Goal: Task Accomplishment & Management: Manage account settings

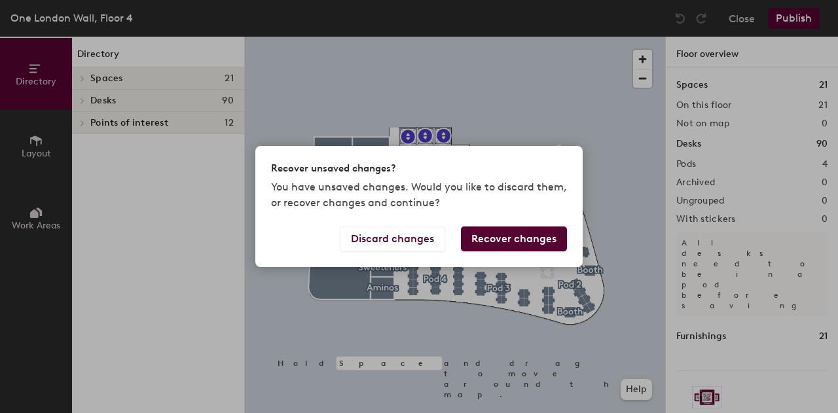
click at [468, 239] on button "Recover changes" at bounding box center [514, 239] width 106 height 25
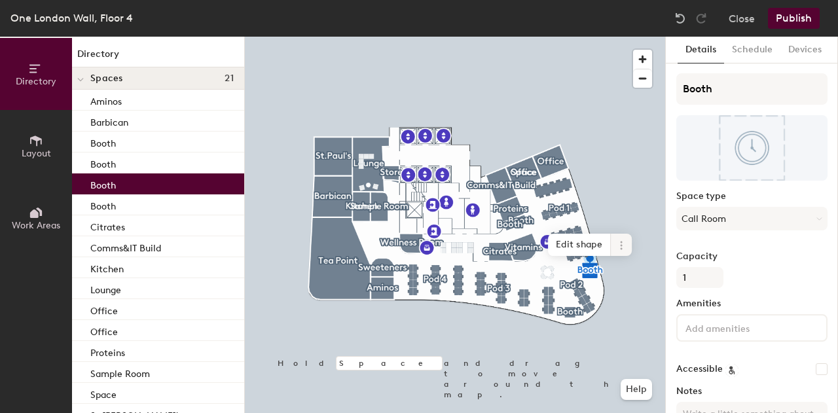
click at [619, 242] on icon at bounding box center [621, 245] width 10 height 10
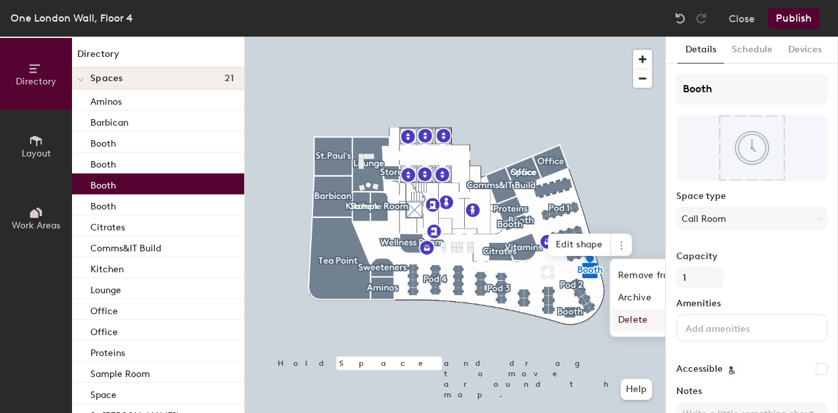
click at [629, 321] on span "Delete" at bounding box center [668, 320] width 117 height 22
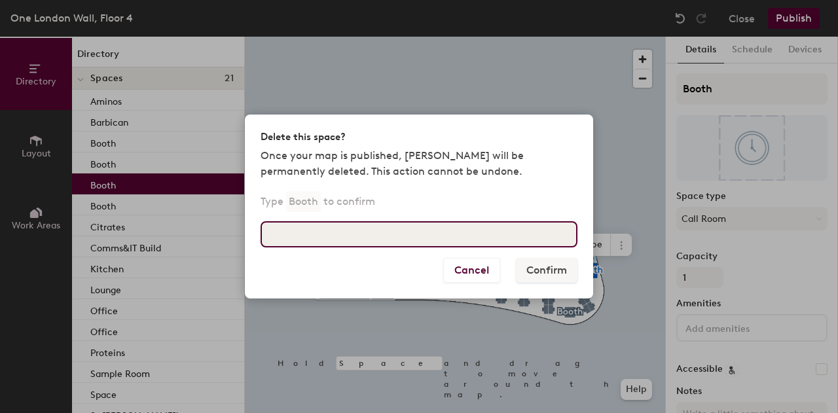
click at [437, 231] on input at bounding box center [419, 234] width 317 height 26
type input "Booth"
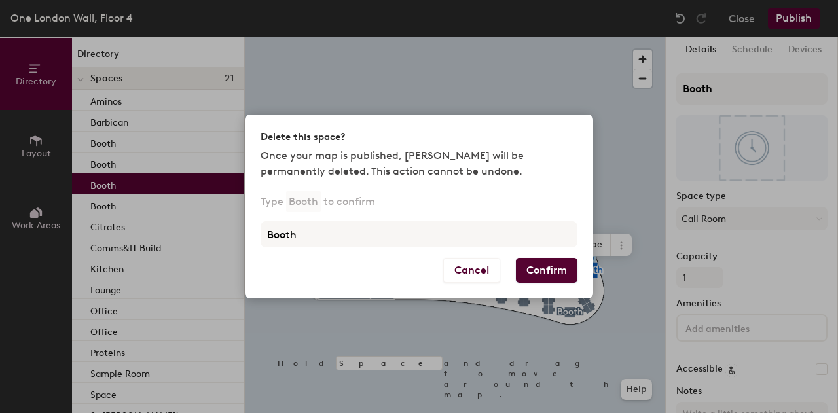
click at [529, 284] on div "Cancel Confirm" at bounding box center [419, 278] width 348 height 41
click at [533, 271] on button "Confirm" at bounding box center [547, 270] width 62 height 25
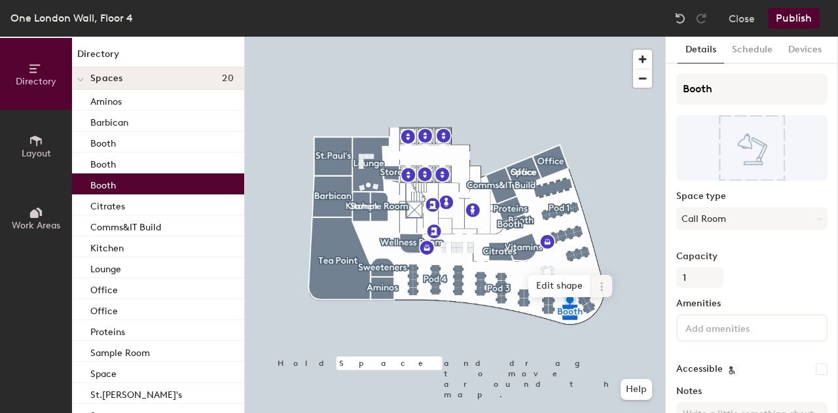
click at [599, 286] on icon at bounding box center [602, 287] width 10 height 10
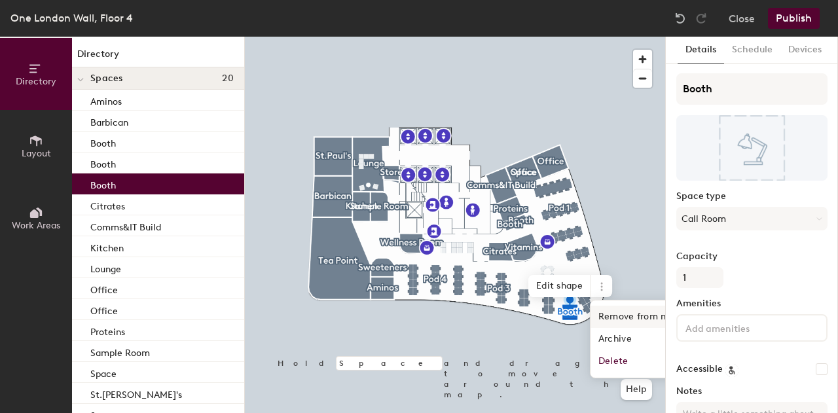
click at [623, 318] on span "Remove from map" at bounding box center [649, 317] width 117 height 22
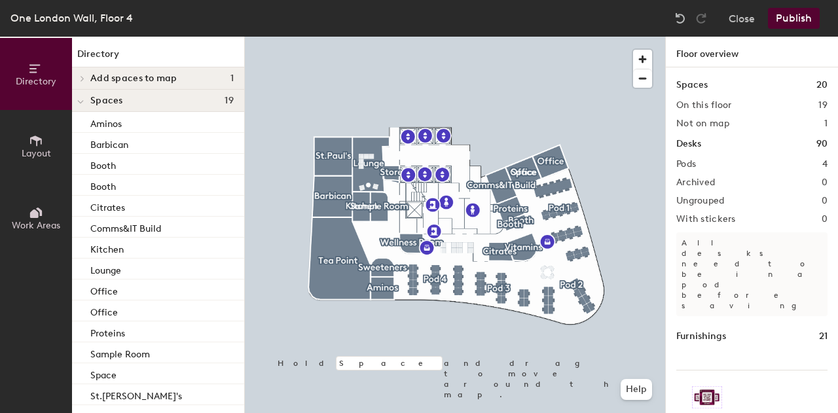
click at [781, 20] on button "Publish" at bounding box center [794, 18] width 52 height 21
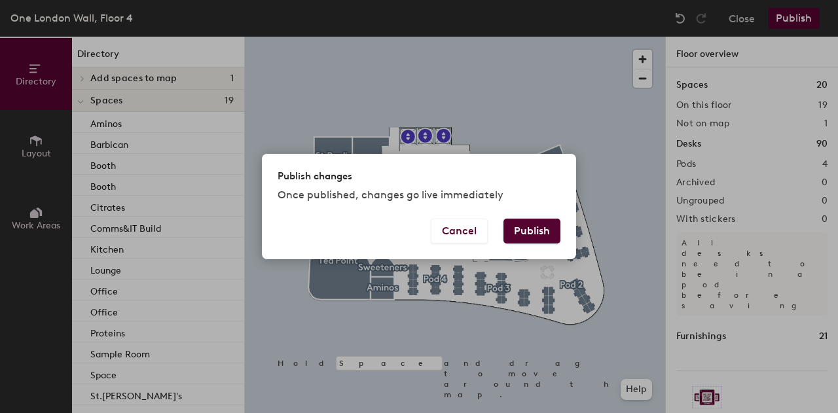
click at [537, 231] on button "Publish" at bounding box center [532, 231] width 57 height 25
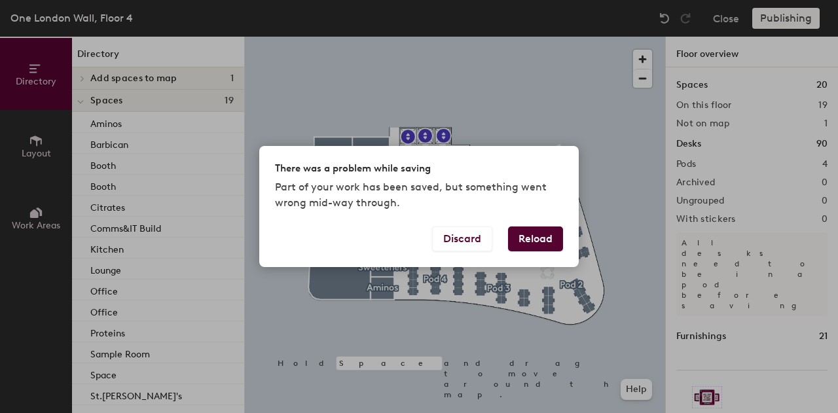
click at [543, 239] on button "Reload" at bounding box center [535, 239] width 55 height 25
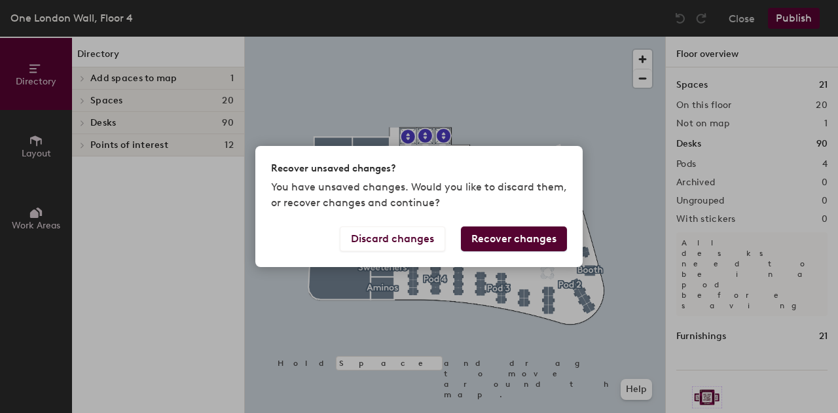
click at [526, 244] on button "Recover changes" at bounding box center [514, 239] width 106 height 25
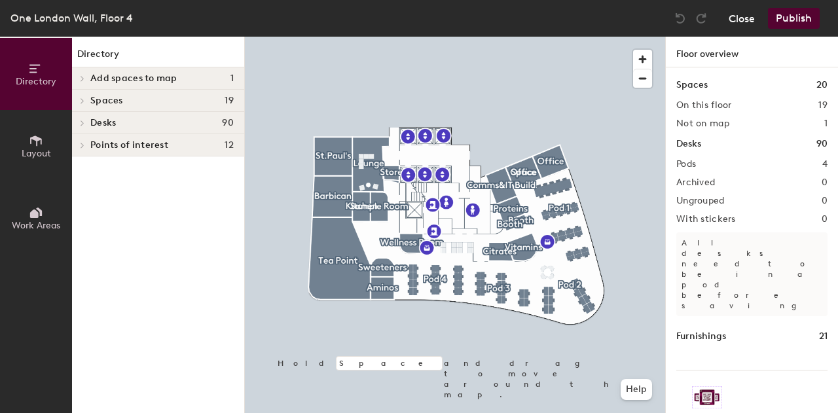
click at [753, 22] on button "Close" at bounding box center [742, 18] width 26 height 21
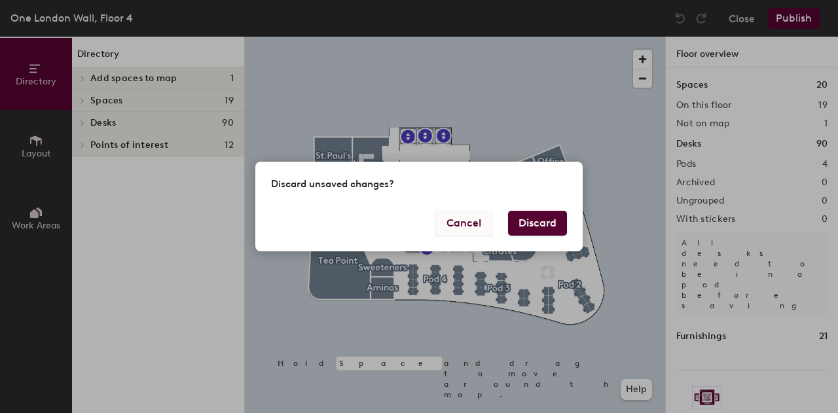
click at [468, 233] on button "Cancel" at bounding box center [464, 223] width 57 height 25
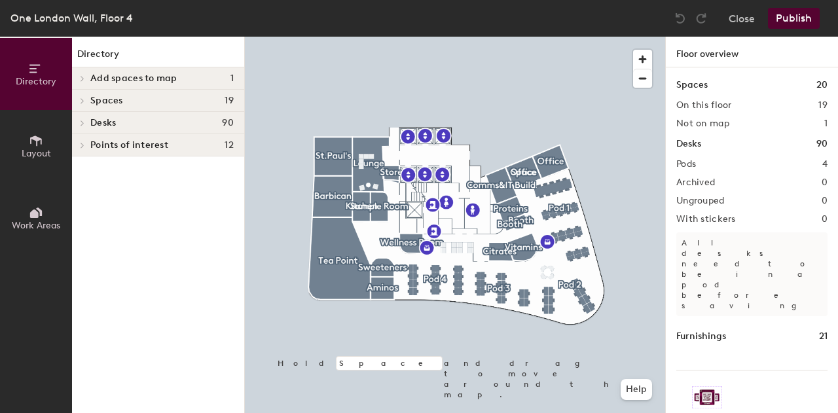
click at [793, 14] on button "Publish" at bounding box center [794, 18] width 52 height 21
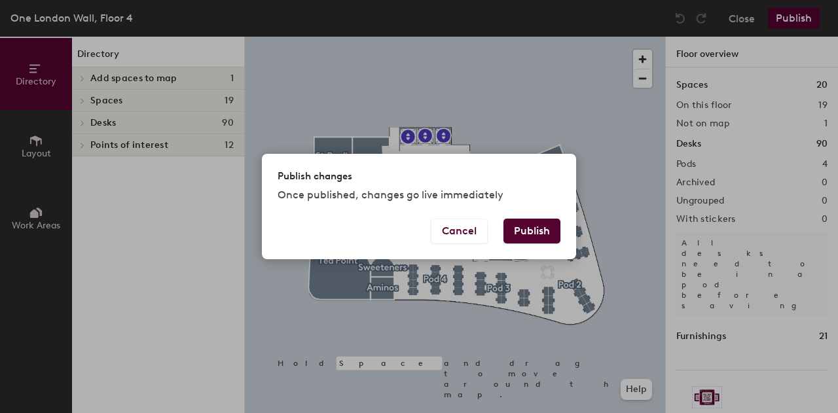
click at [538, 229] on button "Publish" at bounding box center [532, 231] width 57 height 25
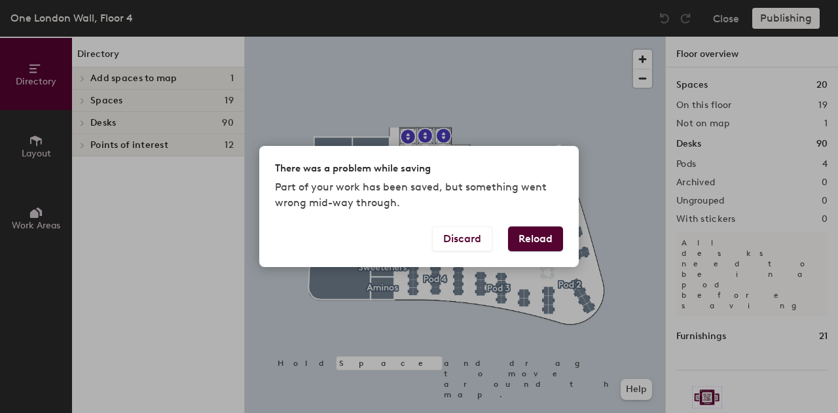
click at [533, 239] on button "Reload" at bounding box center [535, 239] width 55 height 25
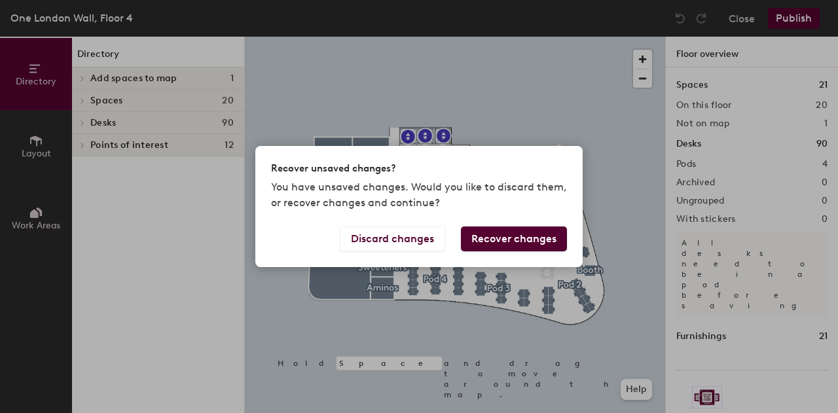
click at [518, 242] on button "Recover changes" at bounding box center [514, 239] width 106 height 25
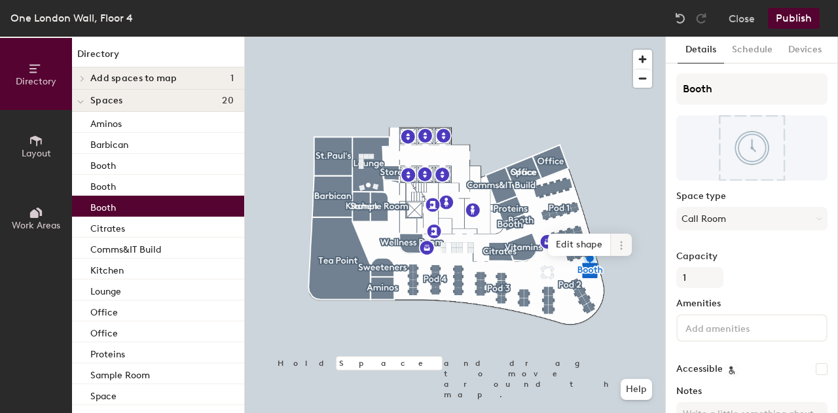
click at [626, 244] on icon at bounding box center [621, 245] width 10 height 10
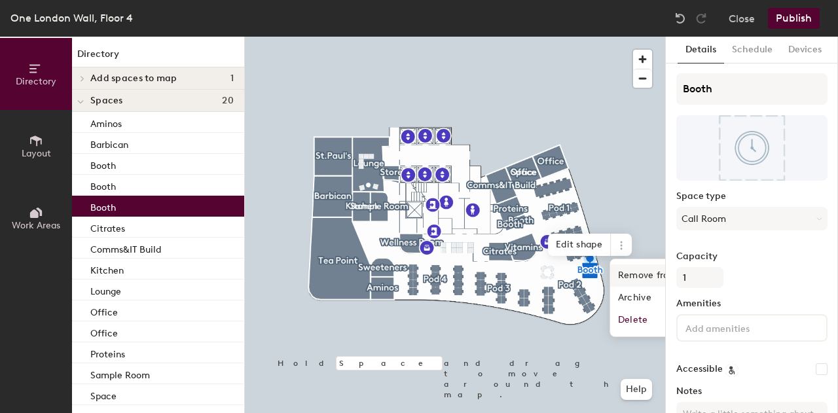
click at [631, 276] on span "Remove from map" at bounding box center [668, 276] width 117 height 22
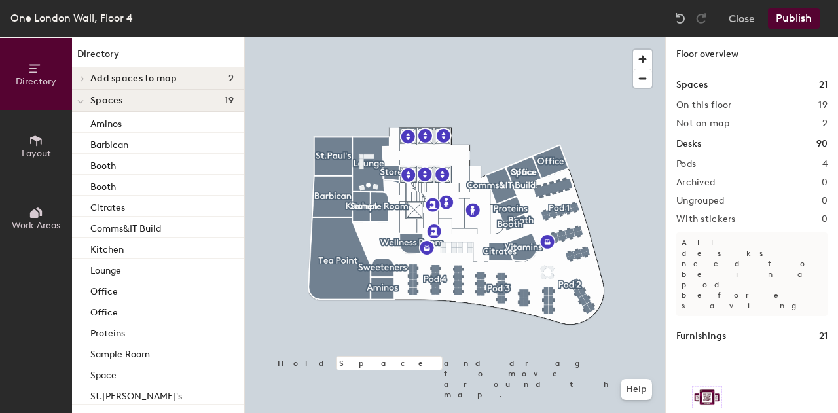
click at [787, 23] on button "Publish" at bounding box center [794, 18] width 52 height 21
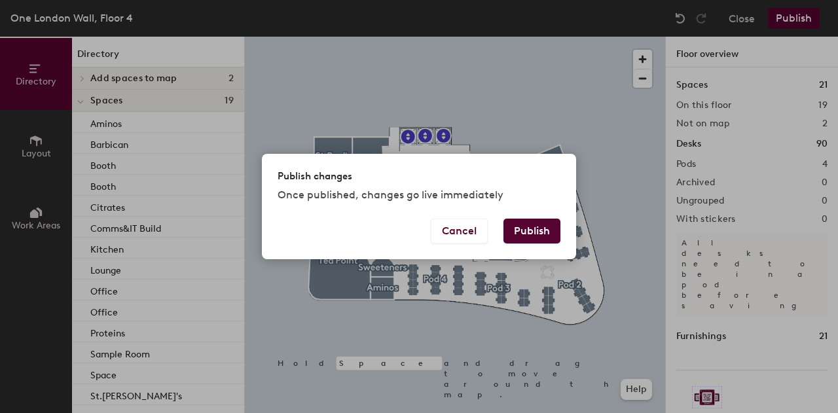
click at [529, 226] on button "Publish" at bounding box center [532, 231] width 57 height 25
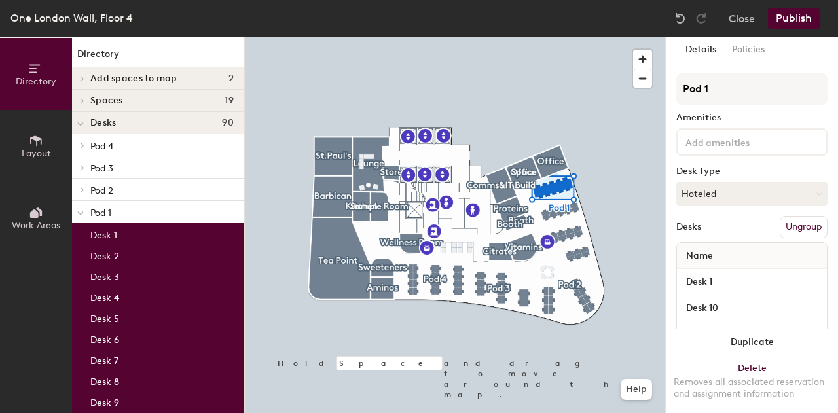
click at [780, 227] on button "Ungroup" at bounding box center [804, 227] width 48 height 22
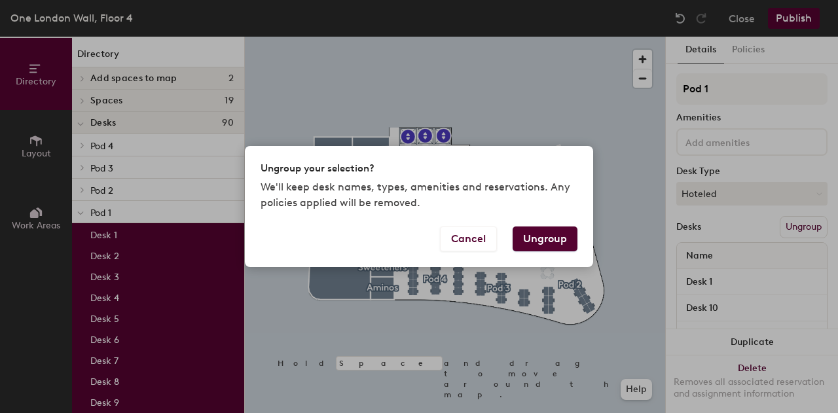
click at [546, 238] on button "Ungroup" at bounding box center [545, 239] width 65 height 25
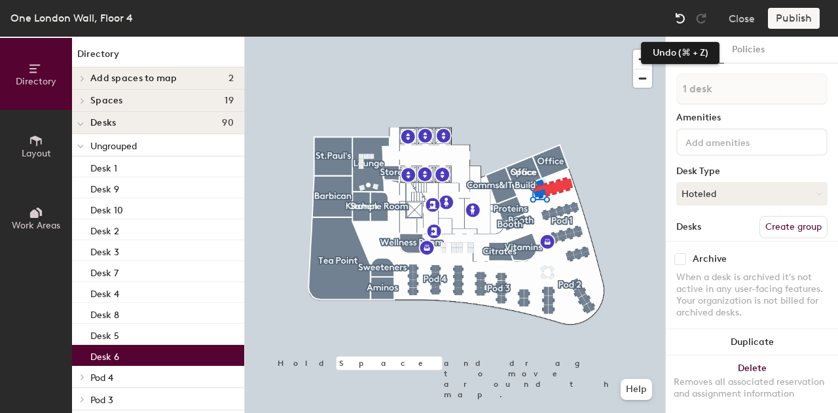
click at [679, 15] on img at bounding box center [680, 18] width 13 height 13
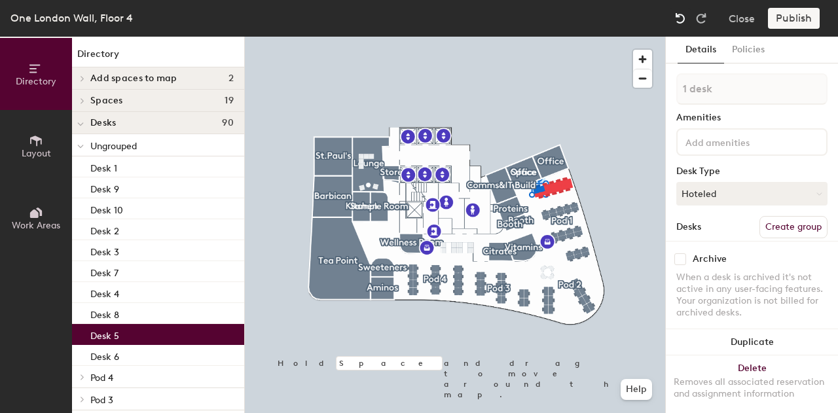
click at [679, 15] on img at bounding box center [680, 18] width 13 height 13
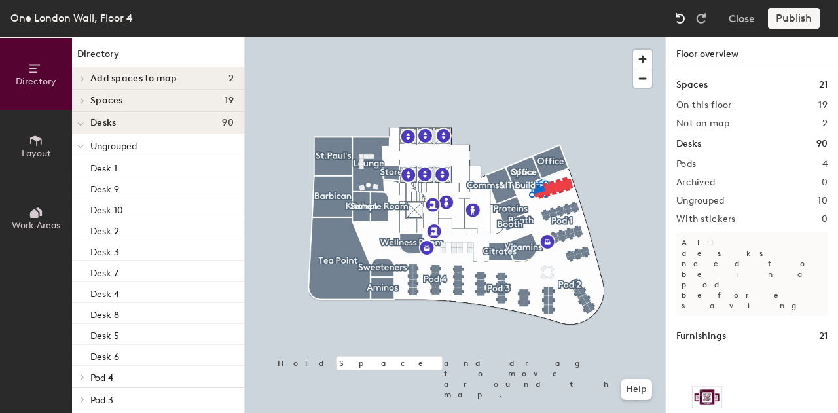
click at [679, 15] on img at bounding box center [680, 18] width 13 height 13
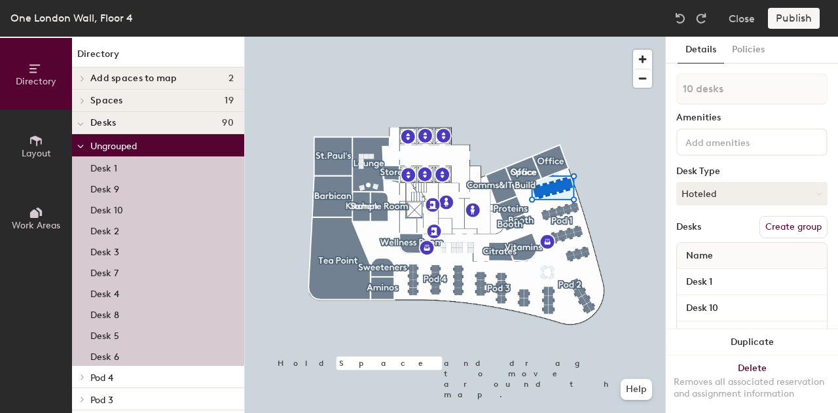
scroll to position [231, 0]
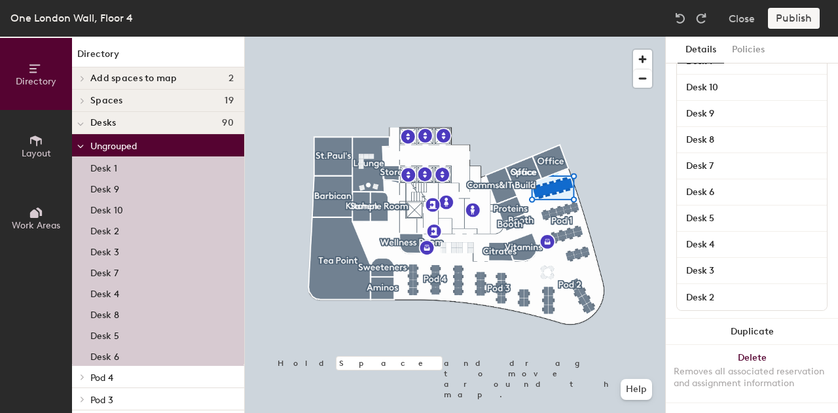
click at [35, 157] on span "Layout" at bounding box center [36, 153] width 29 height 11
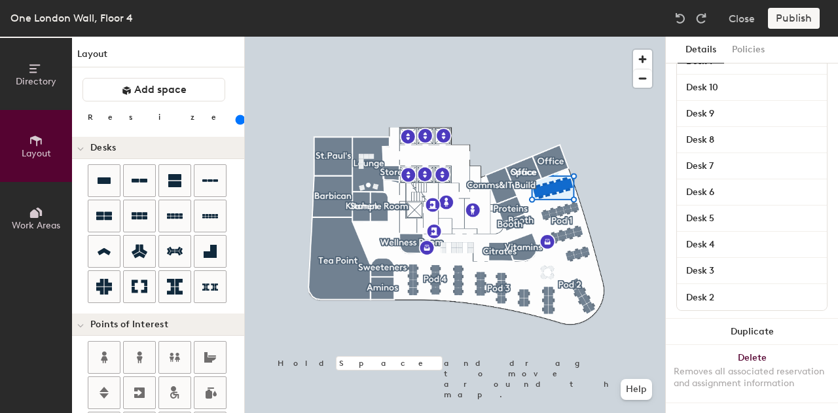
click at [41, 226] on span "Work Areas" at bounding box center [36, 225] width 48 height 11
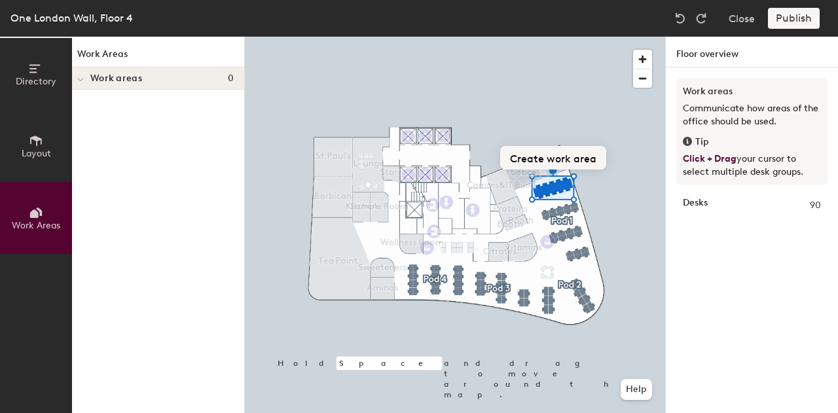
click at [570, 158] on button "Create work area" at bounding box center [553, 158] width 106 height 24
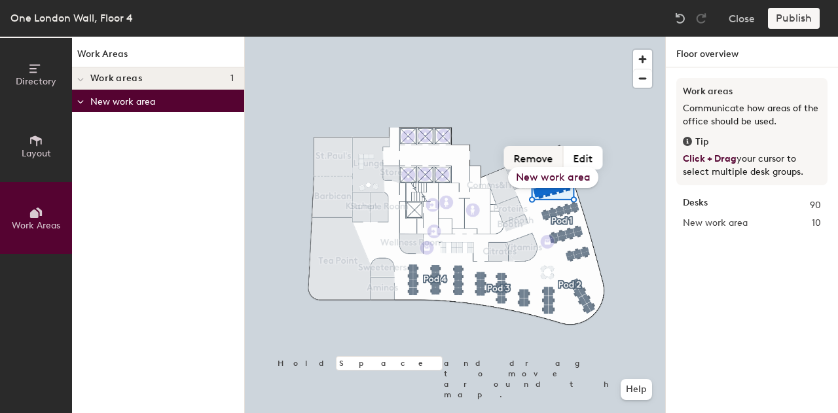
click at [535, 160] on button "Remove" at bounding box center [534, 158] width 60 height 24
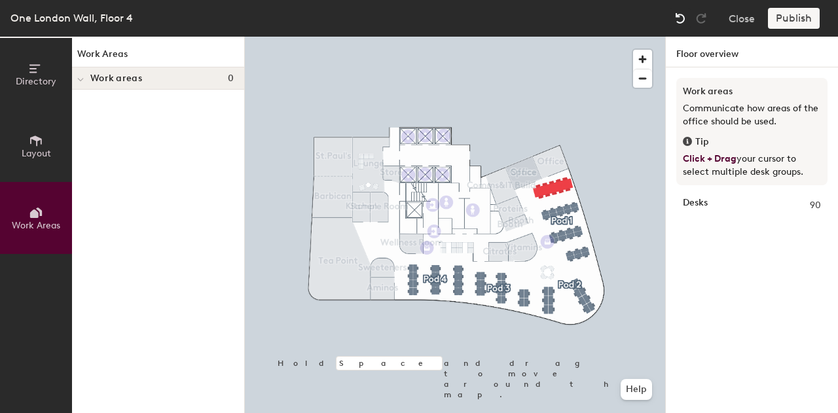
click at [679, 19] on img at bounding box center [680, 18] width 13 height 13
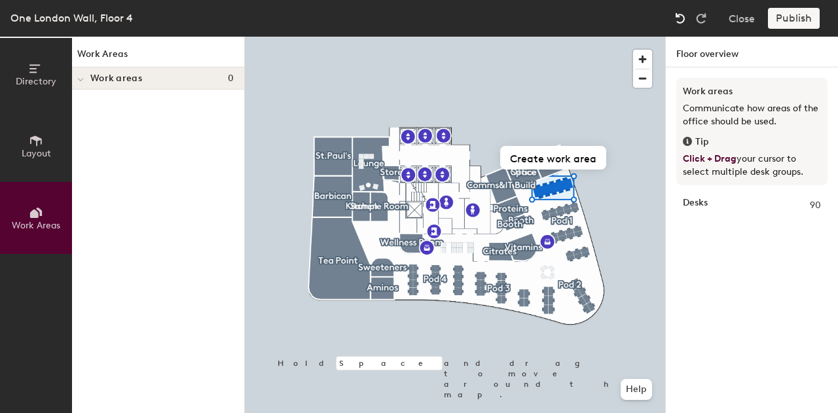
click at [672, 16] on div at bounding box center [680, 18] width 21 height 21
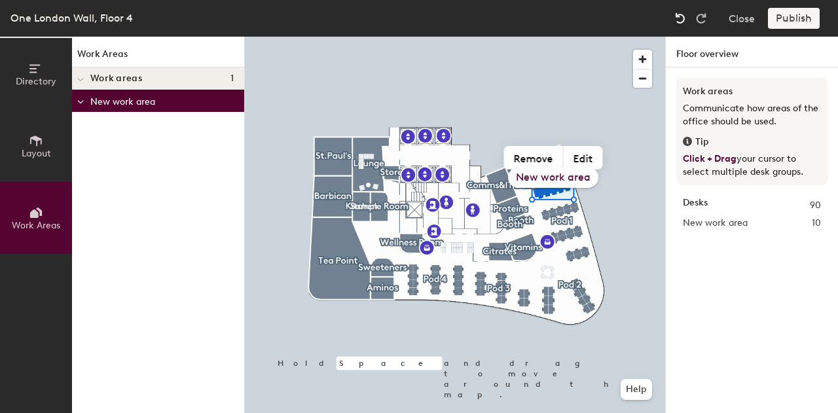
click at [675, 17] on img at bounding box center [680, 18] width 13 height 13
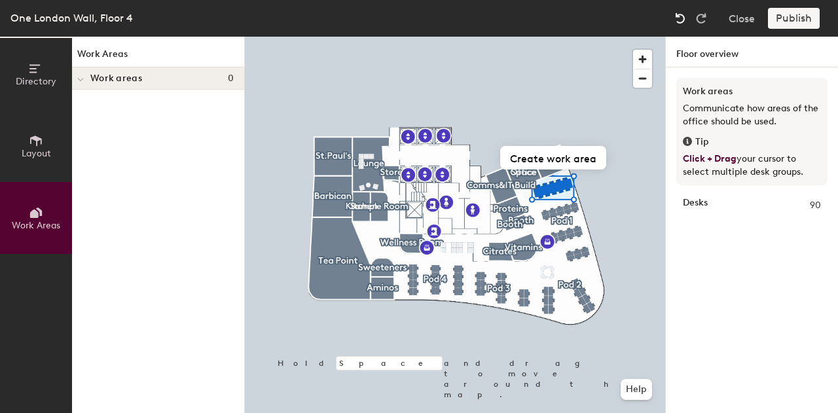
click at [675, 17] on img at bounding box center [680, 18] width 13 height 13
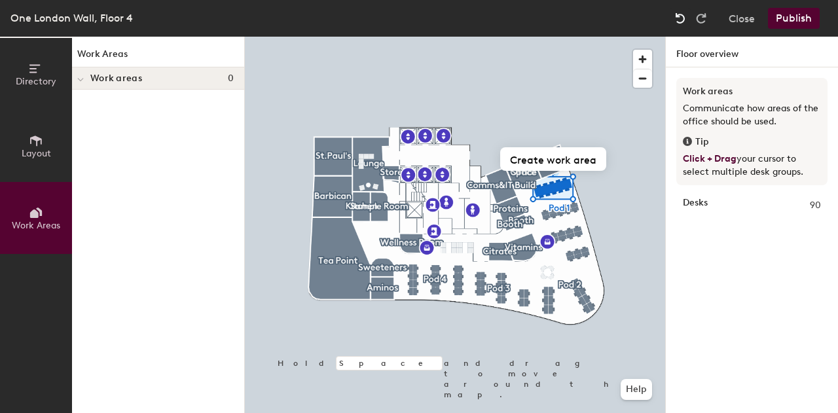
click at [675, 17] on img at bounding box center [680, 18] width 13 height 13
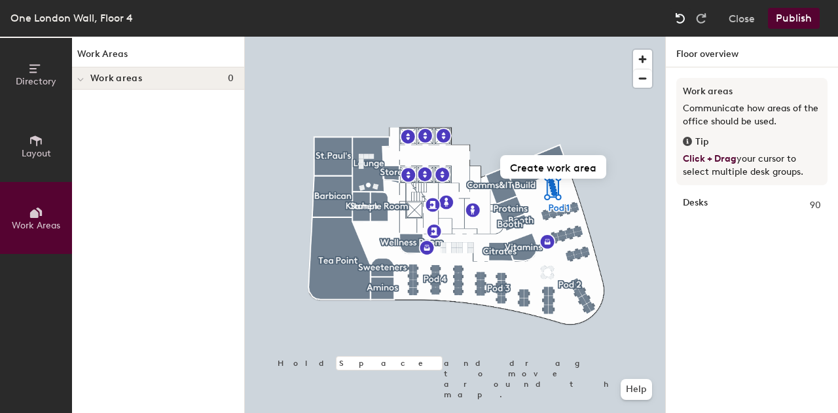
click at [675, 17] on img at bounding box center [680, 18] width 13 height 13
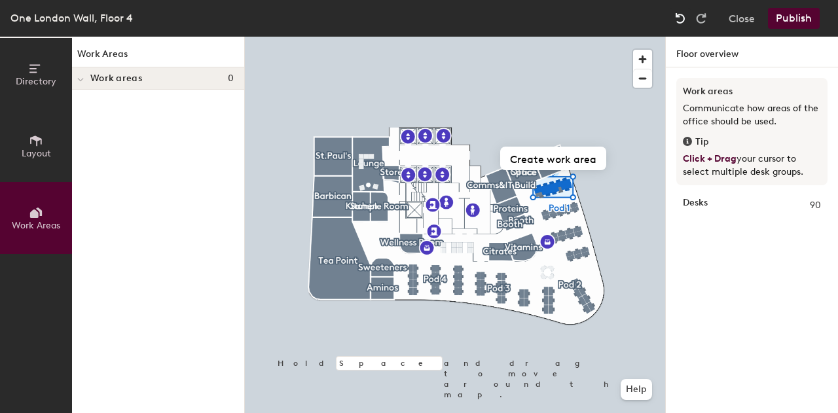
click at [675, 17] on img at bounding box center [680, 18] width 13 height 13
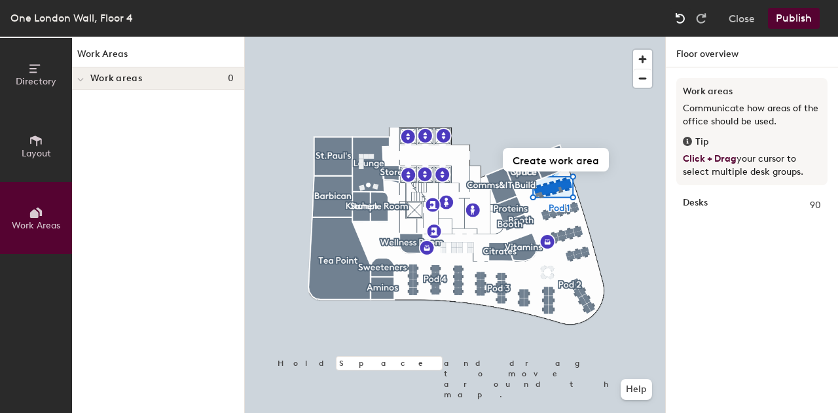
click at [675, 17] on img at bounding box center [680, 18] width 13 height 13
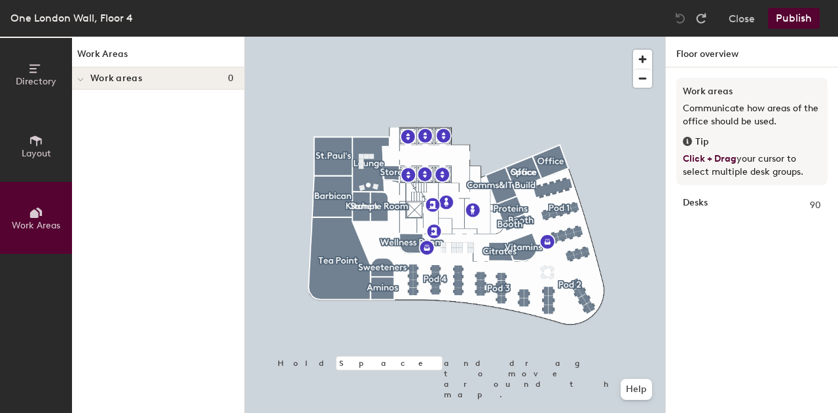
click at [680, 18] on img at bounding box center [680, 18] width 13 height 13
click at [734, 19] on button "Close" at bounding box center [742, 18] width 26 height 21
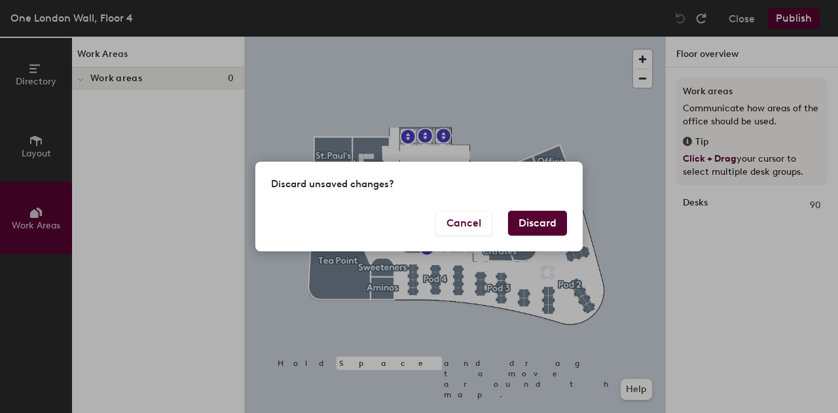
click at [548, 215] on button "Discard" at bounding box center [537, 223] width 59 height 25
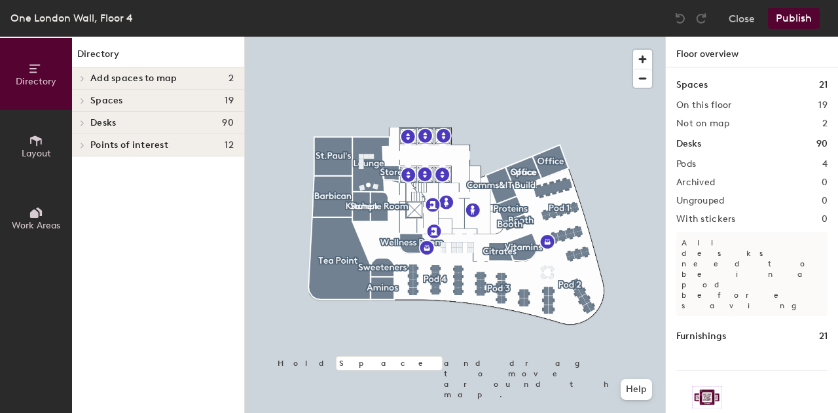
click at [20, 218] on button "Work Areas" at bounding box center [36, 218] width 72 height 72
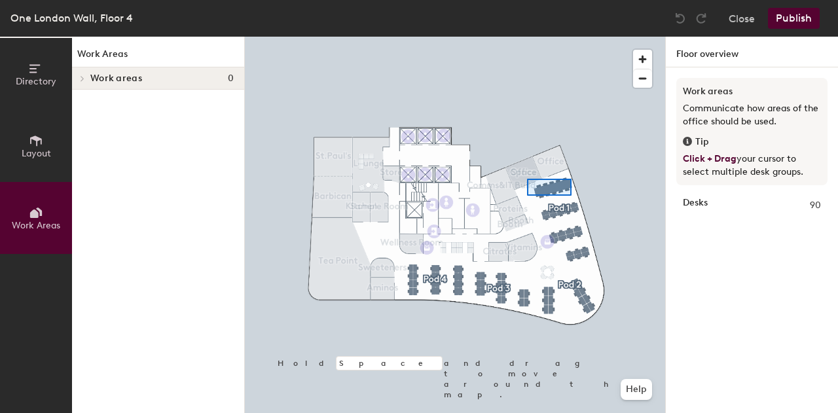
click at [527, 37] on div at bounding box center [455, 37] width 420 height 0
click at [31, 134] on icon at bounding box center [36, 141] width 14 height 14
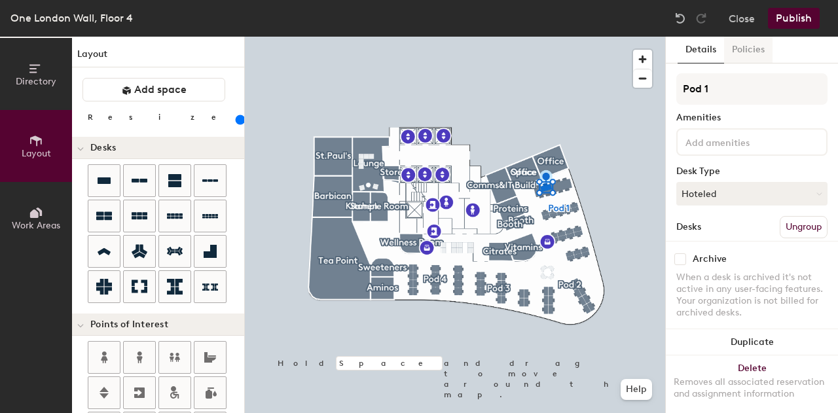
click at [764, 48] on button "Policies" at bounding box center [748, 50] width 48 height 27
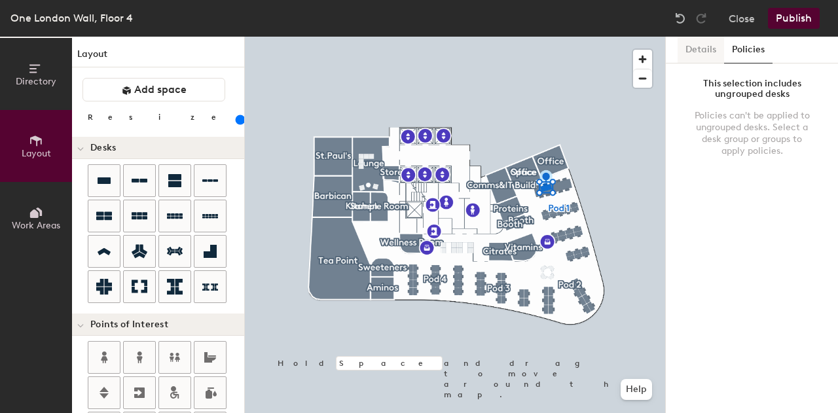
click at [699, 47] on button "Details" at bounding box center [701, 50] width 47 height 27
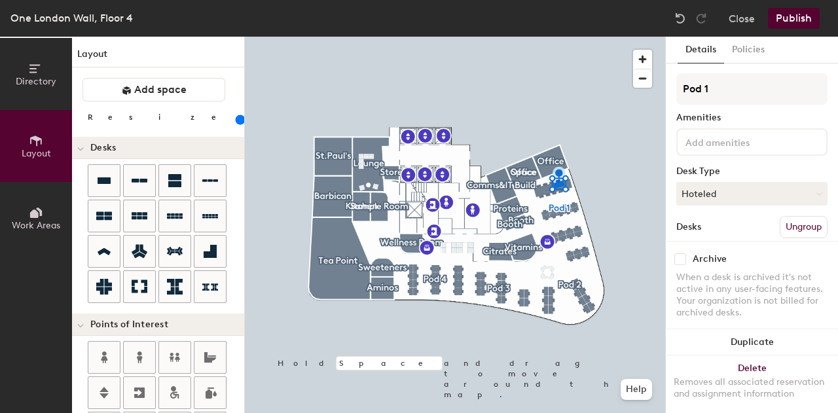
click at [559, 37] on div at bounding box center [455, 37] width 420 height 0
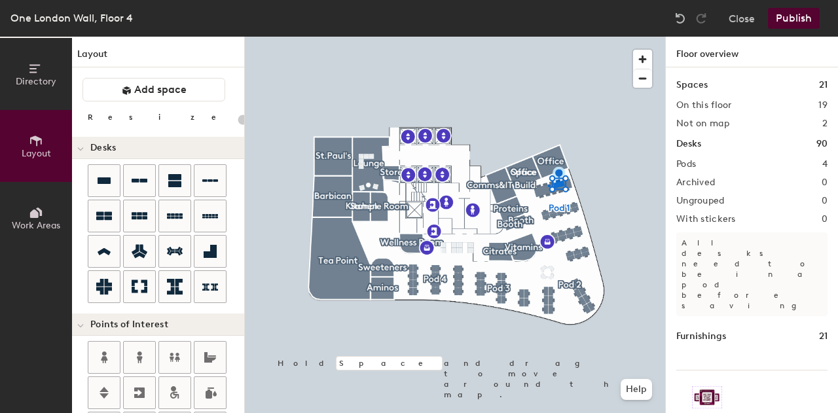
click at [548, 37] on div at bounding box center [455, 37] width 420 height 0
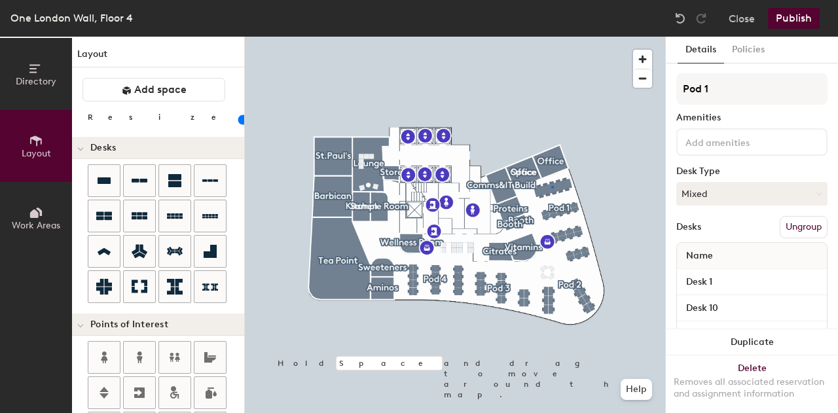
click at [551, 37] on div at bounding box center [455, 37] width 420 height 0
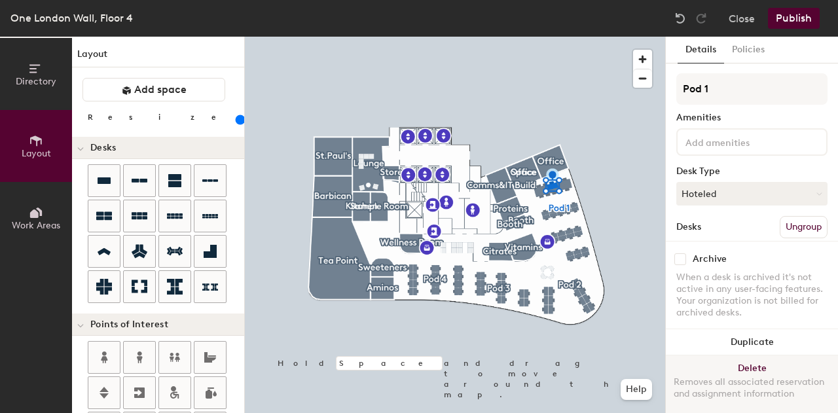
click at [742, 356] on button "Delete Removes all associated reservation and assignment information" at bounding box center [752, 385] width 172 height 58
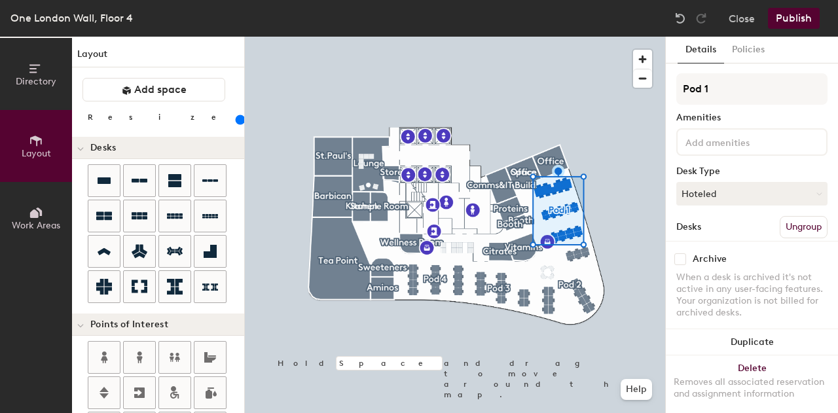
click at [548, 37] on div at bounding box center [455, 37] width 420 height 0
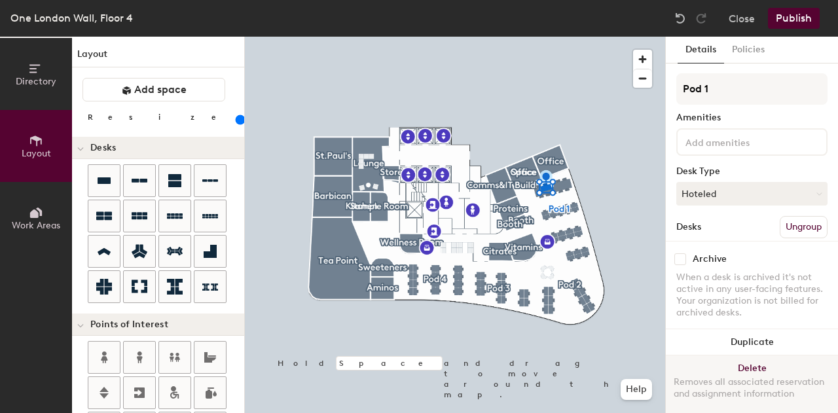
click at [737, 356] on button "Delete Removes all associated reservation and assignment information" at bounding box center [752, 385] width 172 height 58
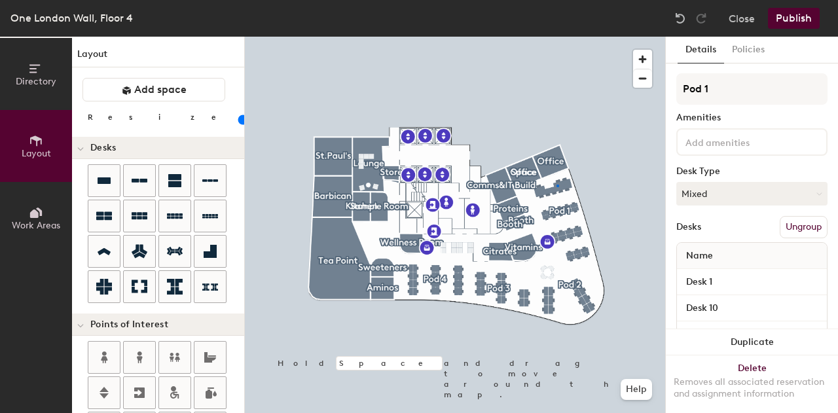
click at [557, 37] on div at bounding box center [455, 37] width 420 height 0
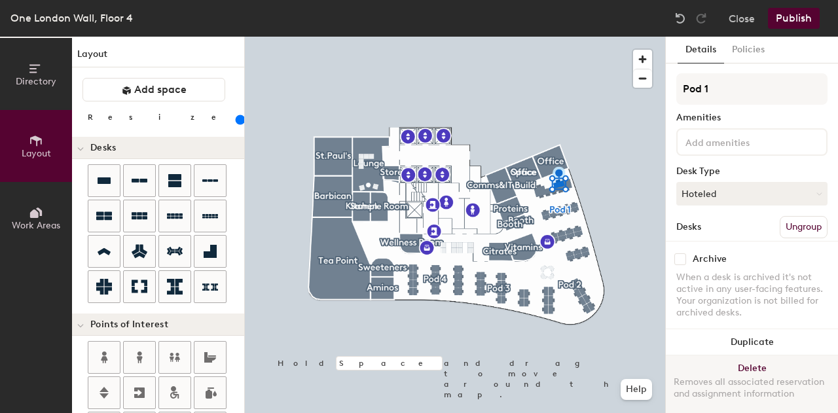
click at [743, 356] on button "Delete Removes all associated reservation and assignment information" at bounding box center [752, 385] width 172 height 58
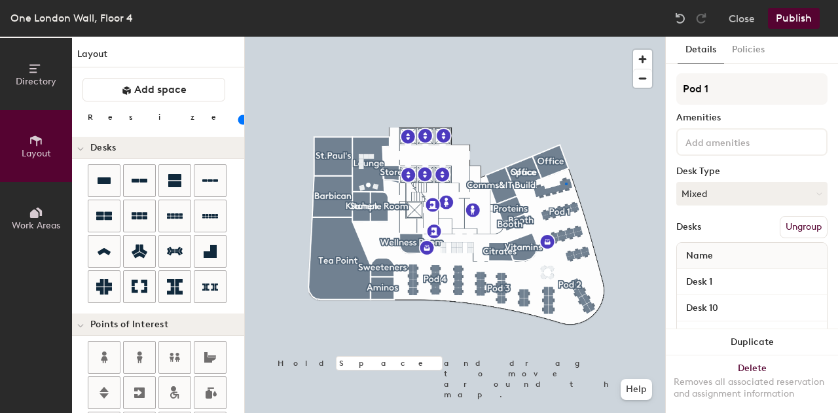
click at [565, 37] on div at bounding box center [455, 37] width 420 height 0
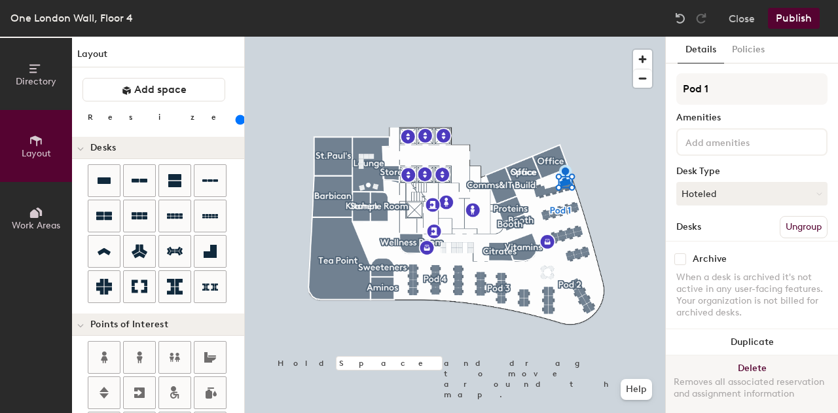
click at [734, 377] on div "Removes all associated reservation and assignment information" at bounding box center [752, 389] width 157 height 24
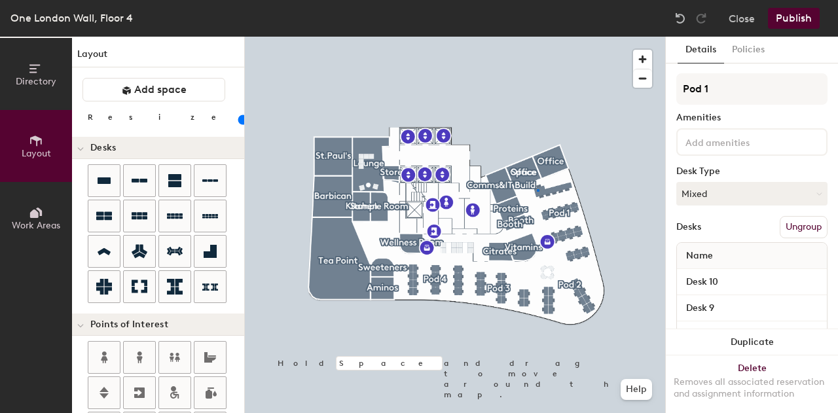
click at [537, 37] on div at bounding box center [455, 37] width 420 height 0
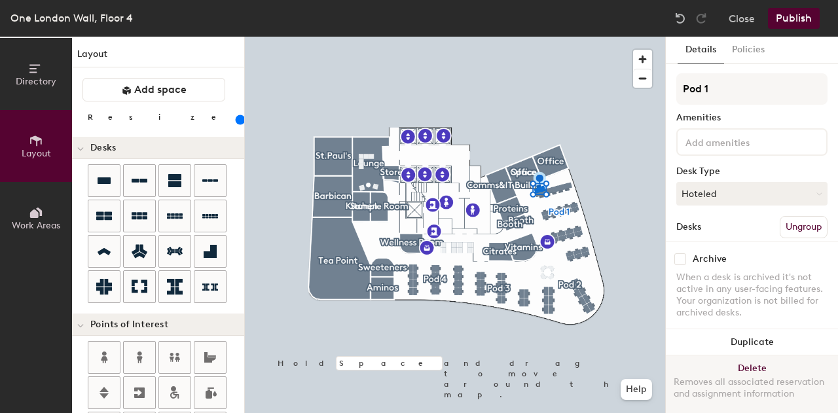
click at [752, 359] on button "Delete Removes all associated reservation and assignment information" at bounding box center [752, 385] width 172 height 58
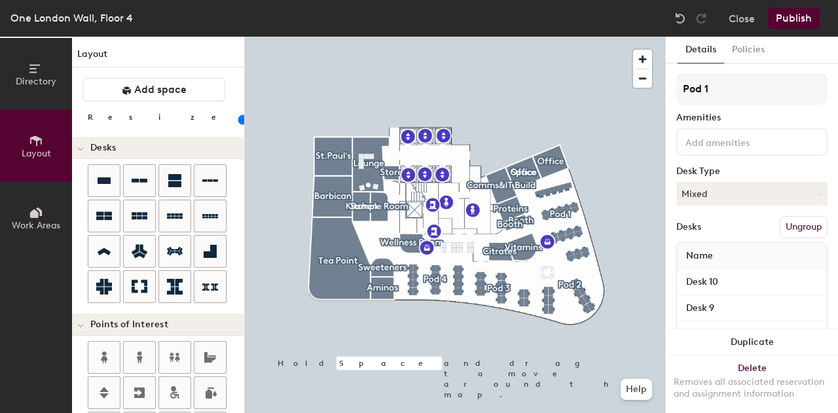
click at [537, 37] on div at bounding box center [455, 37] width 420 height 0
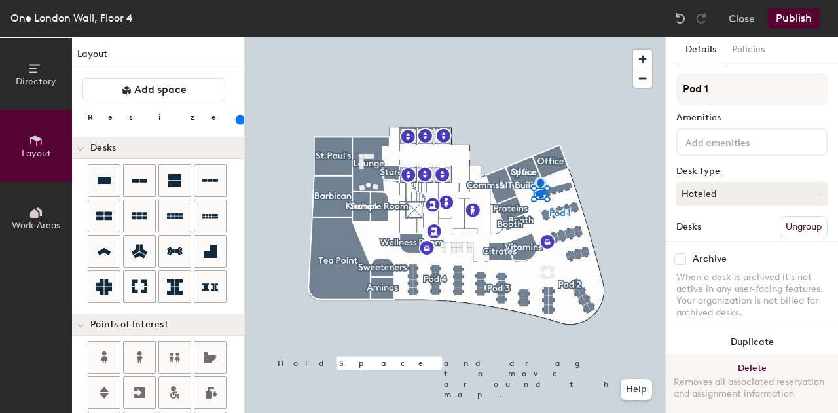
click at [725, 356] on button "Delete Removes all associated reservation and assignment information" at bounding box center [752, 385] width 172 height 58
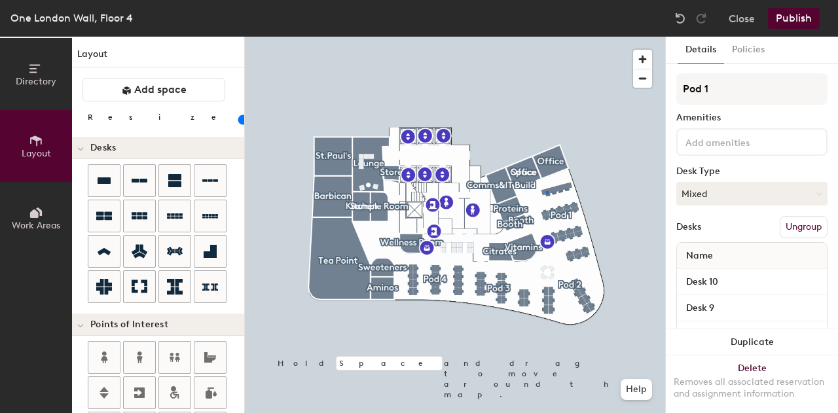
click at [546, 37] on div at bounding box center [455, 37] width 420 height 0
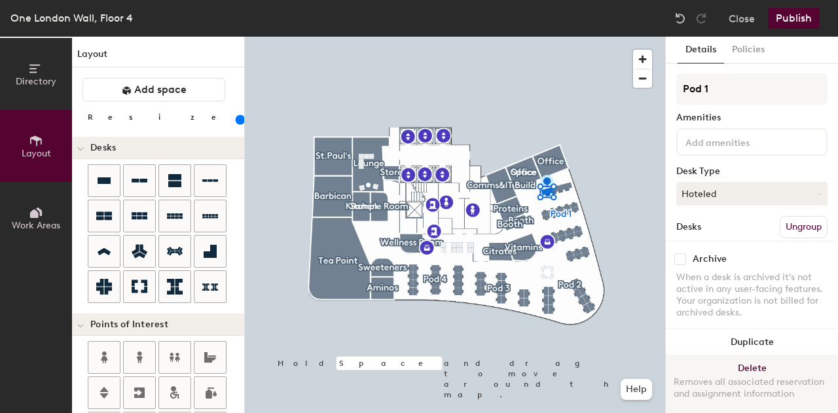
click at [725, 356] on button "Delete Removes all associated reservation and assignment information" at bounding box center [752, 385] width 172 height 58
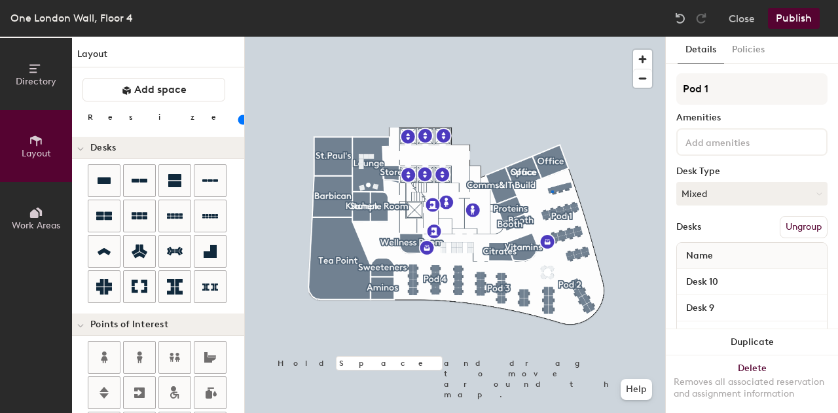
click at [551, 37] on div at bounding box center [455, 37] width 420 height 0
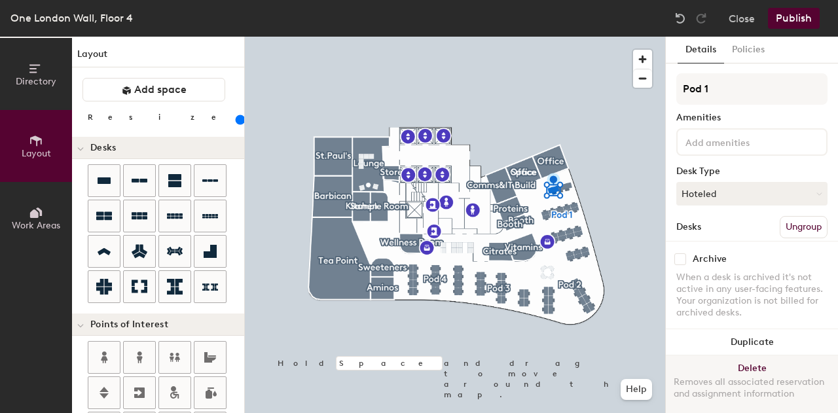
click at [737, 356] on button "Delete Removes all associated reservation and assignment information" at bounding box center [752, 385] width 172 height 58
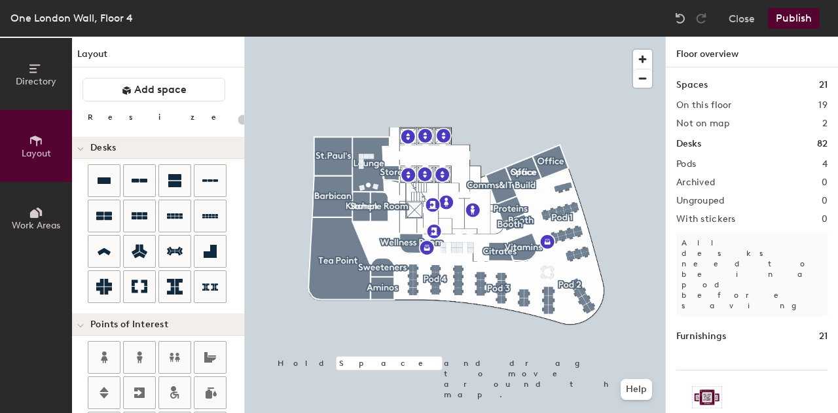
click at [558, 37] on div at bounding box center [455, 37] width 420 height 0
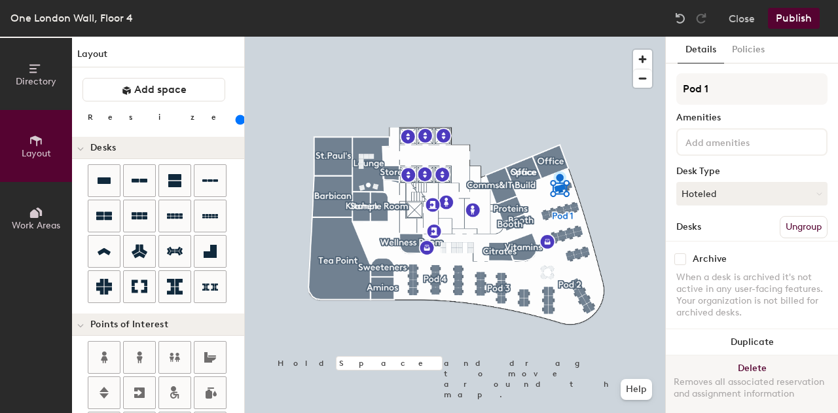
click at [739, 357] on button "Delete Removes all associated reservation and assignment information" at bounding box center [752, 385] width 172 height 58
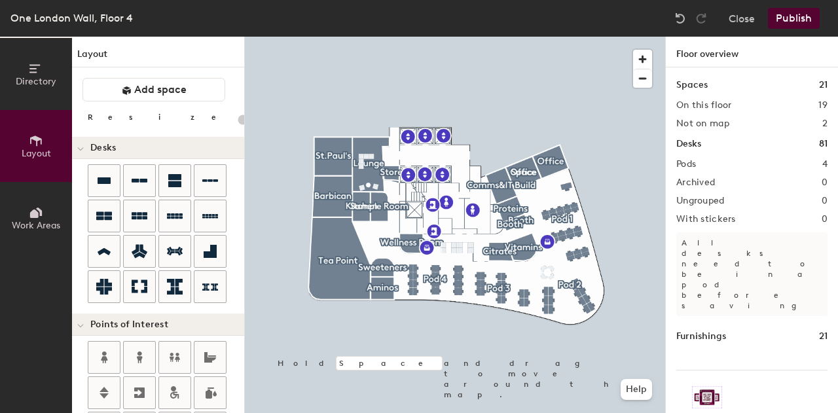
click at [565, 37] on div at bounding box center [455, 37] width 420 height 0
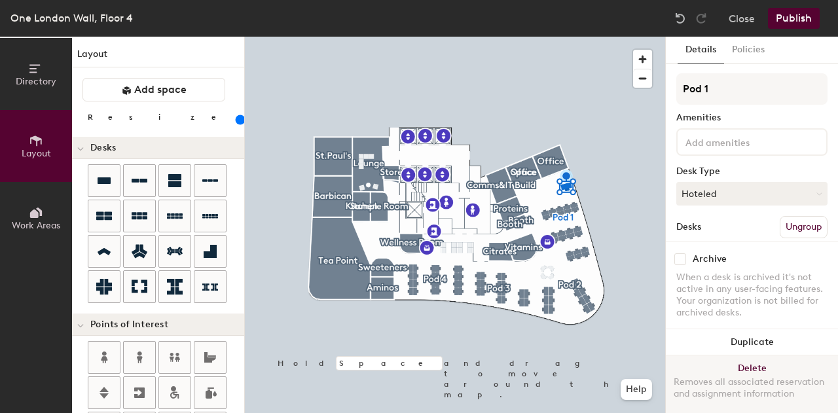
click at [752, 356] on button "Delete Removes all associated reservation and assignment information" at bounding box center [752, 385] width 172 height 58
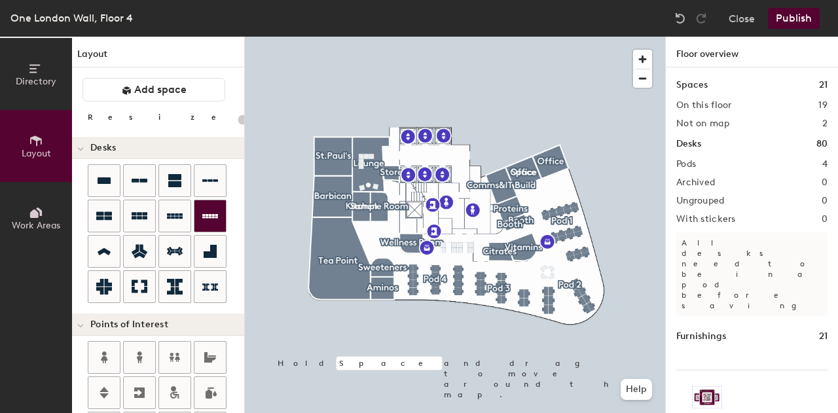
click at [211, 217] on icon at bounding box center [210, 216] width 16 height 5
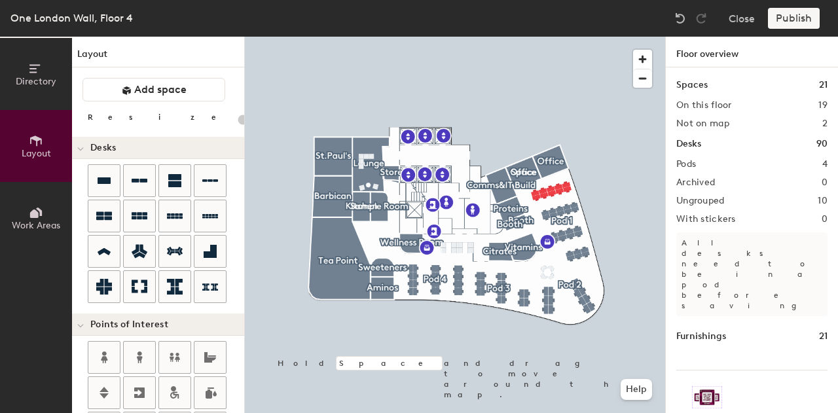
type input "20"
click at [46, 221] on span "Work Areas" at bounding box center [36, 225] width 48 height 11
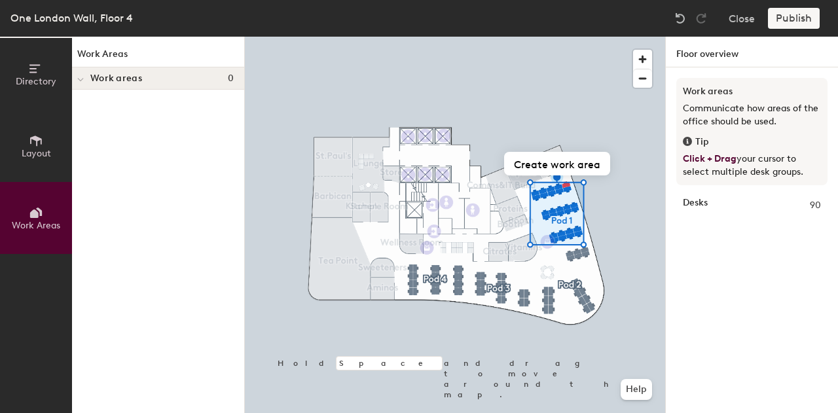
click at [35, 170] on button "Layout" at bounding box center [36, 146] width 72 height 72
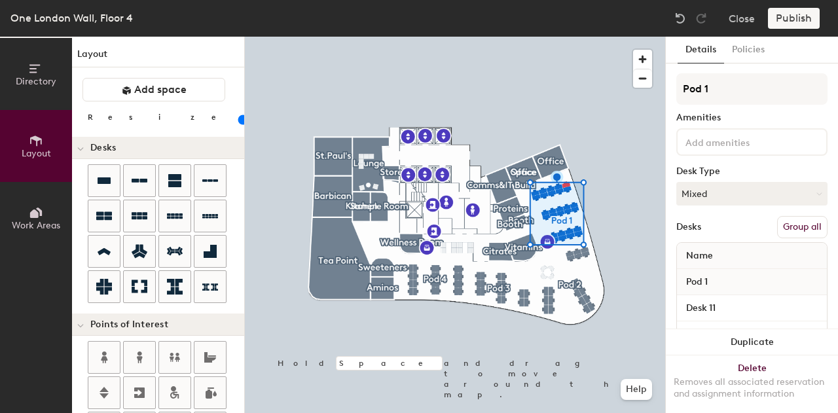
click at [782, 229] on button "Group all" at bounding box center [802, 227] width 50 height 22
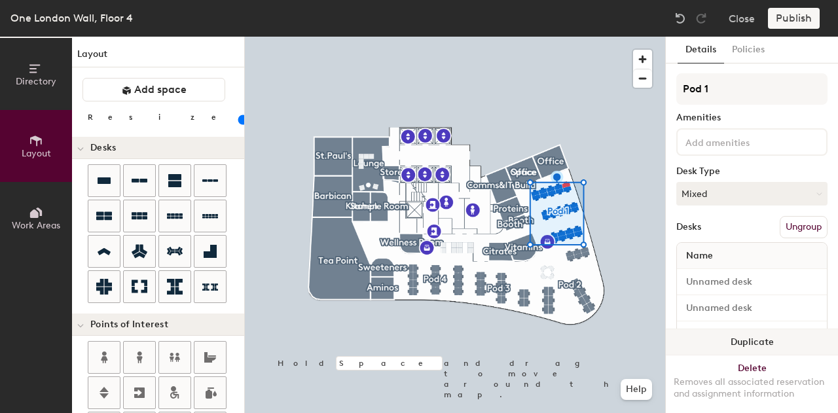
click at [827, 339] on button "Duplicate" at bounding box center [752, 342] width 172 height 26
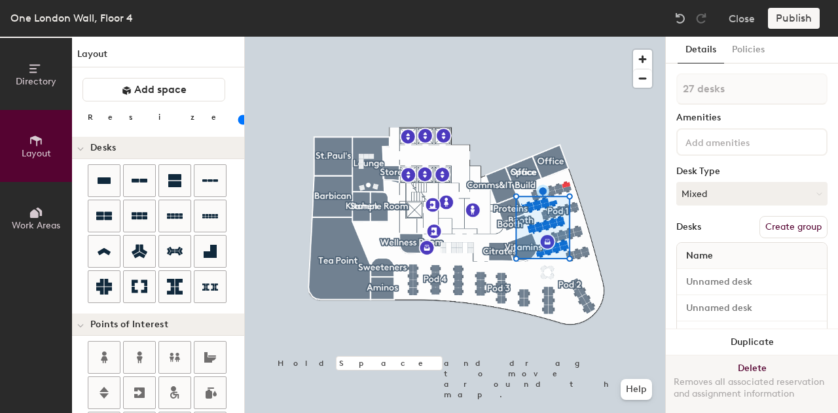
click at [760, 356] on button "Delete Removes all associated reservation and assignment information" at bounding box center [752, 385] width 172 height 58
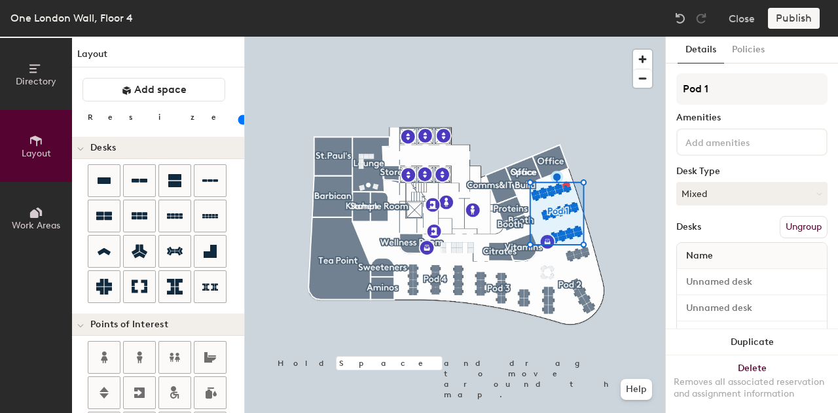
click at [565, 37] on div at bounding box center [455, 37] width 420 height 0
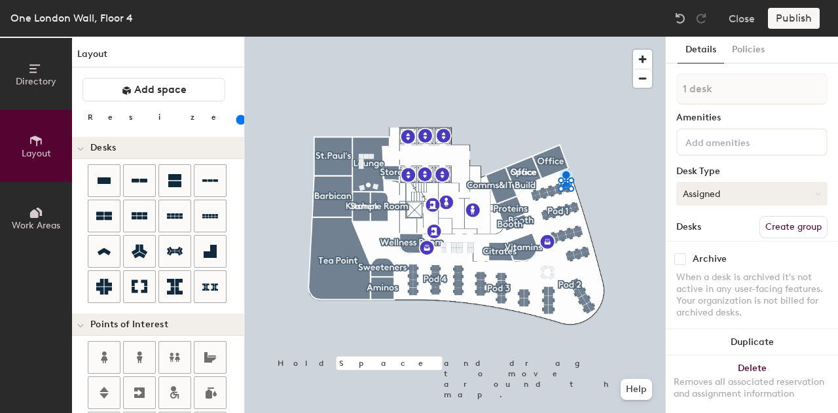
click at [705, 186] on button "Assigned" at bounding box center [752, 194] width 151 height 24
click at [693, 270] on div "Hoteled" at bounding box center [742, 274] width 131 height 20
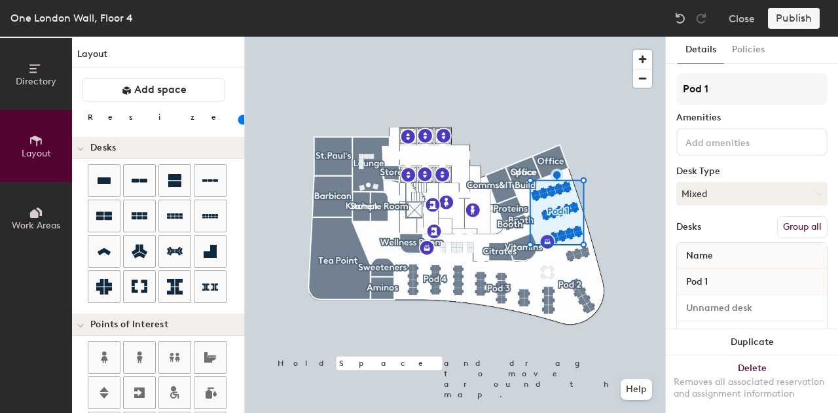
click at [785, 228] on button "Group all" at bounding box center [802, 227] width 50 height 22
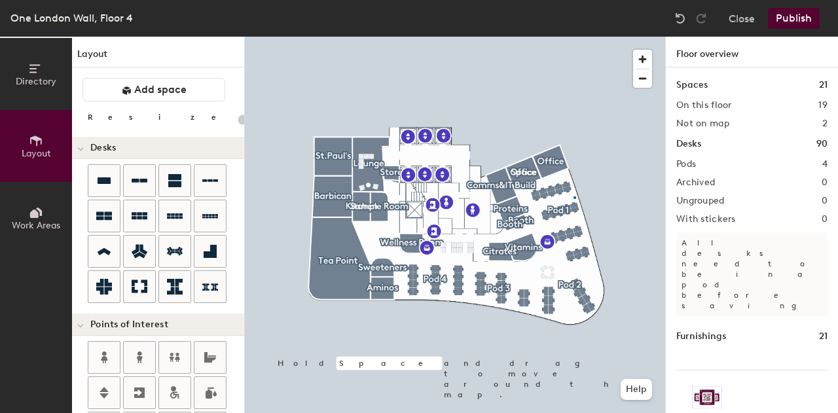
click at [574, 37] on div at bounding box center [455, 37] width 420 height 0
click at [524, 37] on div at bounding box center [455, 37] width 420 height 0
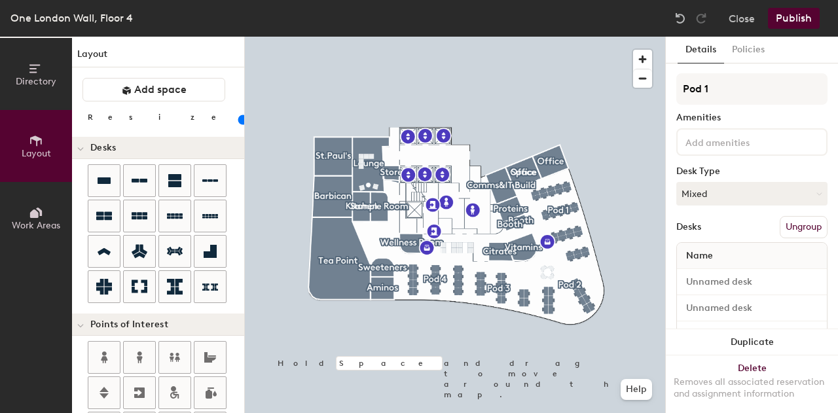
type input "120"
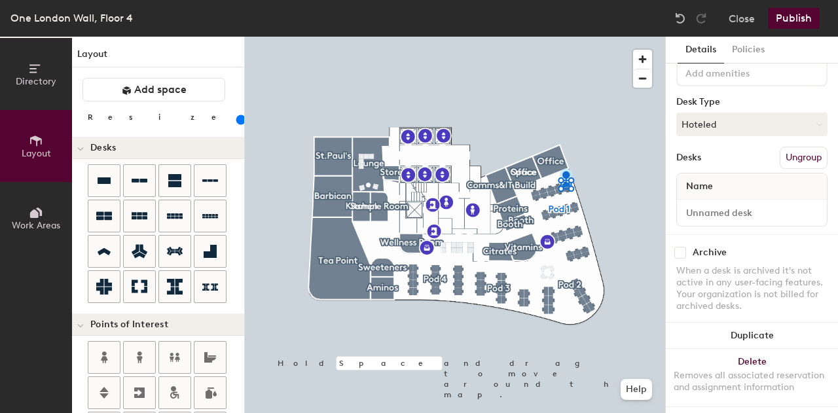
scroll to position [84, 0]
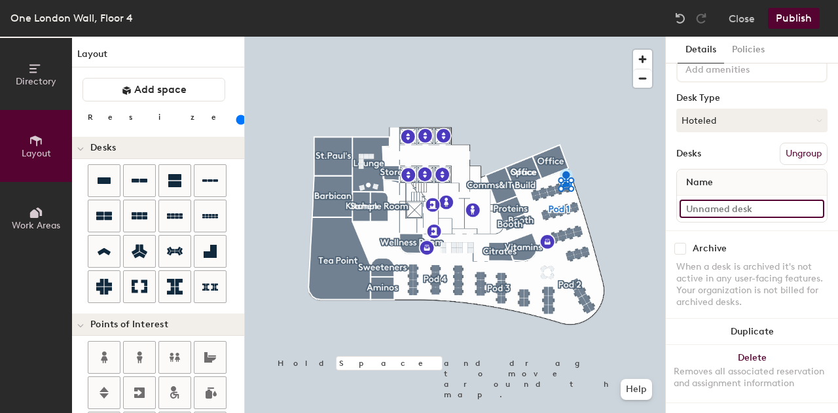
click at [735, 200] on input at bounding box center [752, 209] width 145 height 18
type input "Desk 1"
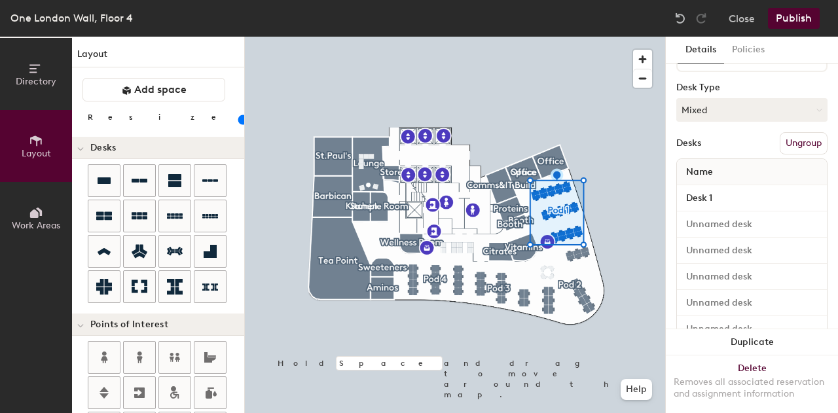
type input "120"
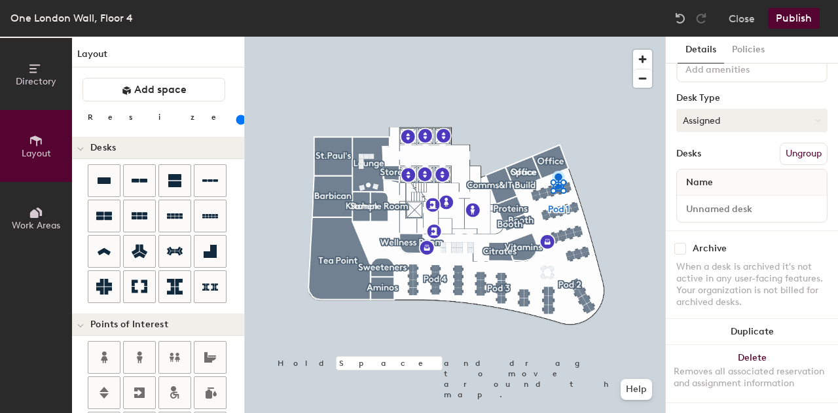
click at [730, 109] on button "Assigned" at bounding box center [752, 121] width 151 height 24
click at [726, 191] on div "Hoteled" at bounding box center [742, 201] width 131 height 20
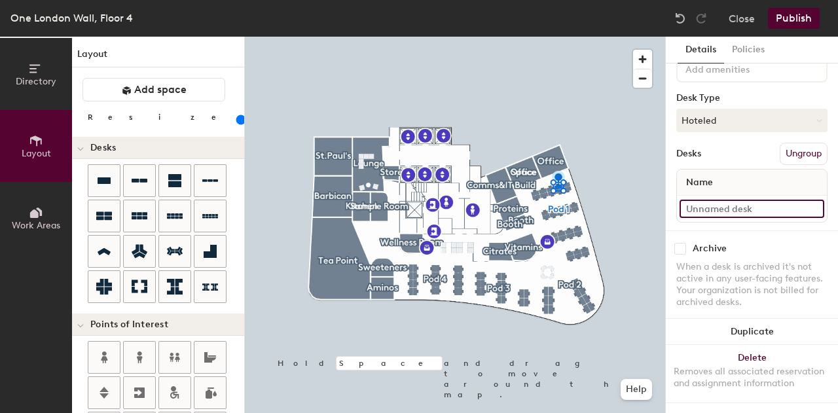
click at [716, 200] on input at bounding box center [752, 209] width 145 height 18
type input "Desk 2"
click at [48, 216] on button "Work Areas" at bounding box center [36, 218] width 72 height 72
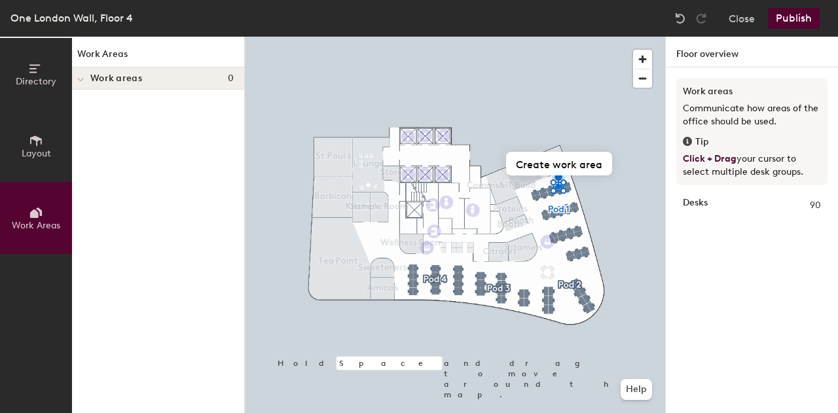
click at [50, 152] on span "Layout" at bounding box center [36, 153] width 29 height 11
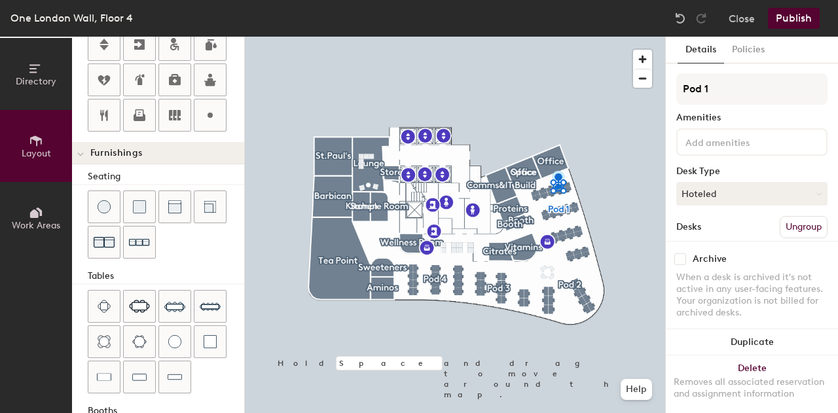
scroll to position [407, 0]
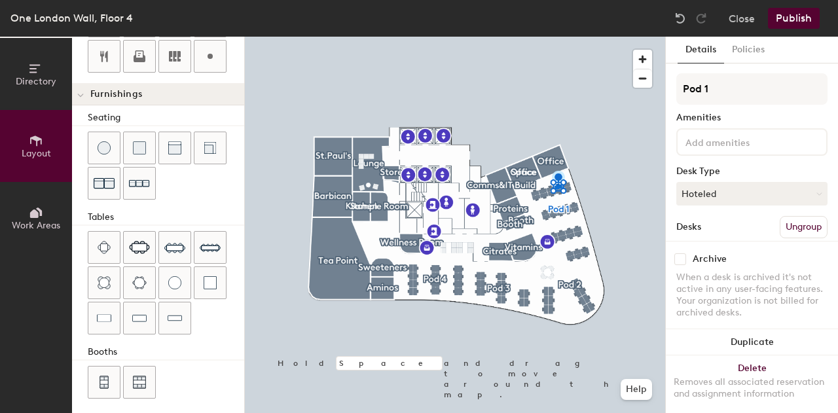
click at [41, 73] on icon at bounding box center [36, 69] width 14 height 14
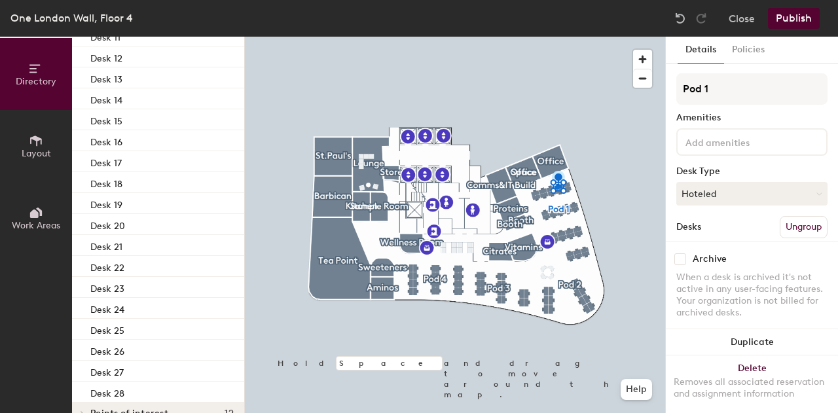
scroll to position [0, 0]
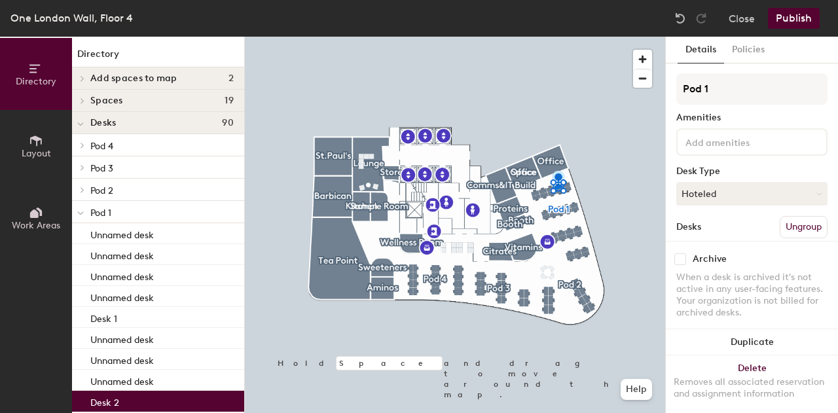
click at [109, 219] on p "Pod 1" at bounding box center [161, 212] width 143 height 17
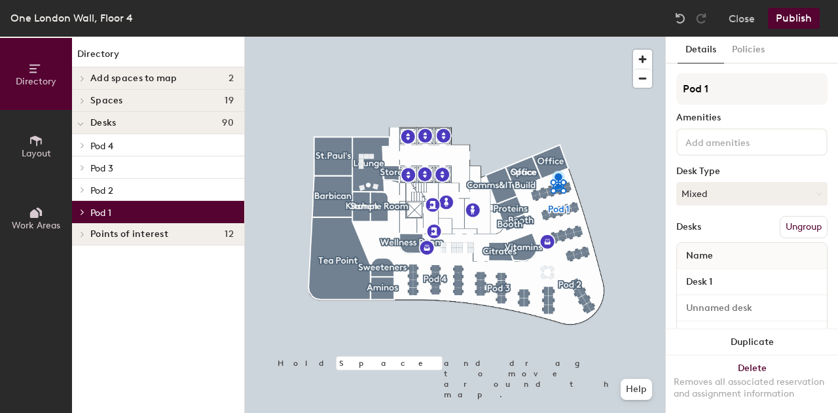
click at [109, 219] on p "Pod 1" at bounding box center [161, 212] width 143 height 17
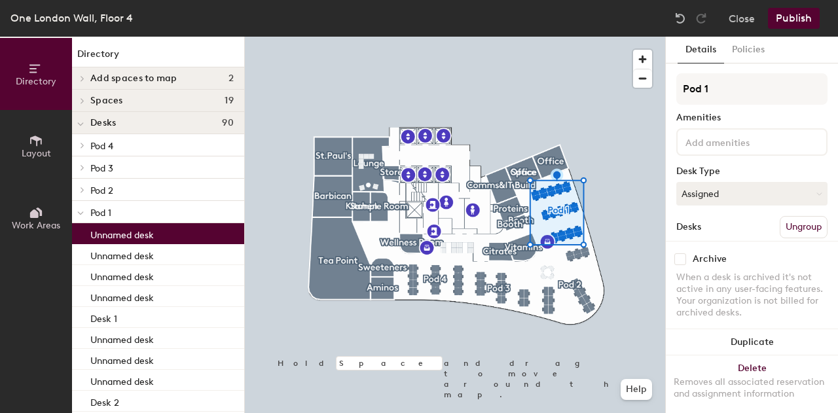
click at [116, 235] on p "Unnamed desk" at bounding box center [122, 233] width 64 height 15
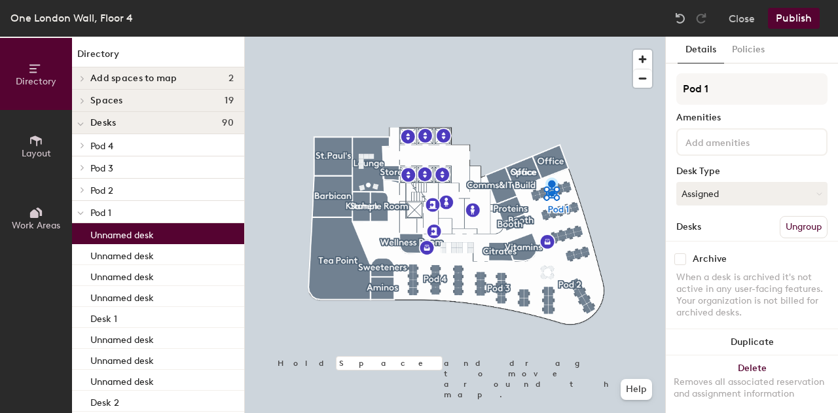
click at [116, 235] on p "Unnamed desk" at bounding box center [122, 233] width 64 height 15
click at [745, 189] on button "Assigned" at bounding box center [752, 194] width 151 height 24
click at [700, 269] on div "Hoteled" at bounding box center [742, 274] width 131 height 20
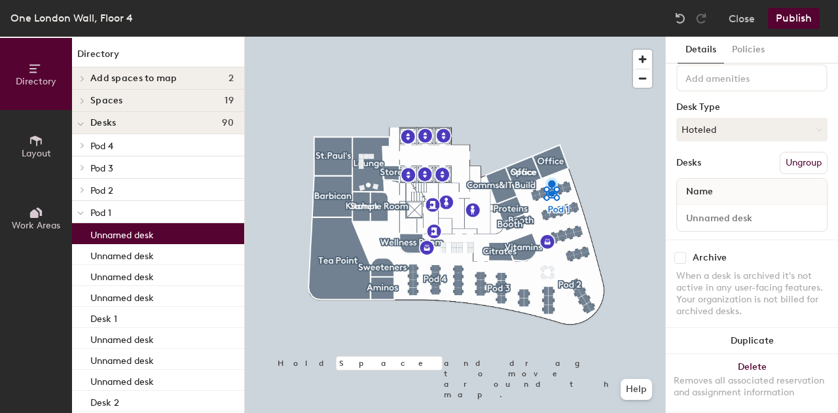
scroll to position [84, 0]
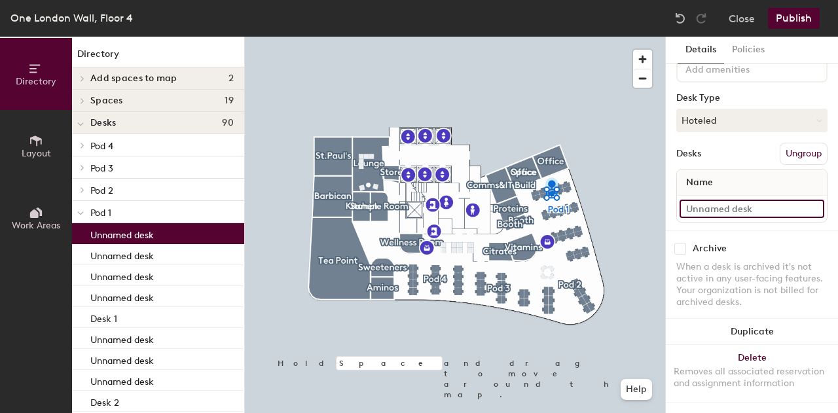
click at [747, 200] on input at bounding box center [752, 209] width 145 height 18
type input "Desk 8"
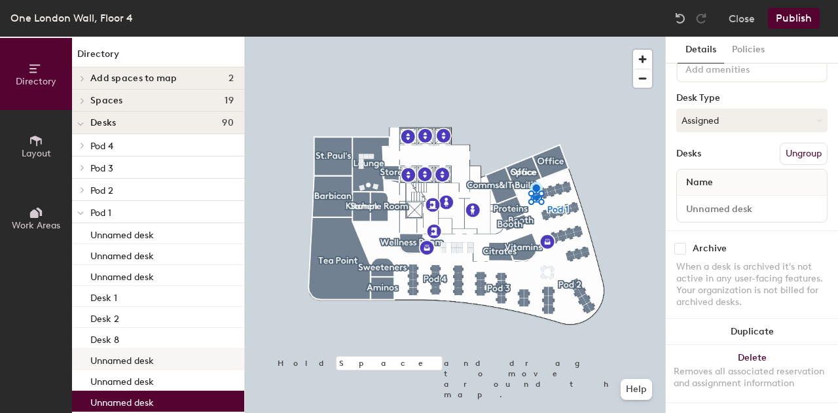
click at [135, 352] on p "Unnamed desk" at bounding box center [122, 359] width 64 height 15
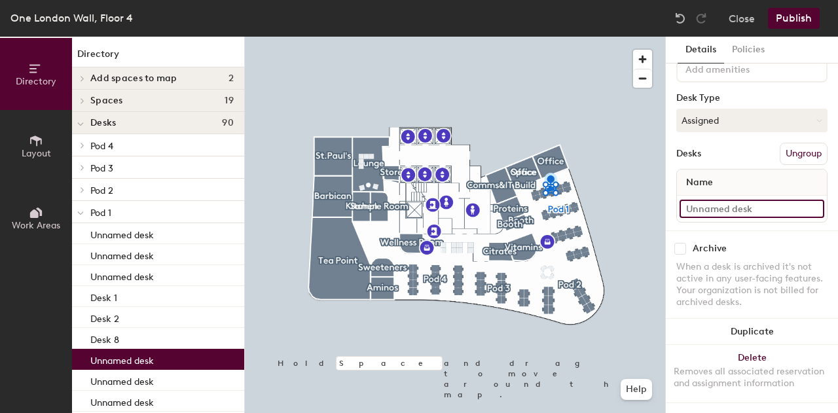
click at [753, 200] on input at bounding box center [752, 209] width 145 height 18
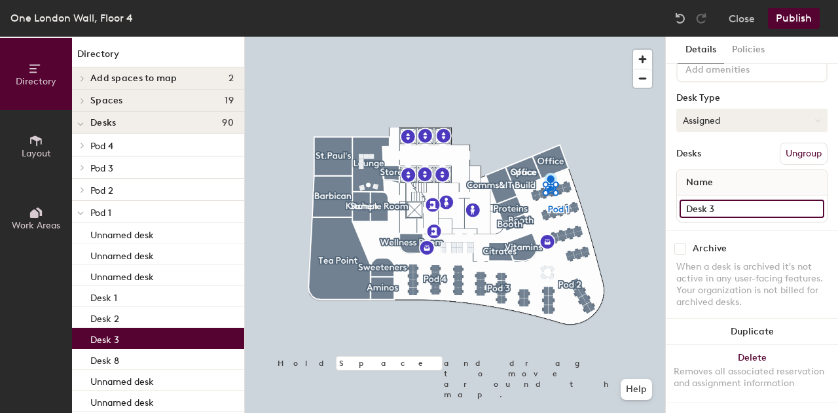
type input "Desk 3"
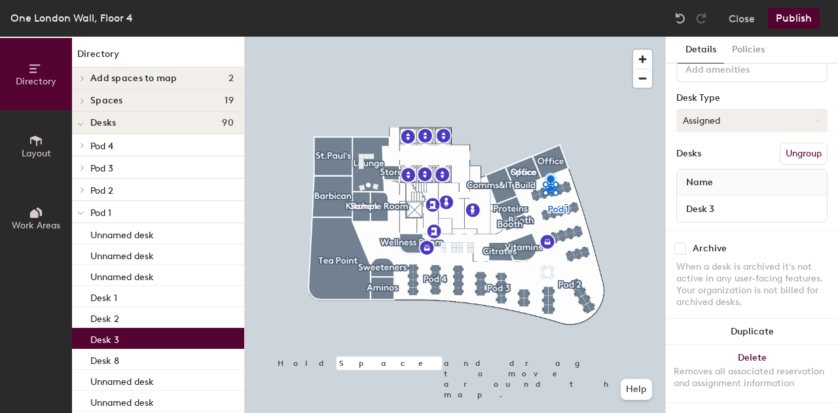
click at [752, 109] on button "Assigned" at bounding box center [752, 121] width 151 height 24
click at [711, 193] on div "Hoteled" at bounding box center [742, 201] width 131 height 20
click at [109, 381] on p "Unnamed desk" at bounding box center [122, 380] width 64 height 15
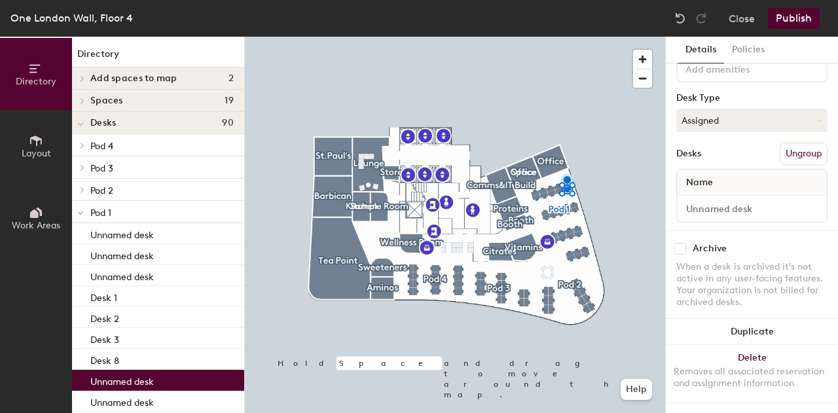
click at [124, 386] on p "Unnamed desk" at bounding box center [122, 380] width 64 height 15
click at [128, 381] on p "Unnamed desk" at bounding box center [122, 380] width 64 height 15
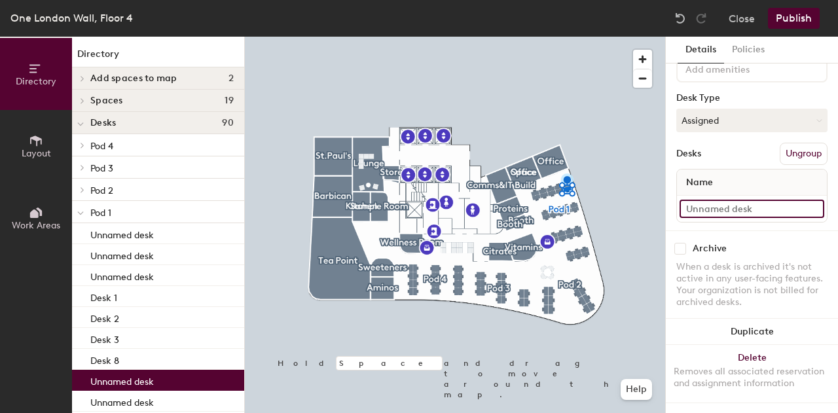
click at [736, 200] on input at bounding box center [752, 209] width 145 height 18
type input "Desk 10"
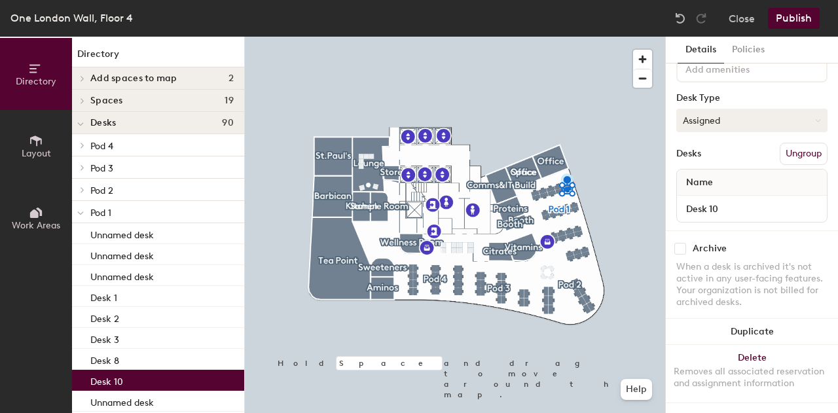
click at [728, 119] on button "Assigned" at bounding box center [752, 121] width 151 height 24
click at [723, 191] on div "Hoteled" at bounding box center [742, 201] width 131 height 20
click at [179, 407] on div "Unnamed desk" at bounding box center [158, 401] width 172 height 21
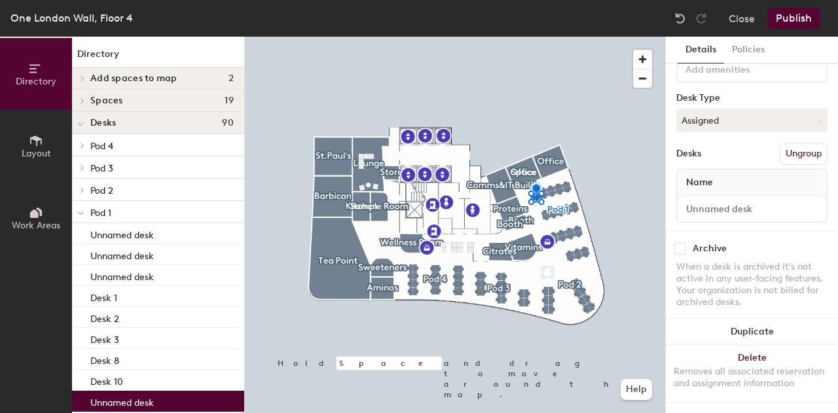
click at [200, 401] on div "Unnamed desk" at bounding box center [158, 401] width 172 height 21
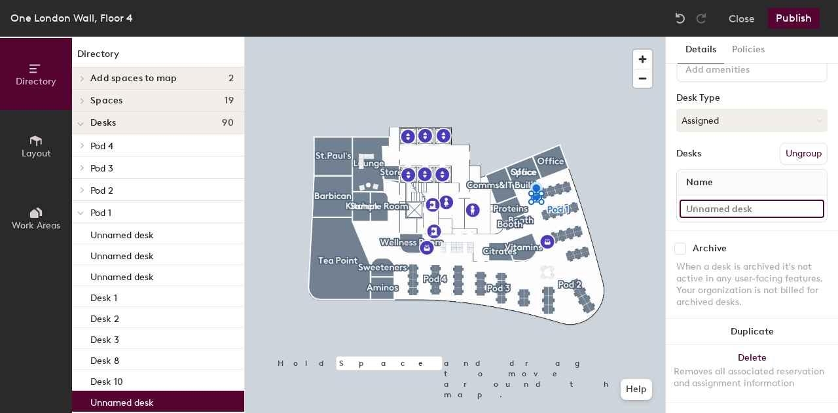
click at [754, 200] on input at bounding box center [752, 209] width 145 height 18
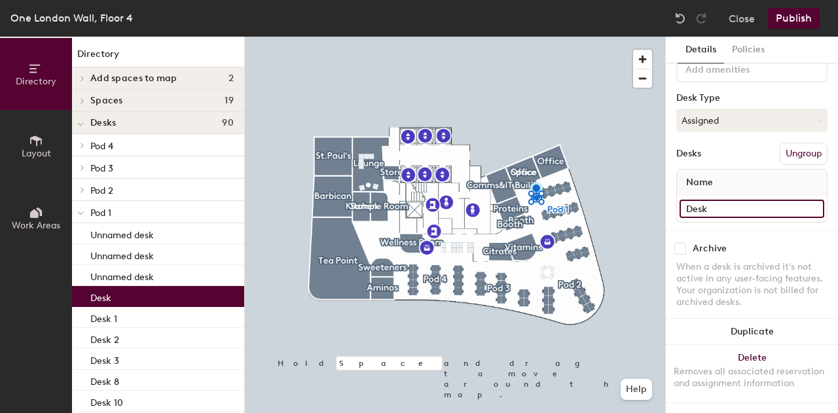
type input "Desk 6"
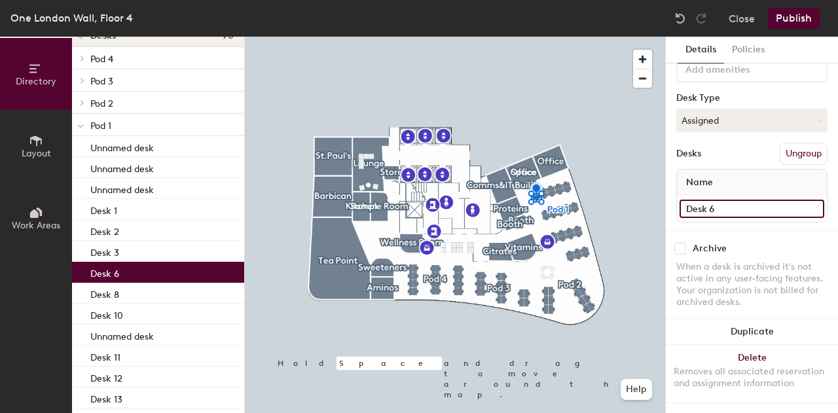
scroll to position [113, 0]
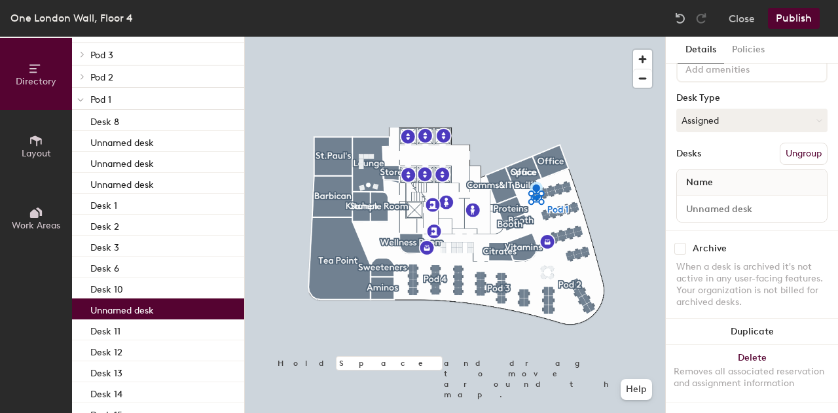
click at [172, 311] on div "Unnamed desk" at bounding box center [158, 309] width 172 height 21
click at [747, 196] on div at bounding box center [752, 209] width 150 height 26
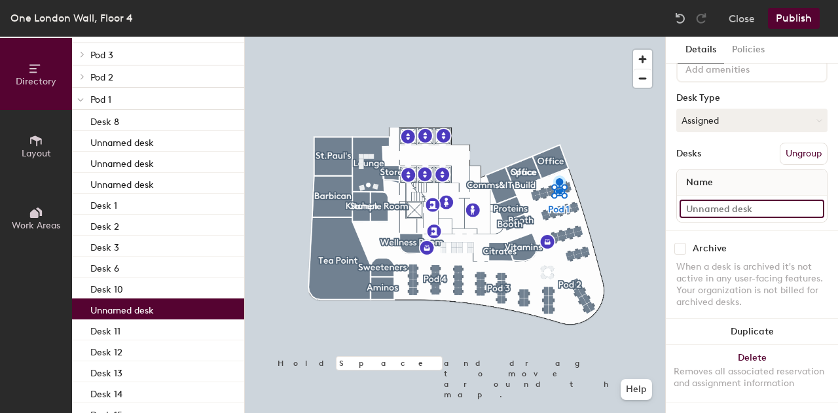
click at [748, 200] on input at bounding box center [752, 209] width 145 height 18
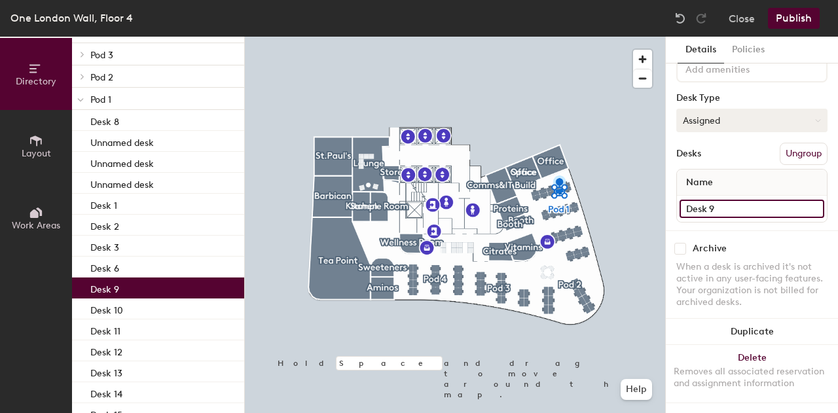
type input "Desk 9"
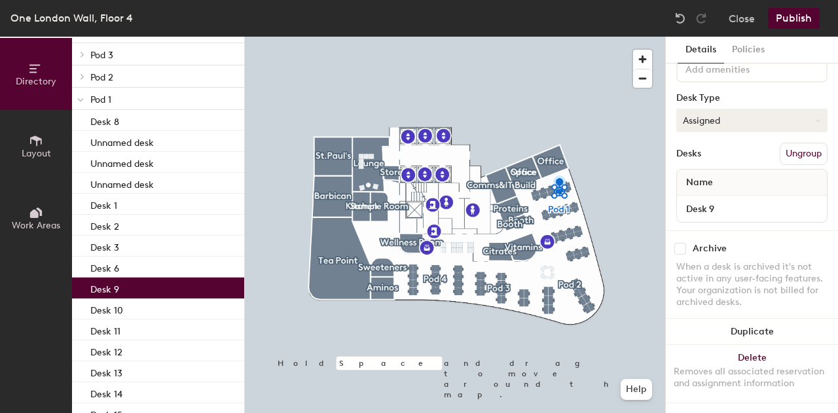
click at [731, 115] on button "Assigned" at bounding box center [752, 121] width 151 height 24
click at [715, 191] on div "Hoteled" at bounding box center [742, 201] width 131 height 20
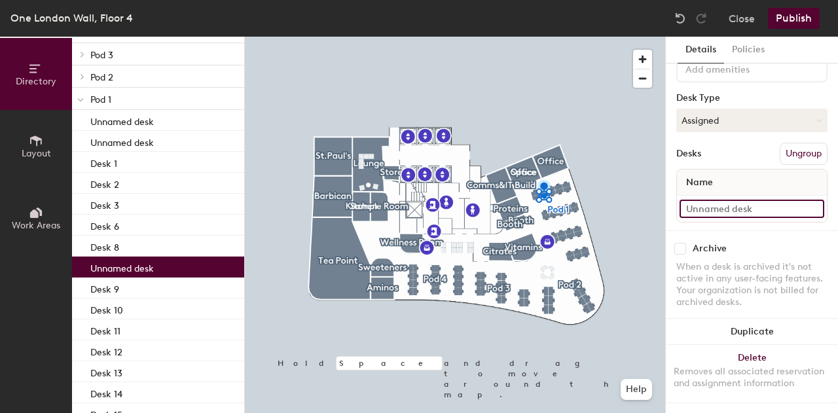
click at [736, 200] on input at bounding box center [752, 209] width 145 height 18
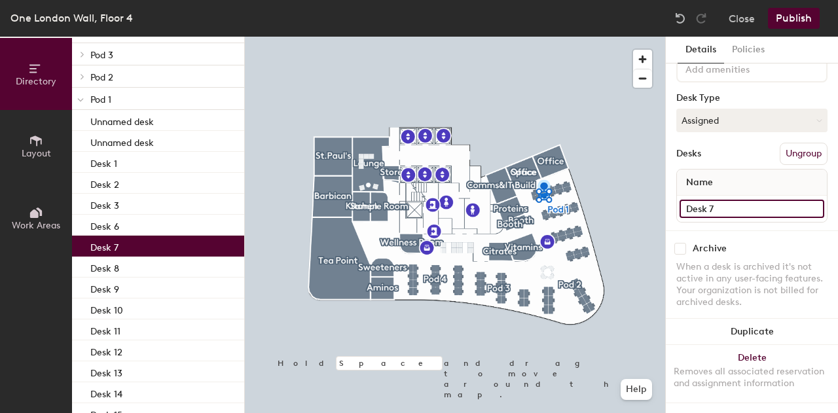
type input "Desk 7"
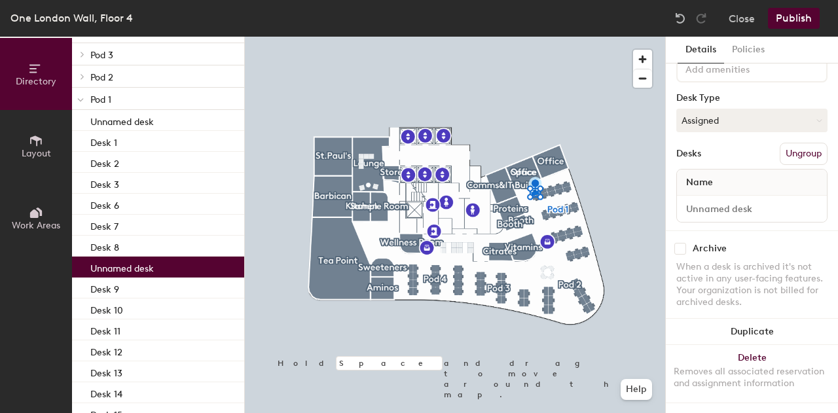
click at [181, 263] on div "Unnamed desk" at bounding box center [158, 267] width 172 height 21
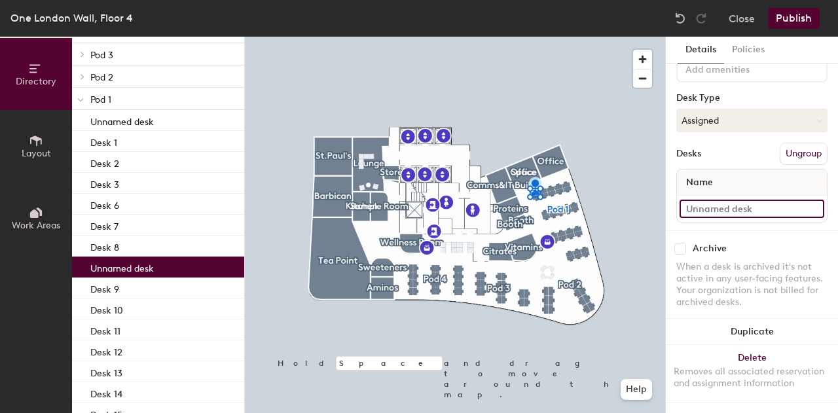
click at [766, 200] on input at bounding box center [752, 209] width 145 height 18
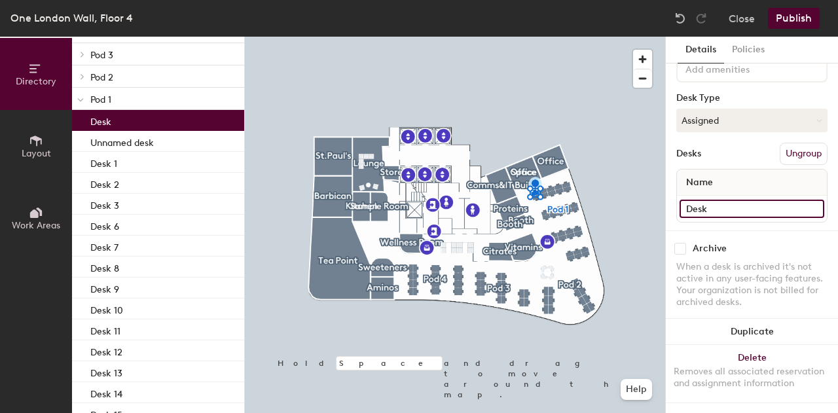
type input "Desk 5"
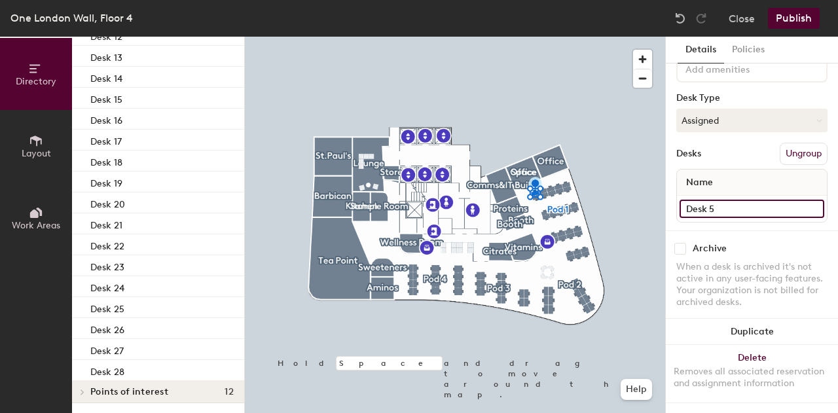
scroll to position [100, 0]
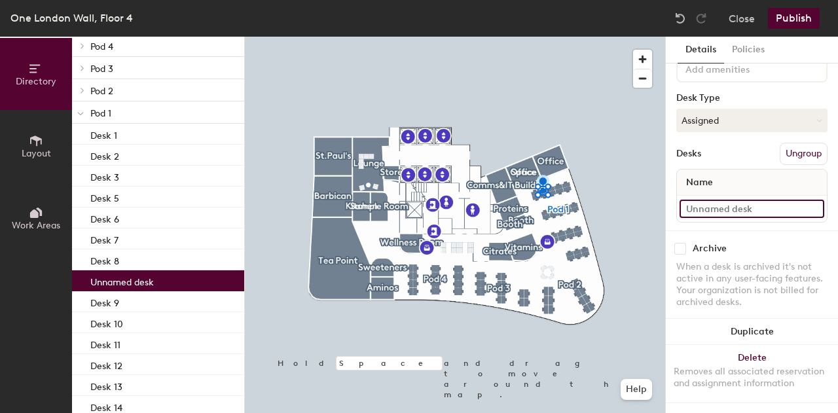
click at [735, 200] on input at bounding box center [752, 209] width 145 height 18
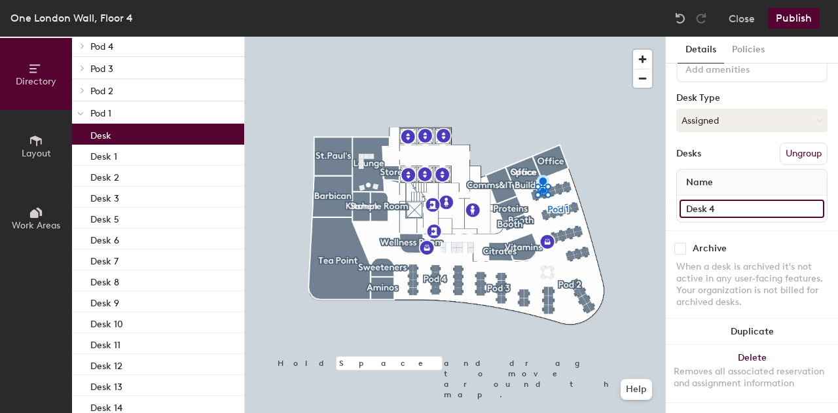
type input "Desk 4"
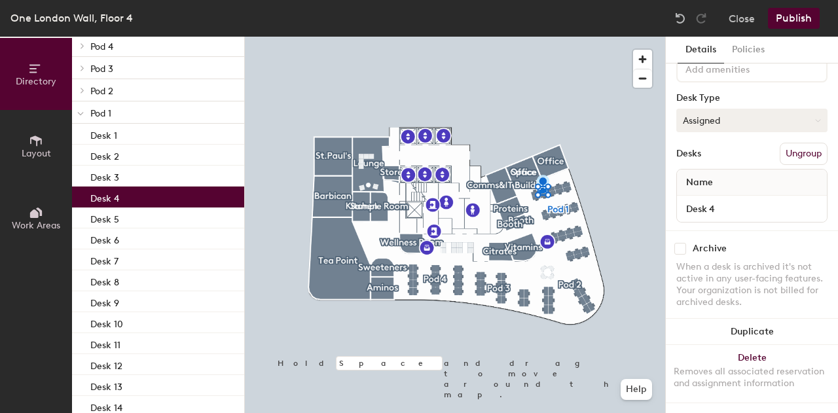
click at [737, 109] on button "Assigned" at bounding box center [752, 121] width 151 height 24
click at [709, 191] on div "Hoteled" at bounding box center [742, 201] width 131 height 20
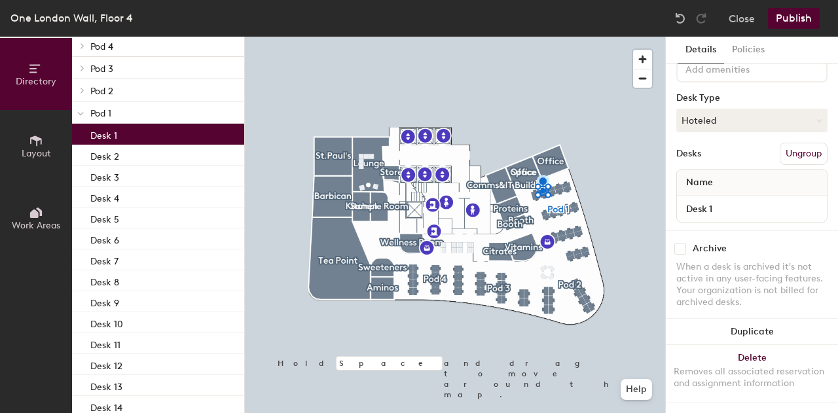
click at [140, 134] on div "Desk 1" at bounding box center [158, 134] width 172 height 21
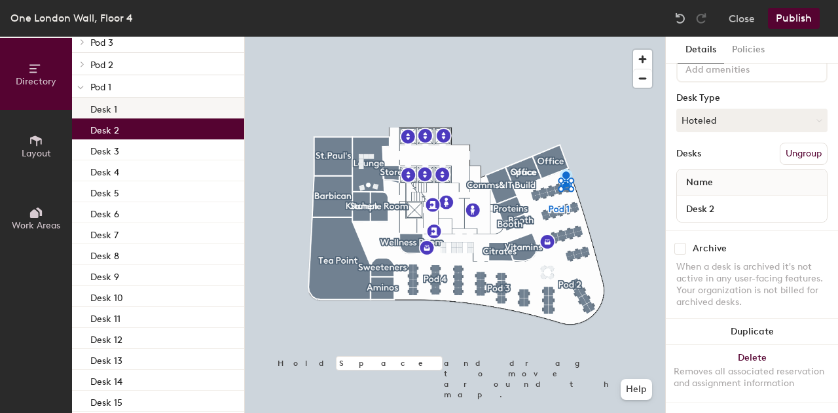
click at [140, 134] on div "Desk 2" at bounding box center [158, 129] width 172 height 21
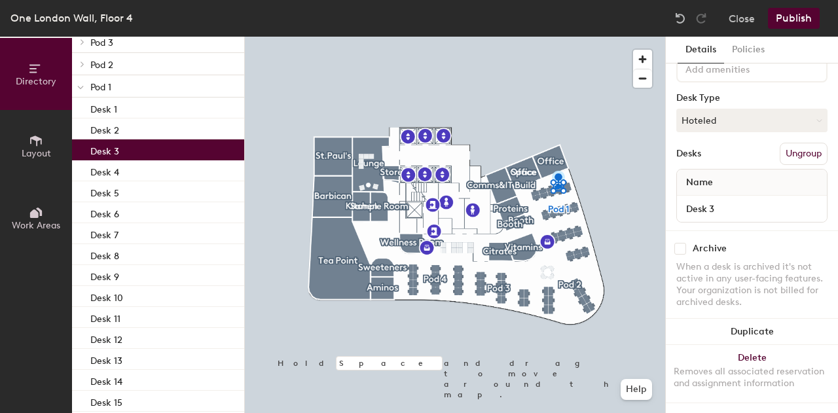
click at [143, 147] on div "Desk 3" at bounding box center [158, 150] width 172 height 21
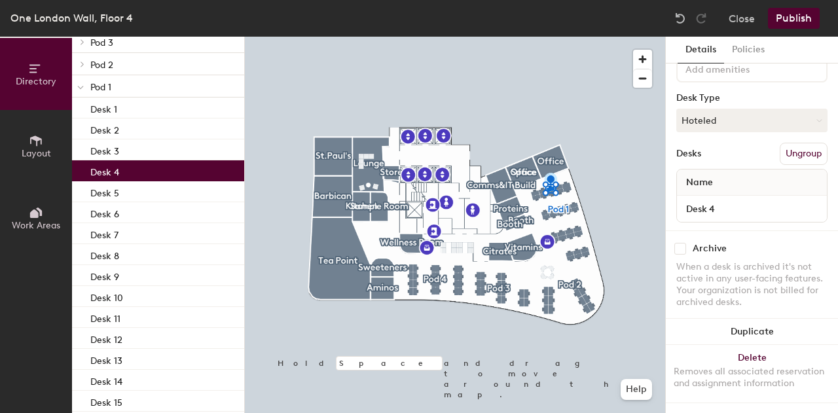
click at [141, 166] on div "Desk 4" at bounding box center [158, 170] width 172 height 21
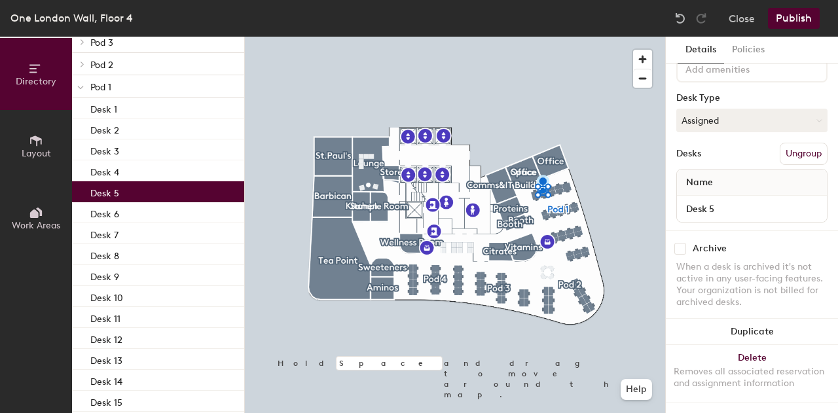
click at [138, 193] on div "Desk 5" at bounding box center [158, 191] width 172 height 21
click at [715, 109] on button "Assigned" at bounding box center [752, 121] width 151 height 24
click at [699, 192] on div "Hoteled" at bounding box center [742, 201] width 131 height 20
click at [169, 211] on div "Desk 6" at bounding box center [158, 212] width 172 height 21
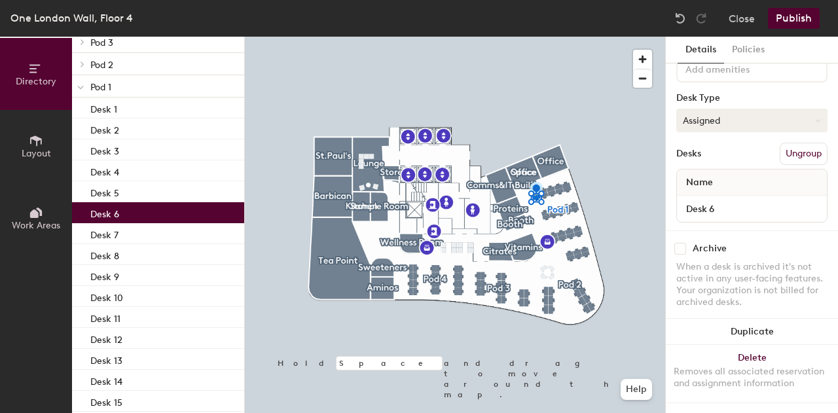
click at [710, 109] on button "Assigned" at bounding box center [752, 121] width 151 height 24
click at [707, 191] on div "Hoteled" at bounding box center [742, 201] width 131 height 20
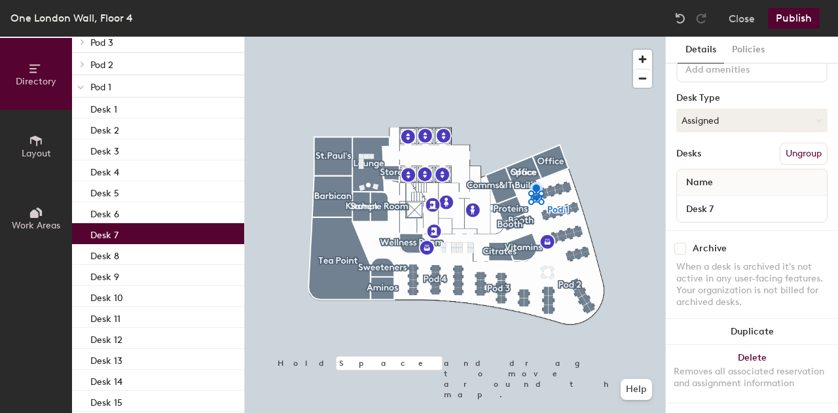
click at [168, 231] on div "Desk 7" at bounding box center [158, 233] width 172 height 21
click at [757, 109] on button "Assigned" at bounding box center [752, 121] width 151 height 24
click at [688, 193] on div "Hoteled" at bounding box center [742, 201] width 131 height 20
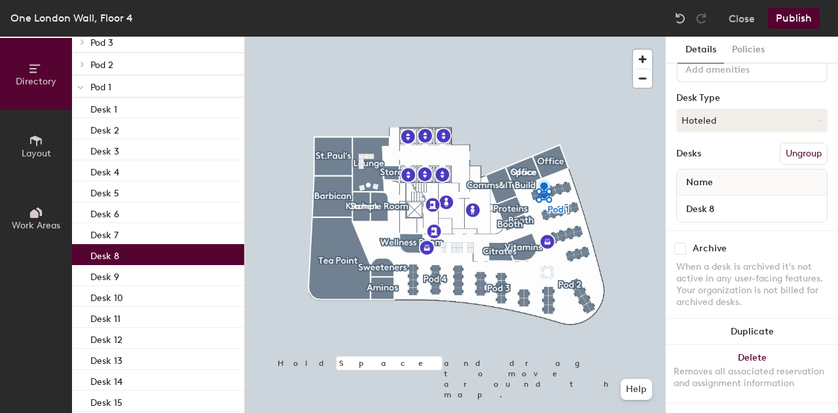
click at [165, 254] on div "Desk 8" at bounding box center [158, 254] width 172 height 21
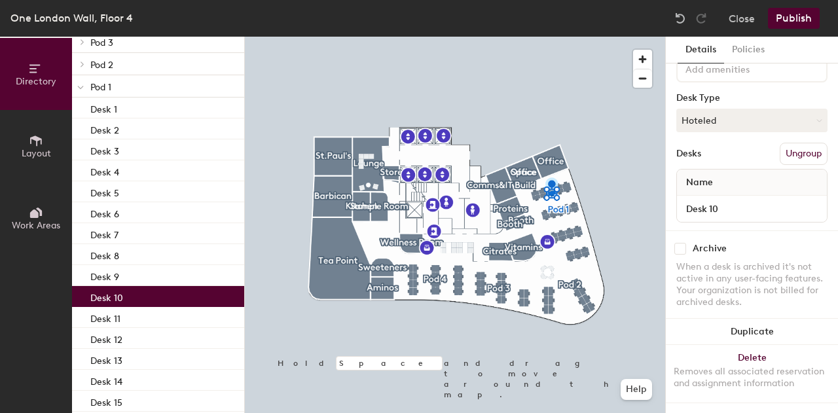
click at [116, 288] on div "Desk 10" at bounding box center [158, 296] width 172 height 21
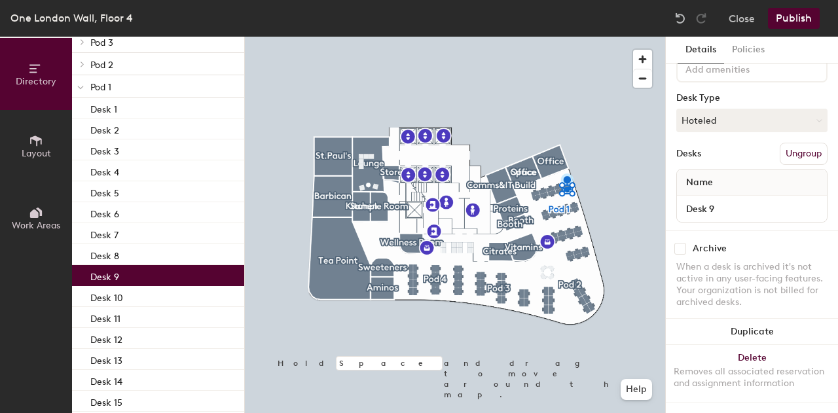
click at [134, 275] on div "Desk 9" at bounding box center [158, 275] width 172 height 21
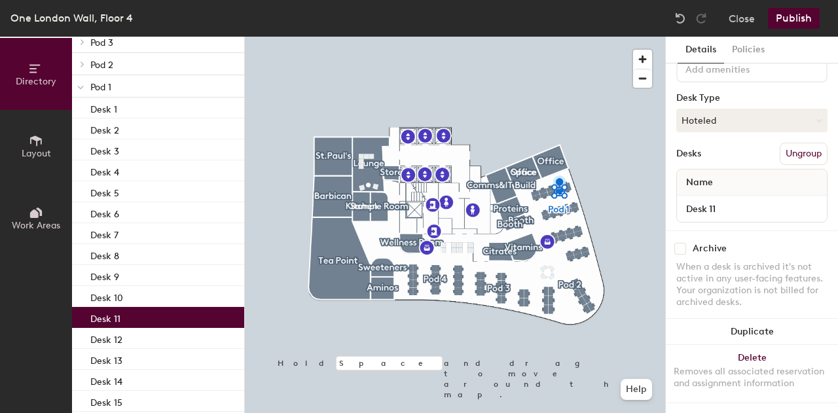
click at [151, 312] on div "Desk 11" at bounding box center [158, 317] width 172 height 21
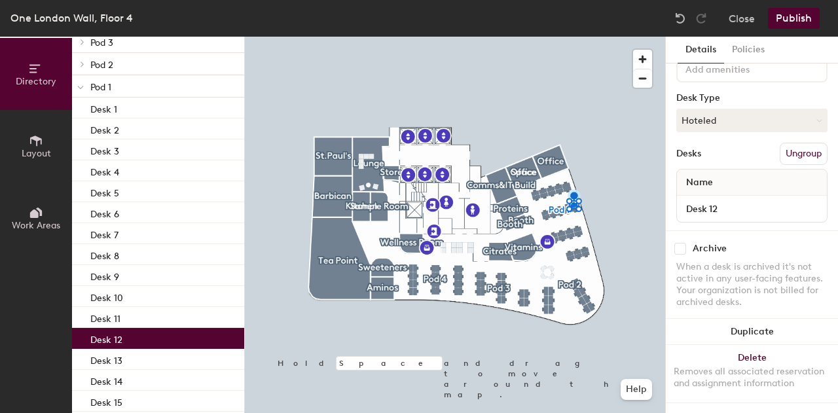
click at [156, 335] on div "Desk 12" at bounding box center [158, 338] width 172 height 21
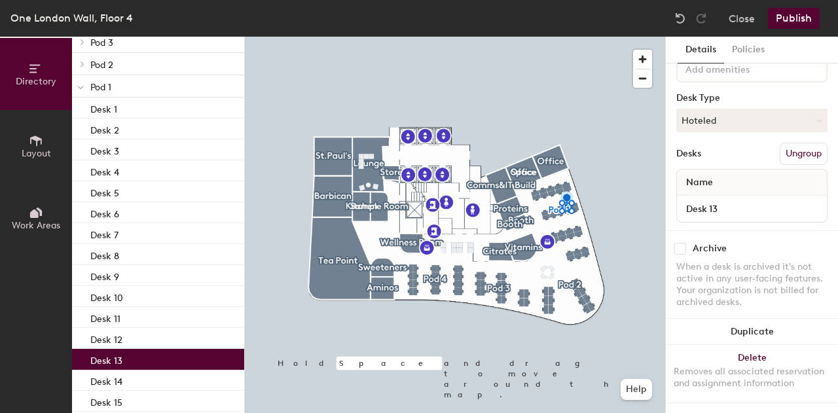
click at [162, 358] on div "Desk 13" at bounding box center [158, 359] width 172 height 21
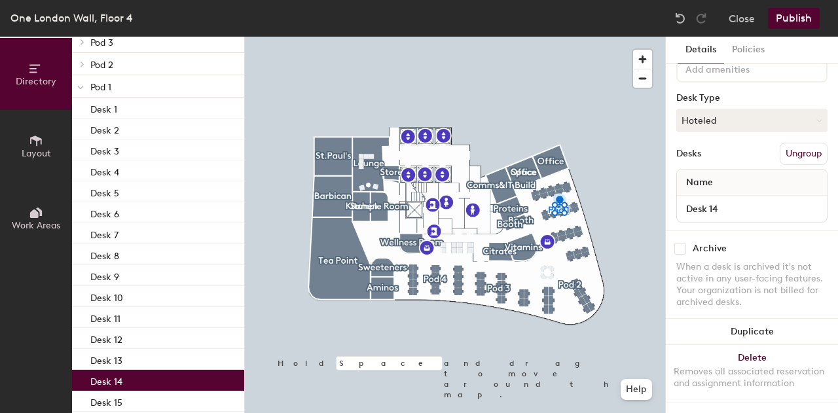
click at [168, 382] on div "Desk 14" at bounding box center [158, 380] width 172 height 21
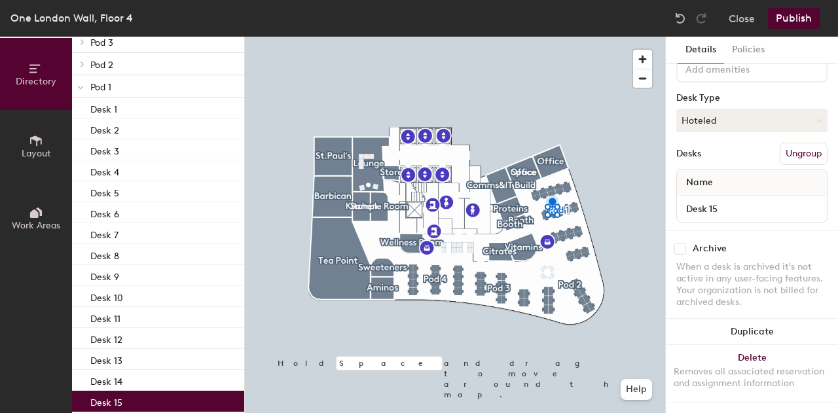
click at [170, 404] on div "Desk 15" at bounding box center [158, 401] width 172 height 21
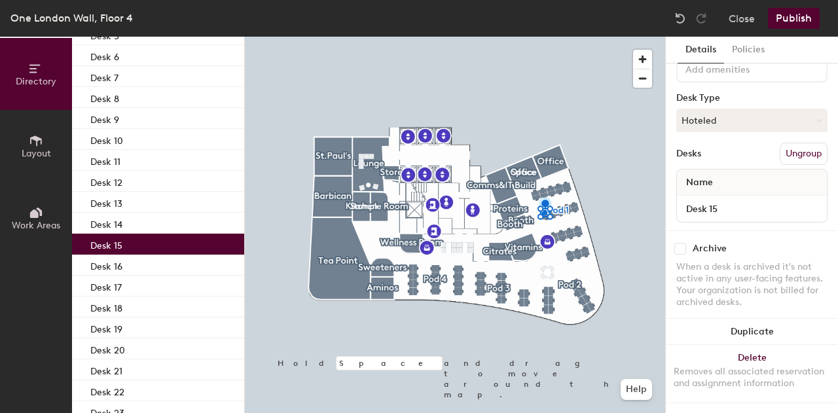
scroll to position [309, 0]
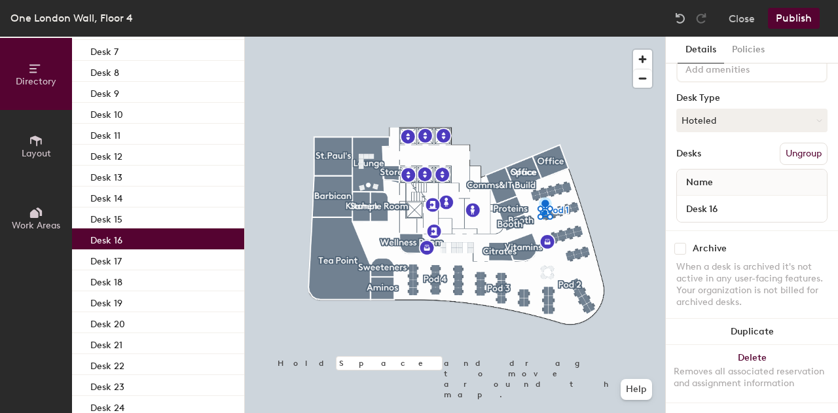
click at [156, 238] on div "Desk 16" at bounding box center [158, 239] width 172 height 21
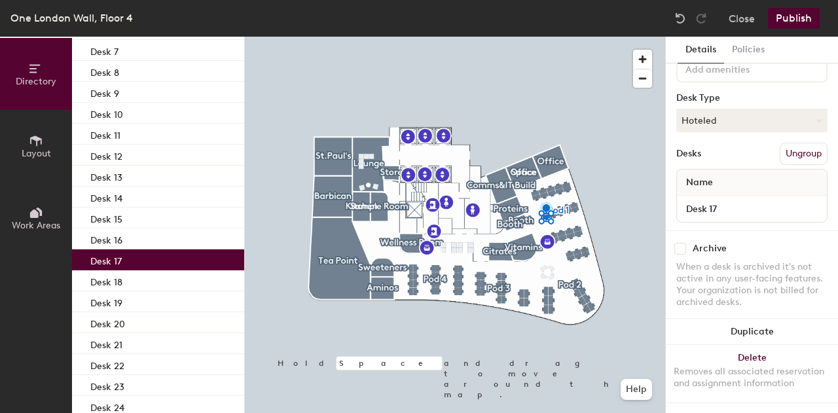
click at [156, 261] on div "Desk 17" at bounding box center [158, 260] width 172 height 21
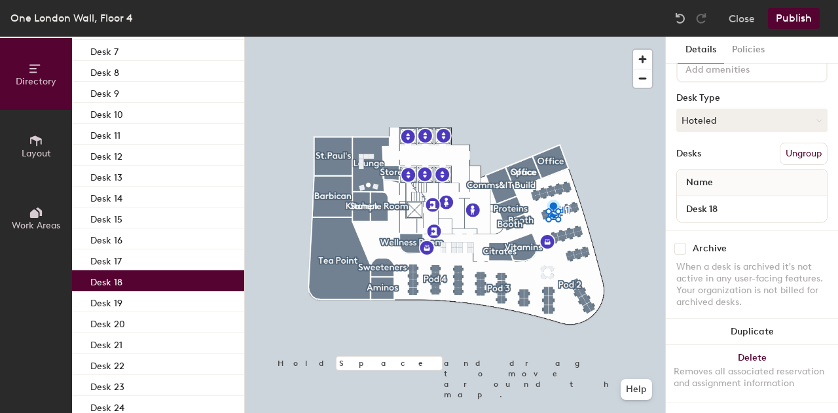
click at [157, 282] on div "Desk 18" at bounding box center [158, 280] width 172 height 21
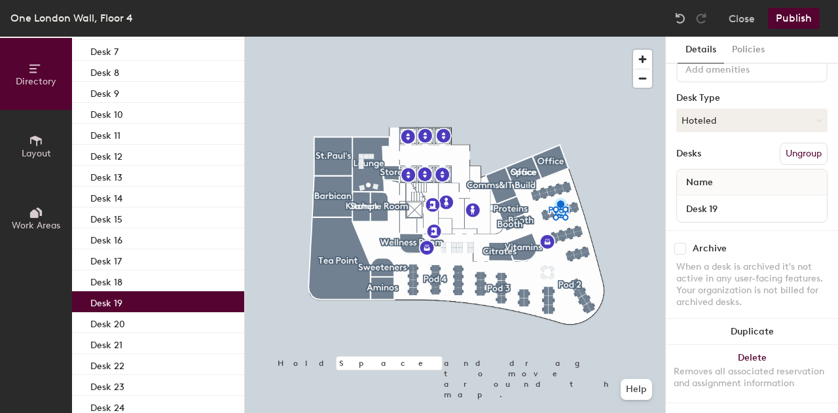
click at [158, 306] on div "Desk 19" at bounding box center [158, 301] width 172 height 21
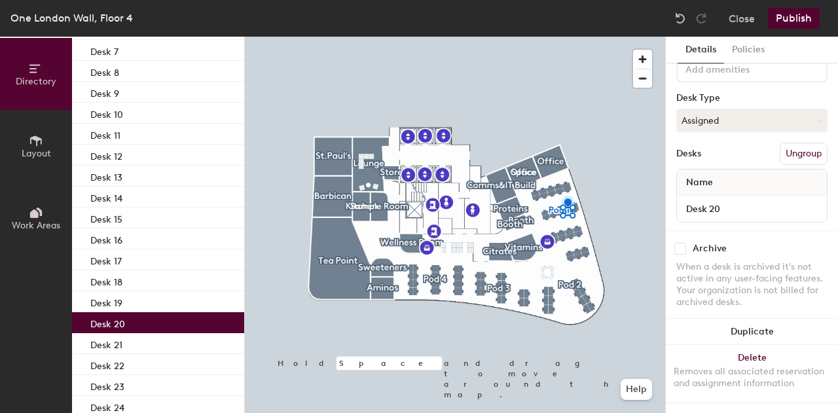
click at [160, 329] on div "Desk 20" at bounding box center [158, 322] width 172 height 21
click at [737, 109] on button "Assigned" at bounding box center [752, 121] width 151 height 24
click at [720, 191] on div "Hoteled" at bounding box center [742, 201] width 131 height 20
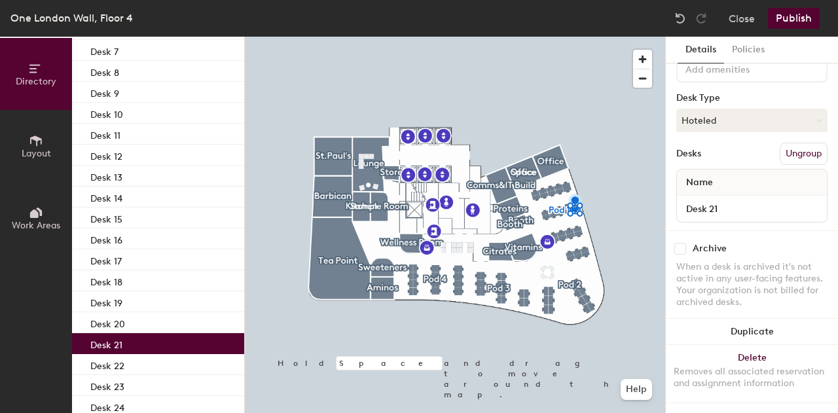
click at [123, 346] on div "Desk 21" at bounding box center [158, 343] width 172 height 21
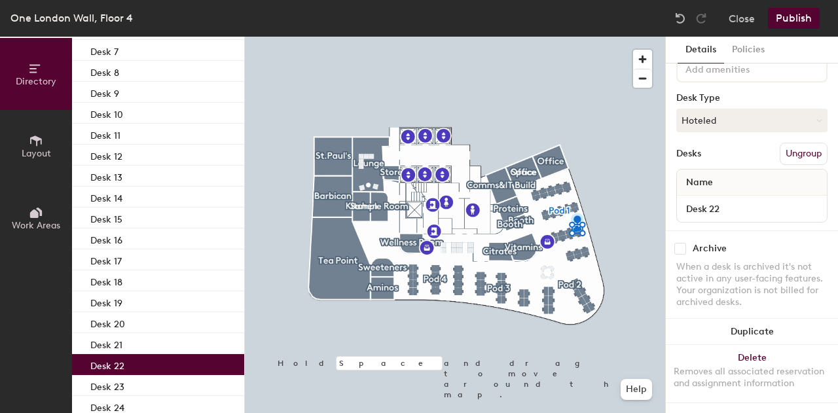
click at [134, 358] on div "Desk 22" at bounding box center [158, 364] width 172 height 21
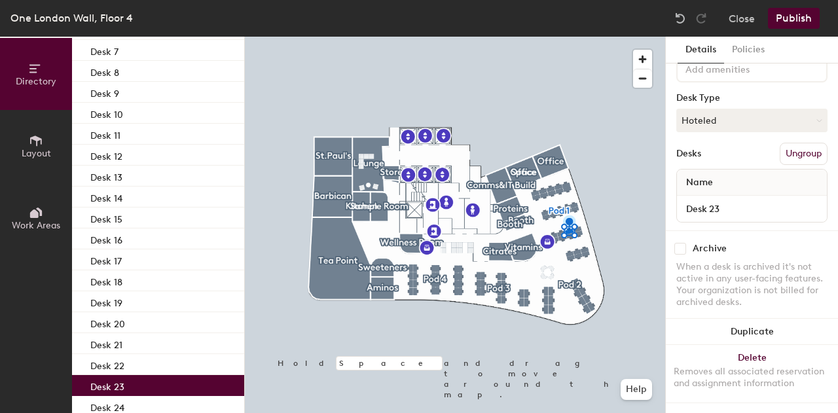
click at [134, 375] on div "Desk 23" at bounding box center [158, 385] width 172 height 21
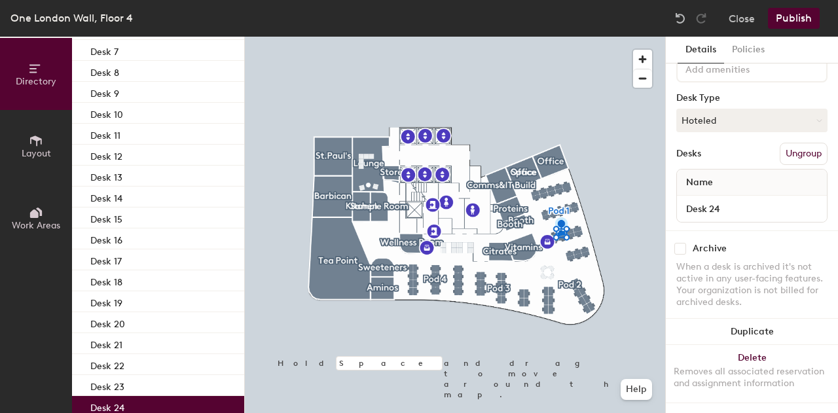
click at [138, 400] on div "Desk 24" at bounding box center [158, 406] width 172 height 21
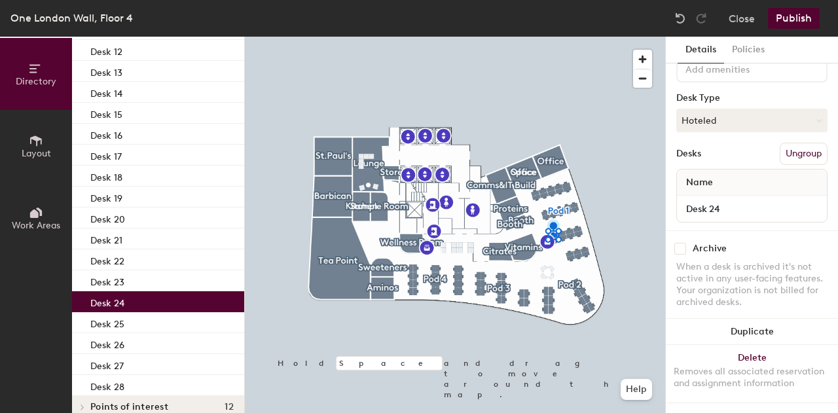
scroll to position [429, 0]
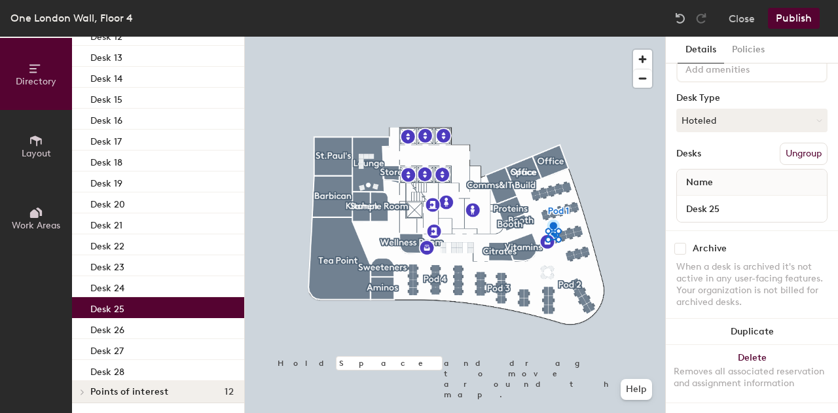
click at [138, 305] on div "Desk 25" at bounding box center [158, 307] width 172 height 21
click at [125, 326] on div "Desk 26" at bounding box center [158, 328] width 172 height 21
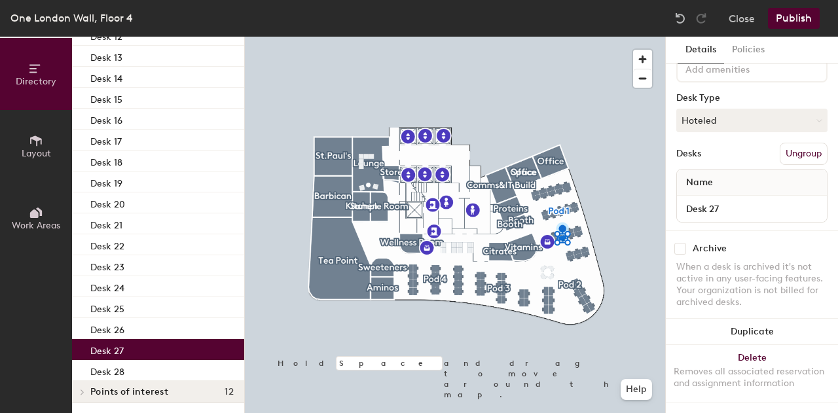
click at [131, 339] on div "Desk 27" at bounding box center [158, 349] width 172 height 21
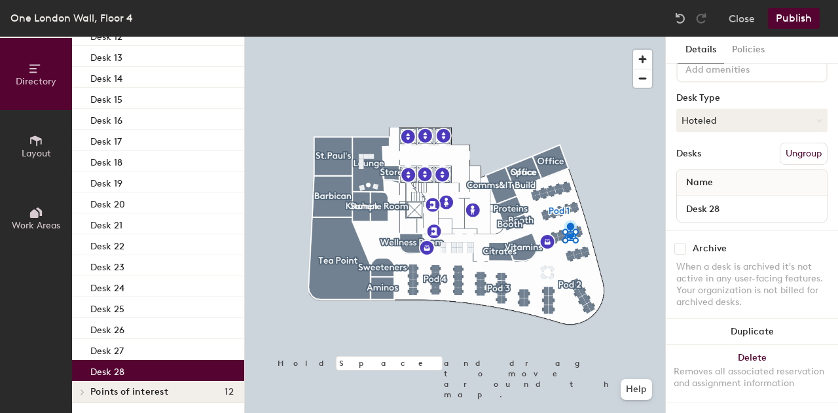
click at [138, 360] on div "Desk 28" at bounding box center [158, 370] width 172 height 21
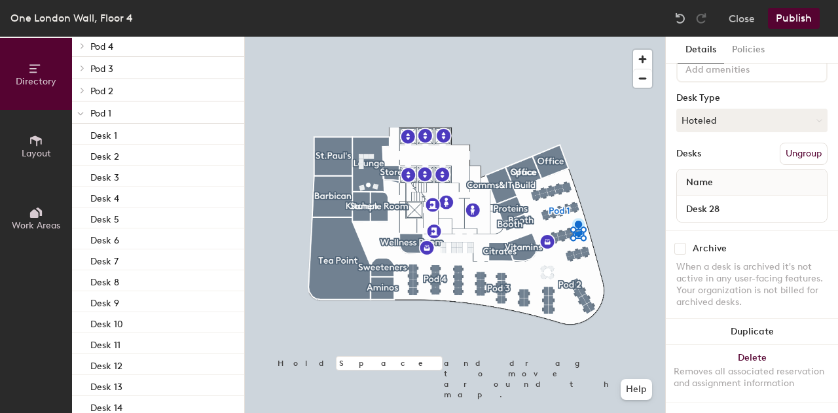
scroll to position [0, 0]
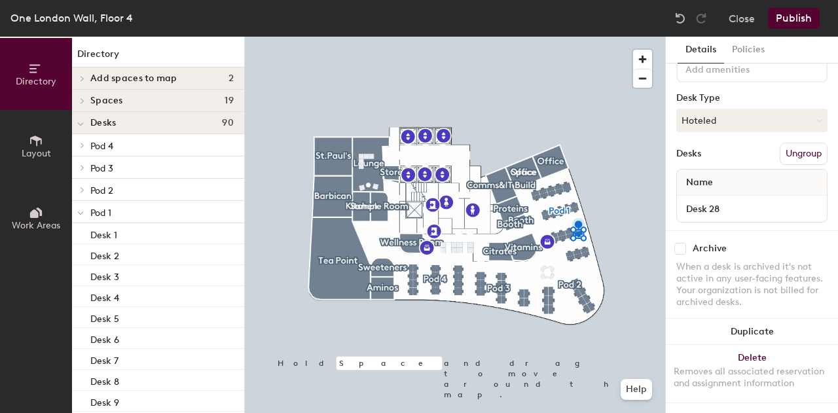
click at [94, 206] on p "Pod 1" at bounding box center [161, 212] width 143 height 17
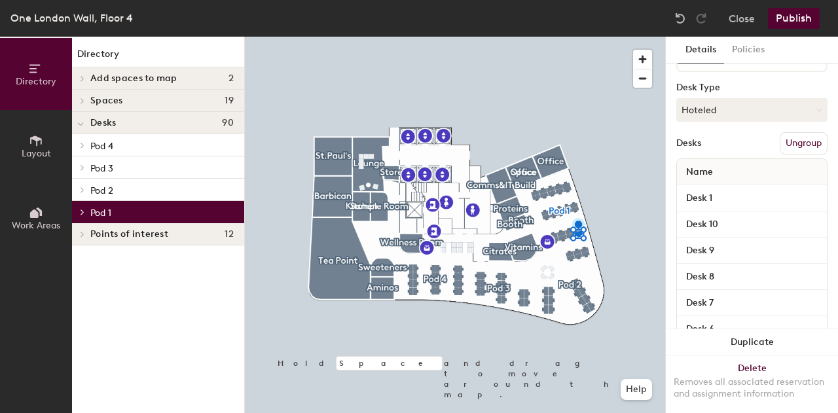
click at [92, 193] on span "Pod 2" at bounding box center [101, 190] width 23 height 11
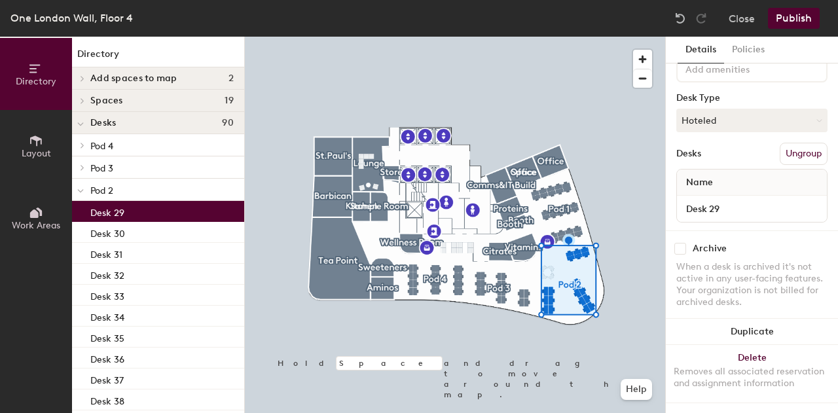
click at [166, 210] on div "Desk 29" at bounding box center [158, 211] width 172 height 21
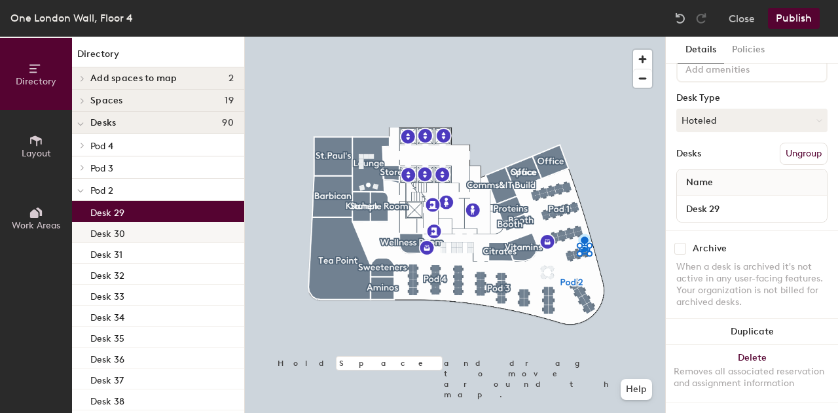
click at [168, 234] on div "Desk 30" at bounding box center [158, 232] width 172 height 21
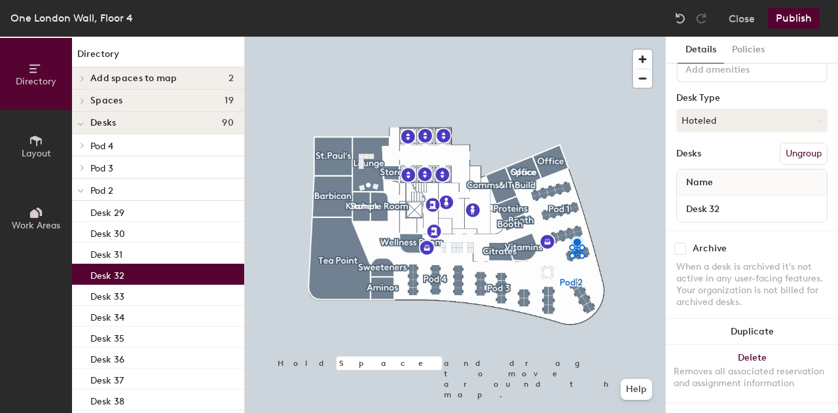
click at [167, 264] on div "Desk 32" at bounding box center [158, 274] width 172 height 21
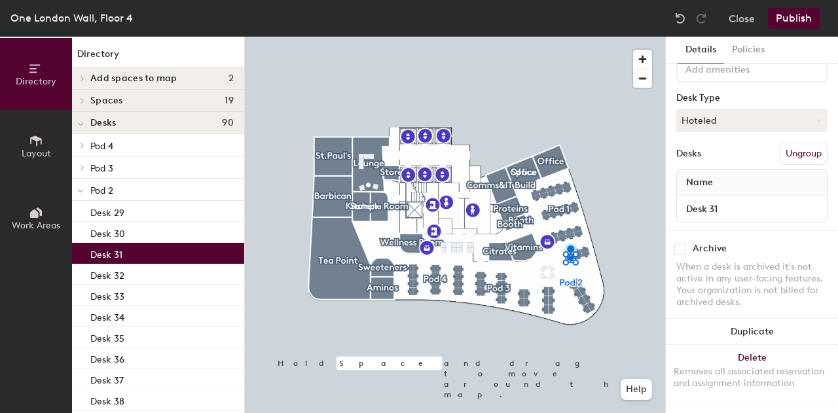
click at [164, 257] on div "Desk 31" at bounding box center [158, 253] width 172 height 21
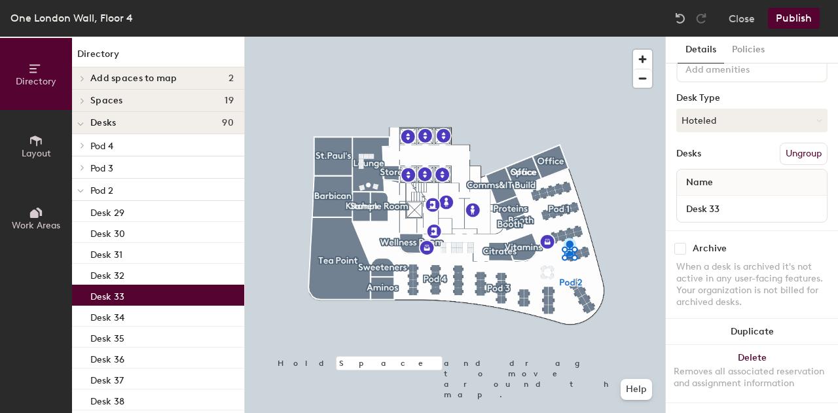
click at [164, 285] on div "Desk 33" at bounding box center [158, 295] width 172 height 21
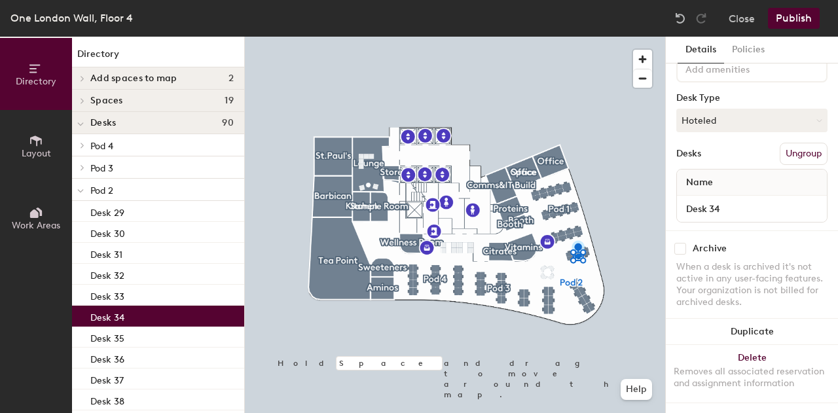
click at [164, 310] on div "Desk 34" at bounding box center [158, 316] width 172 height 21
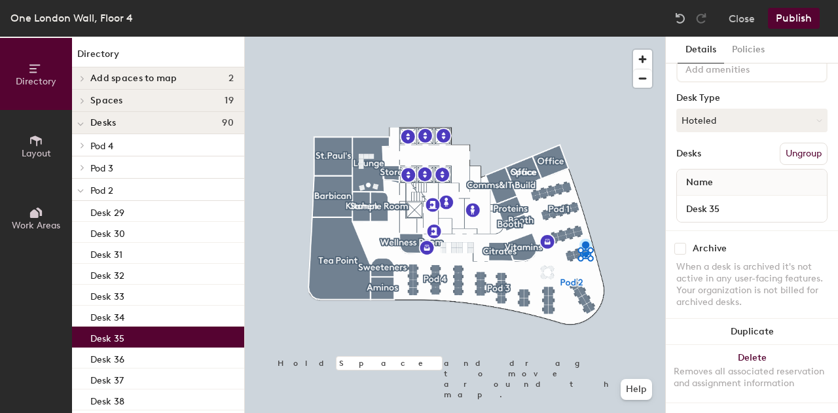
click at [159, 337] on div "Desk 35" at bounding box center [158, 337] width 172 height 21
click at [157, 361] on div "Desk 36" at bounding box center [158, 358] width 172 height 21
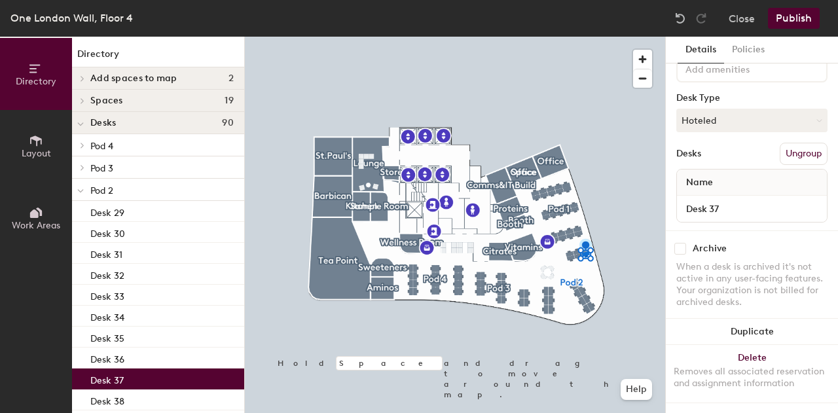
click at [156, 378] on div "Desk 37" at bounding box center [158, 379] width 172 height 21
click at [150, 401] on div "Desk 38" at bounding box center [158, 400] width 172 height 21
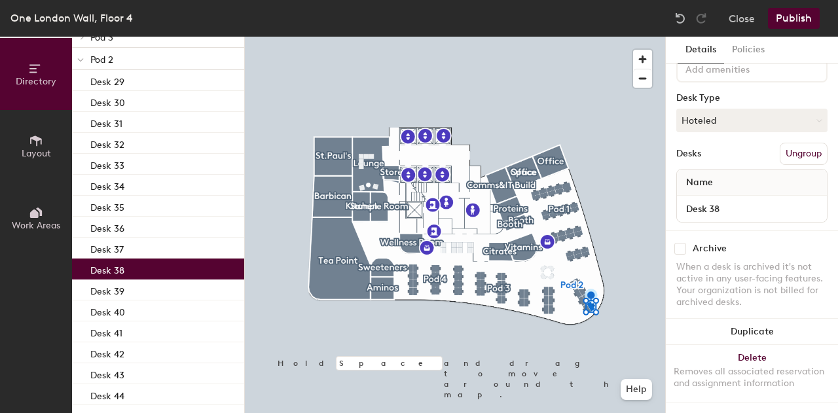
scroll to position [157, 0]
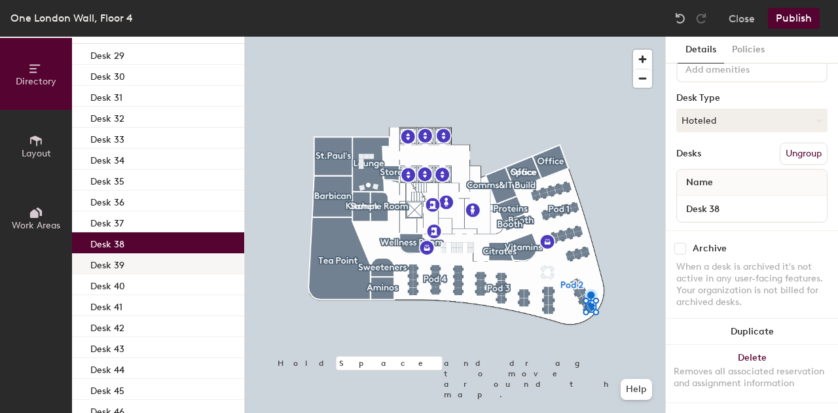
click at [183, 269] on div "Desk 39" at bounding box center [158, 263] width 172 height 21
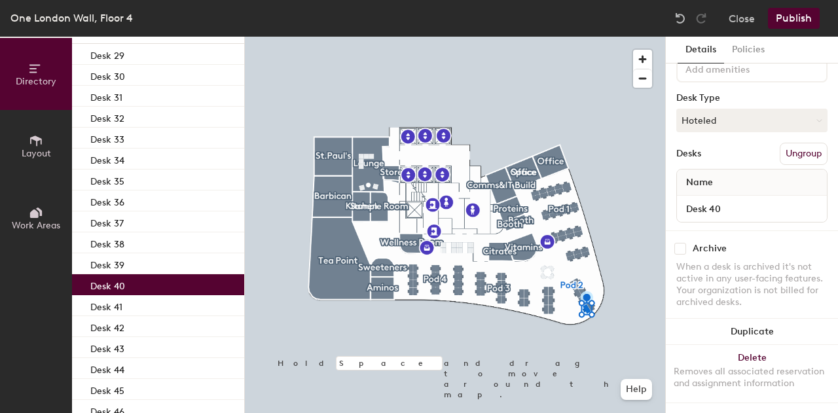
click at [183, 281] on div "Desk 40" at bounding box center [158, 284] width 172 height 21
click at [179, 299] on div "Desk 41" at bounding box center [158, 305] width 172 height 21
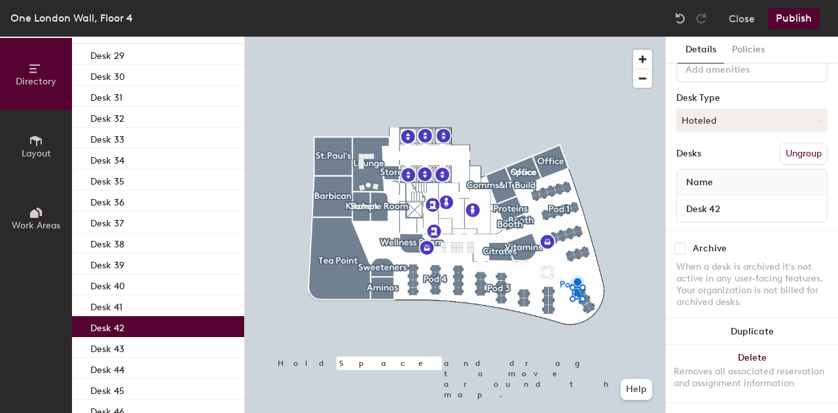
click at [179, 323] on div "Desk 42" at bounding box center [158, 326] width 172 height 21
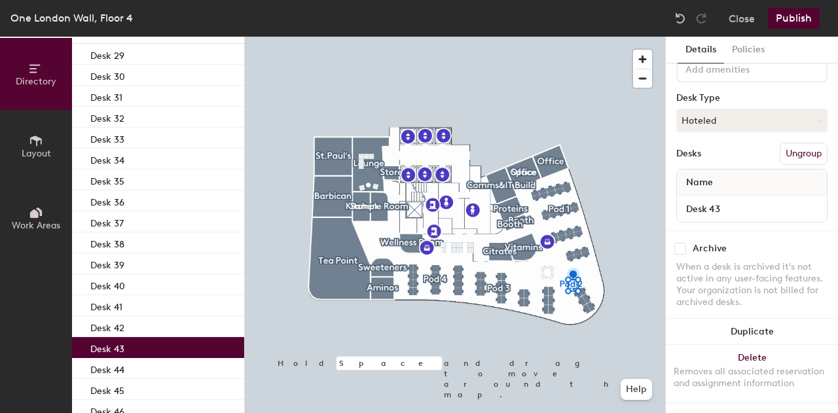
click at [176, 353] on div "Desk 43" at bounding box center [158, 347] width 172 height 21
click at [174, 367] on div "Desk 44" at bounding box center [158, 368] width 172 height 21
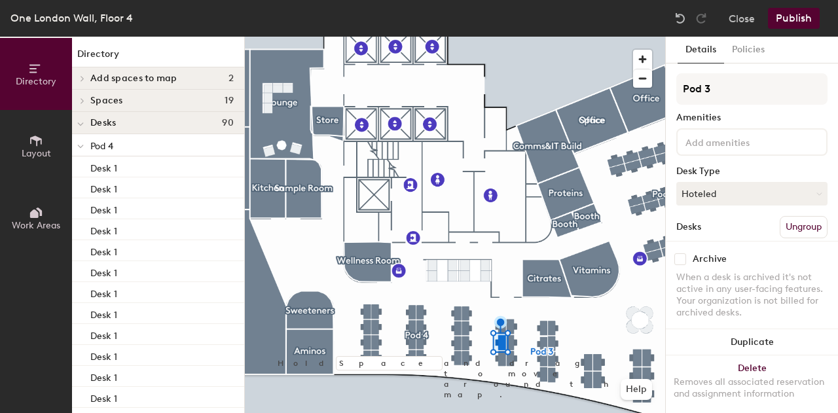
scroll to position [84, 0]
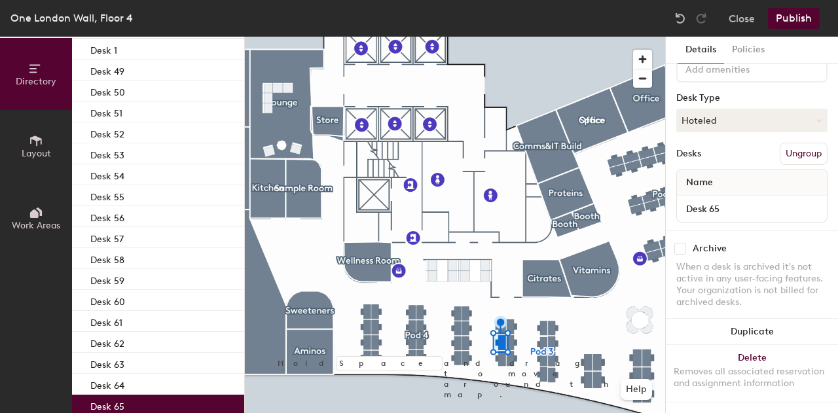
type input "Desk 65"
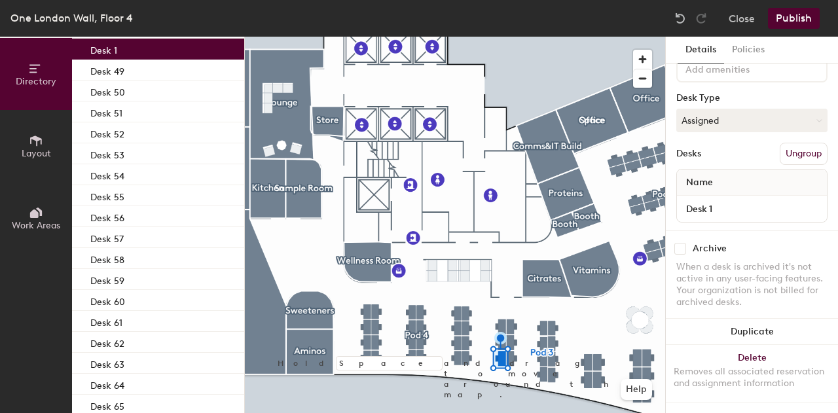
click at [726, 207] on div "Desk 1" at bounding box center [752, 209] width 150 height 26
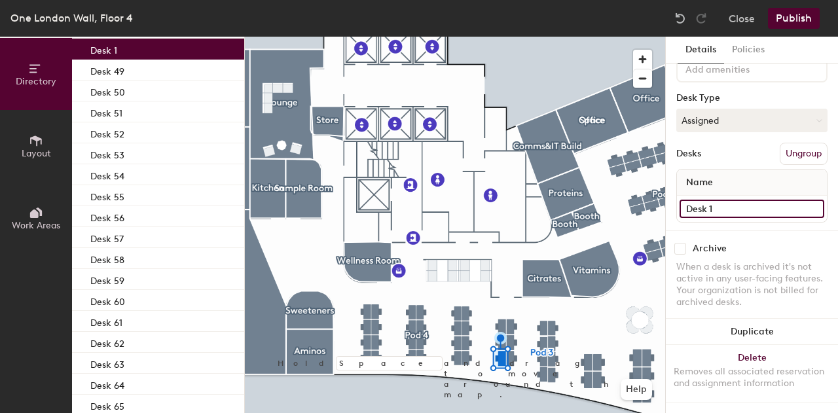
click at [724, 204] on input "Desk 1" at bounding box center [752, 209] width 145 height 18
click at [723, 200] on input "Desk 1" at bounding box center [752, 209] width 145 height 18
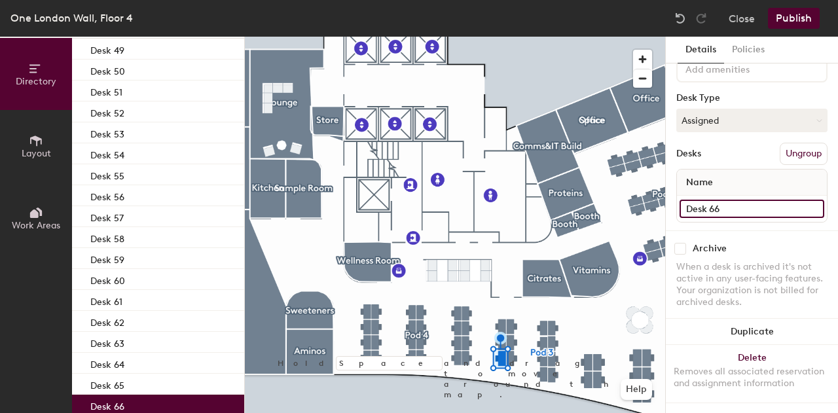
type input "Desk 66"
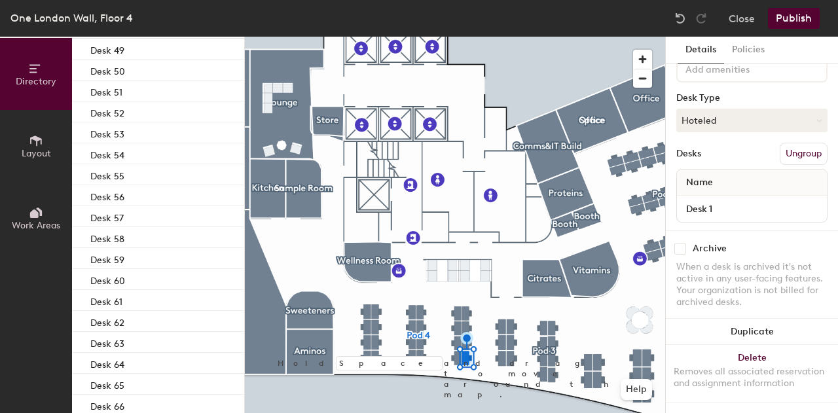
click at [754, 196] on div "Desk 1" at bounding box center [752, 209] width 150 height 26
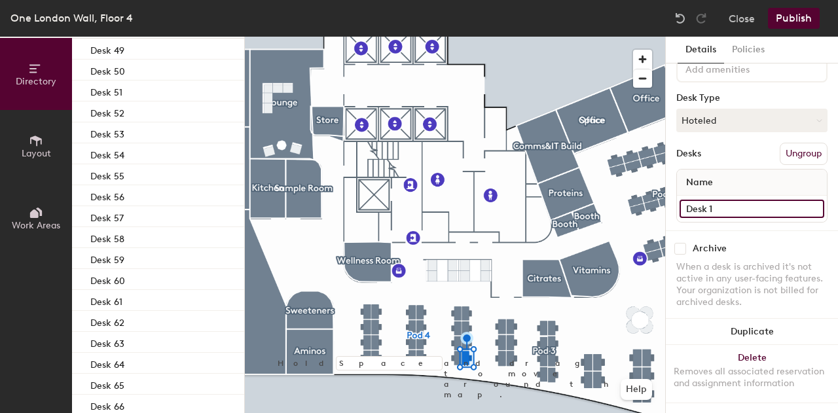
click at [753, 200] on input "Desk 1" at bounding box center [752, 209] width 145 height 18
type input "Desk 67"
click at [716, 200] on input "Desk 1" at bounding box center [752, 209] width 145 height 18
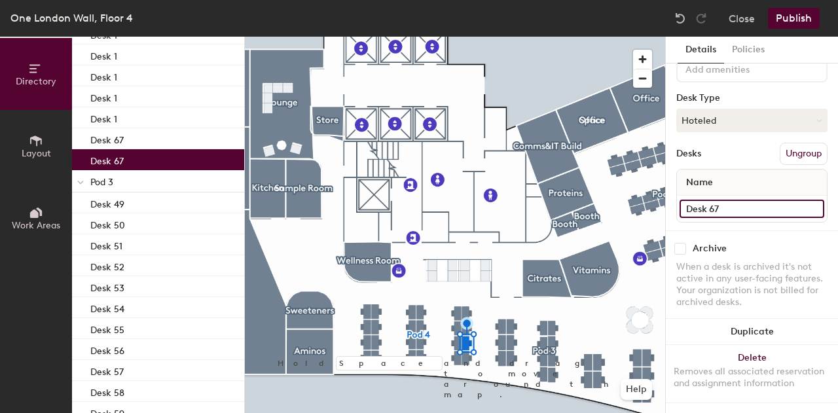
scroll to position [487, 0]
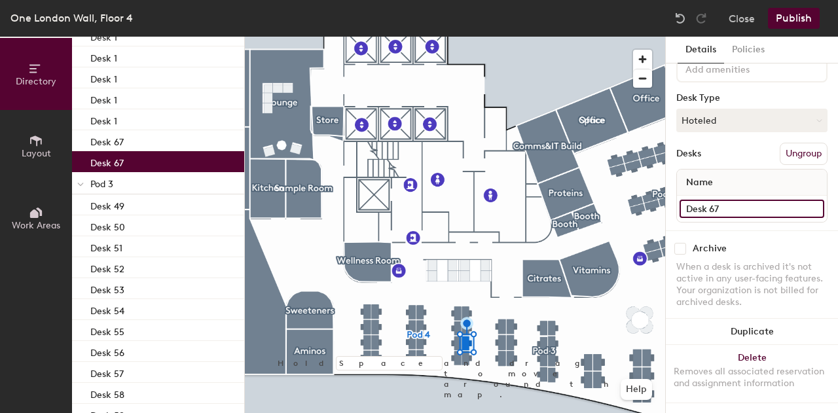
type input "Desk 67"
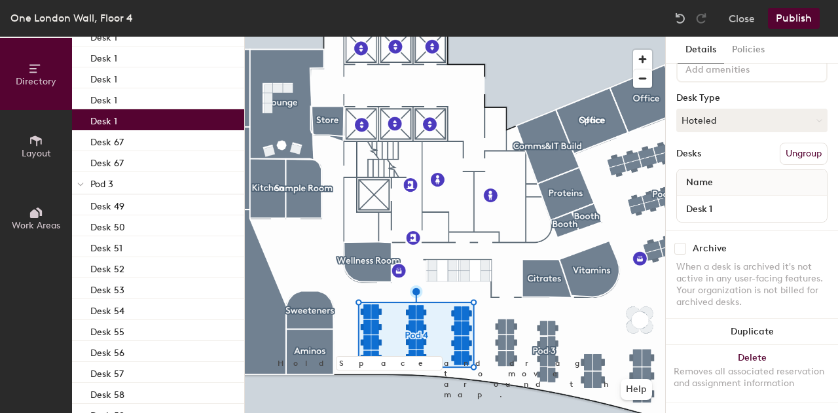
scroll to position [466, 0]
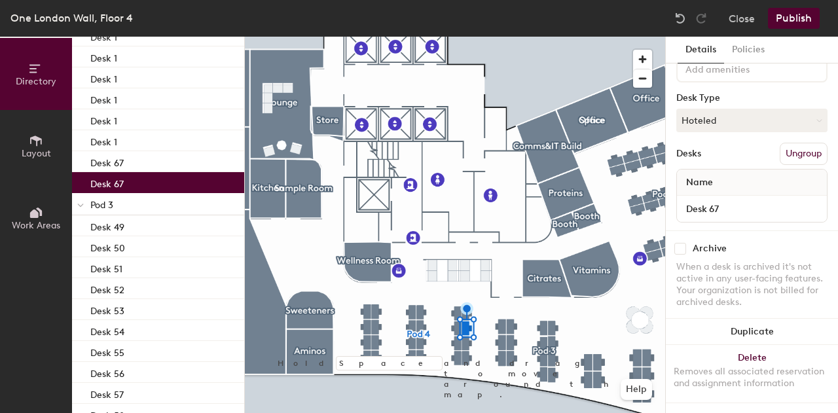
click at [191, 181] on div "Desk 67" at bounding box center [158, 182] width 172 height 21
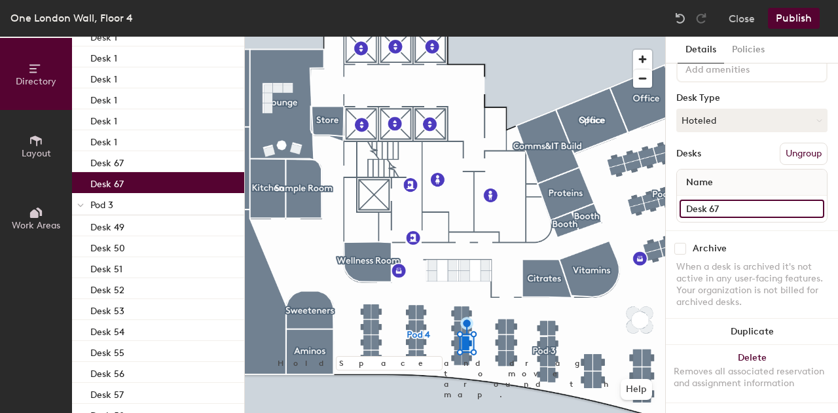
click at [752, 200] on input "Desk 67" at bounding box center [752, 209] width 145 height 18
type input "Desk 68"
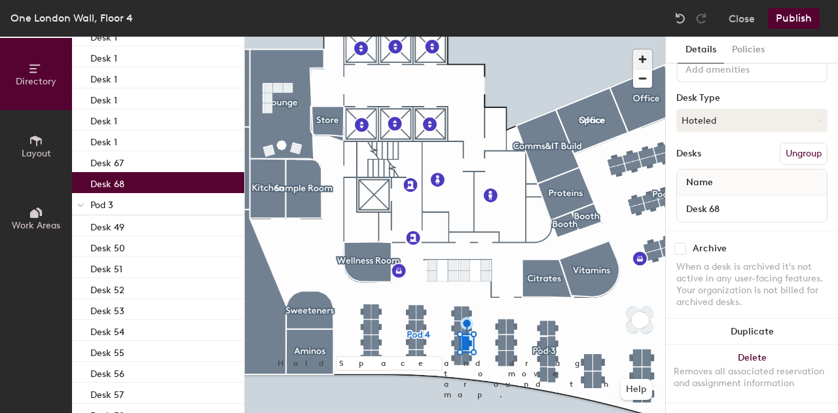
click at [644, 62] on span "button" at bounding box center [642, 59] width 19 height 19
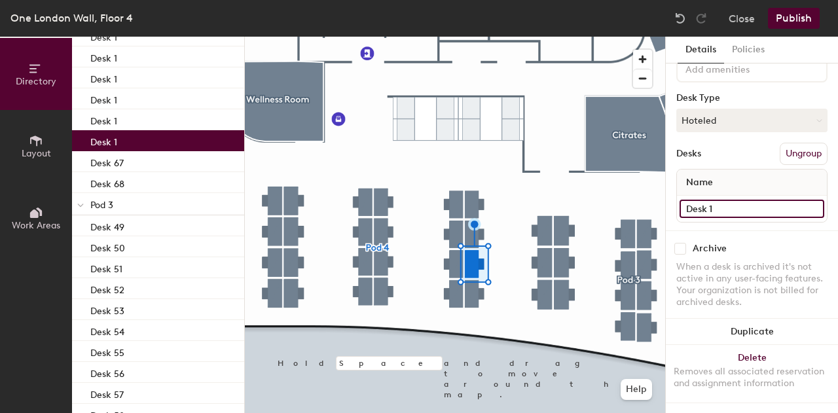
click at [750, 200] on input "Desk 1" at bounding box center [752, 209] width 145 height 18
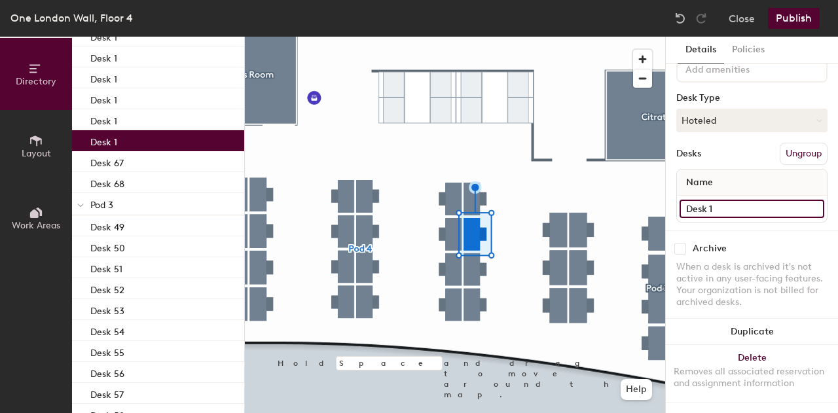
click at [749, 200] on input "Desk 1" at bounding box center [752, 209] width 145 height 18
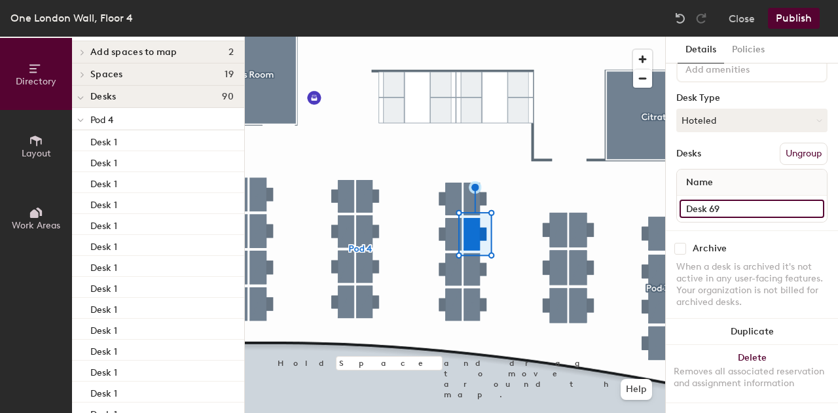
type input "Desk 69"
click at [764, 200] on input "Desk 1" at bounding box center [752, 209] width 145 height 18
type input "Desk 70"
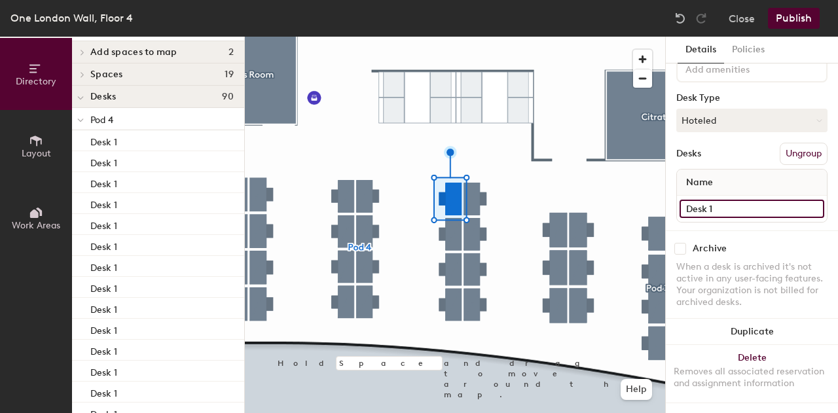
click at [720, 200] on input "Desk 1" at bounding box center [752, 209] width 145 height 18
type input "Desk 71"
click at [722, 203] on input "Desk 1" at bounding box center [752, 209] width 145 height 18
type input "Desk 72"
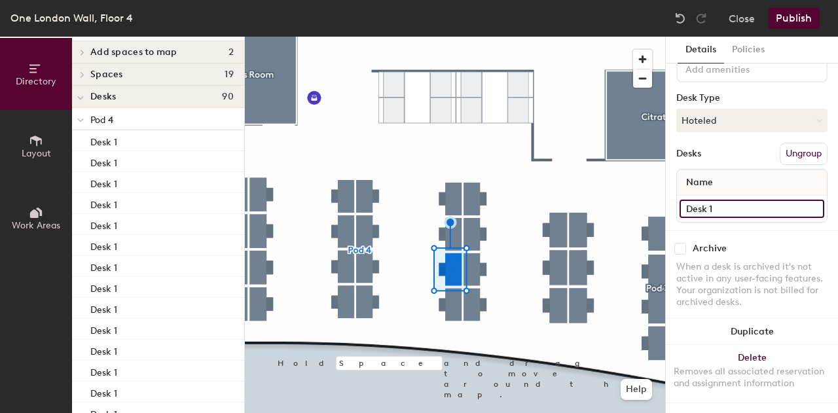
click at [730, 200] on input "Desk 1" at bounding box center [752, 209] width 145 height 18
click at [728, 200] on input "Desk 1" at bounding box center [752, 209] width 145 height 18
type input "Desk 73"
click at [720, 201] on input "Desk 1" at bounding box center [752, 209] width 145 height 18
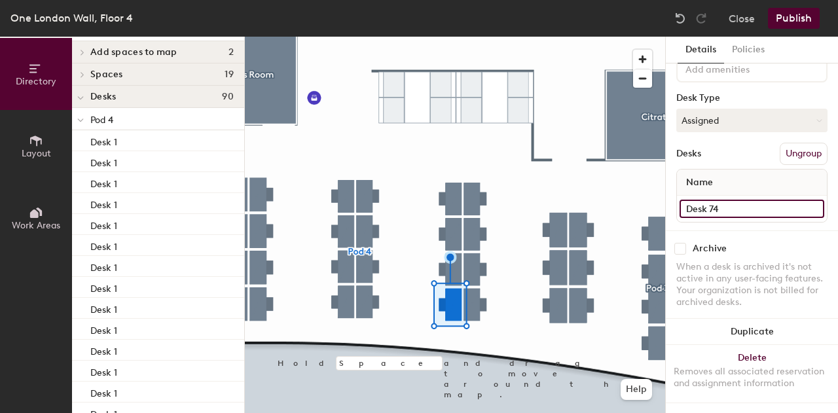
type input "Desk 74"
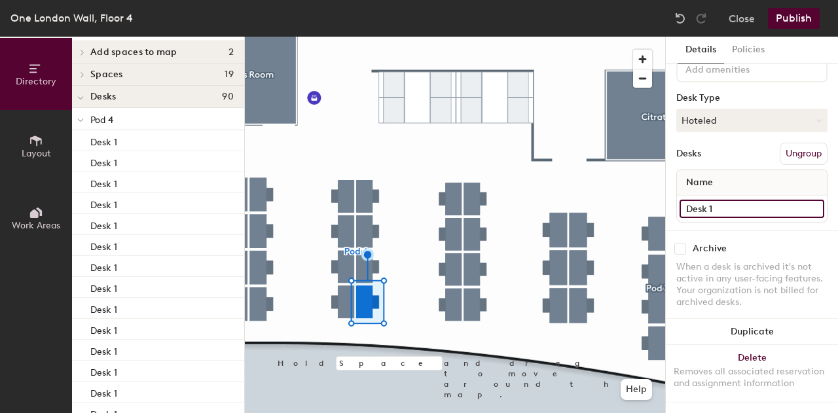
click at [735, 200] on input "Desk 1" at bounding box center [752, 209] width 145 height 18
type input "Desk 75"
click at [737, 200] on input "Desk 1" at bounding box center [752, 209] width 145 height 18
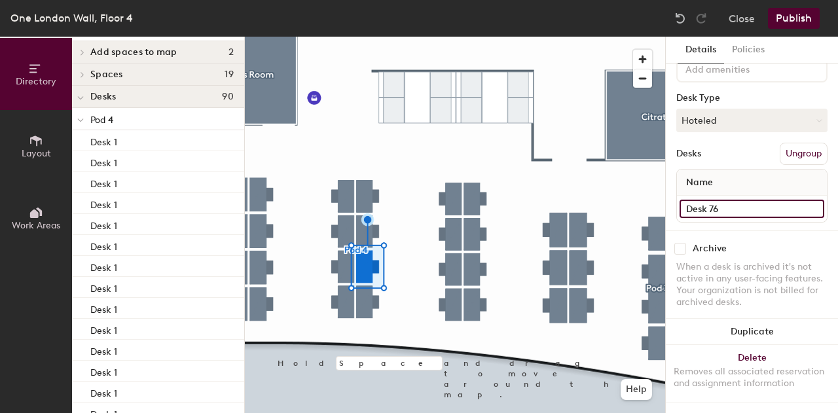
type input "Desk 76"
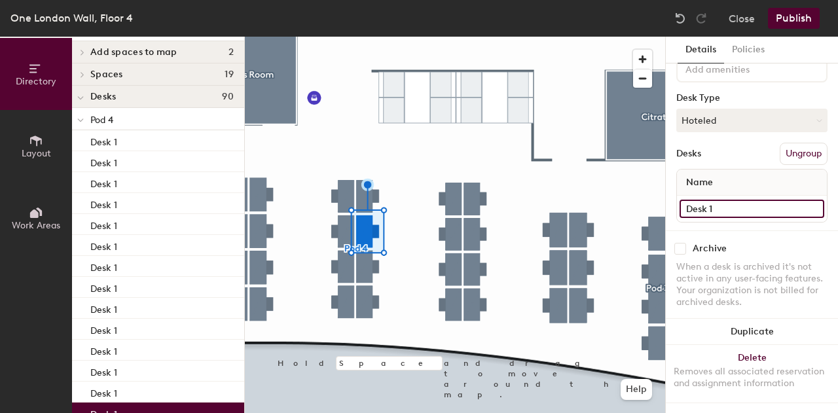
click at [735, 200] on input "Desk 1" at bounding box center [752, 209] width 145 height 18
type input "Desk 77"
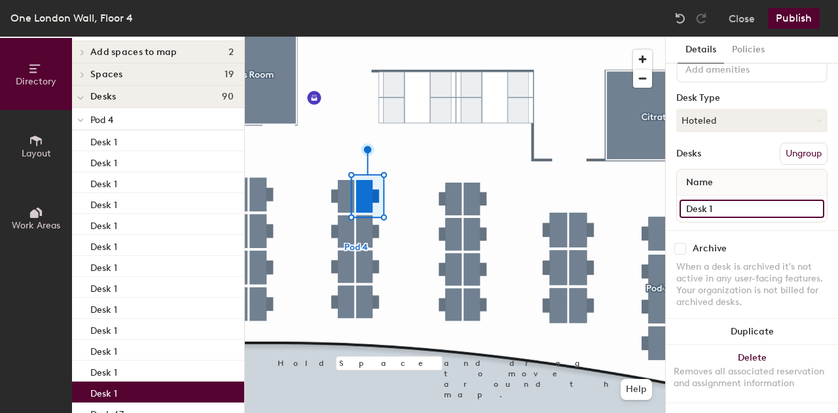
click at [740, 200] on input "Desk 1" at bounding box center [752, 209] width 145 height 18
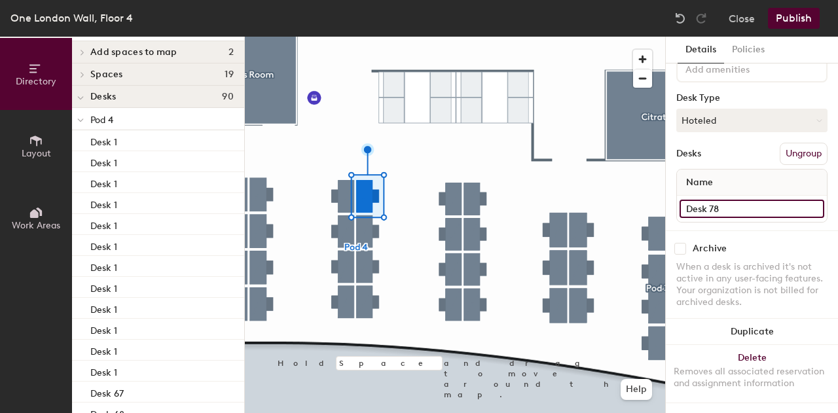
type input "Desk 78"
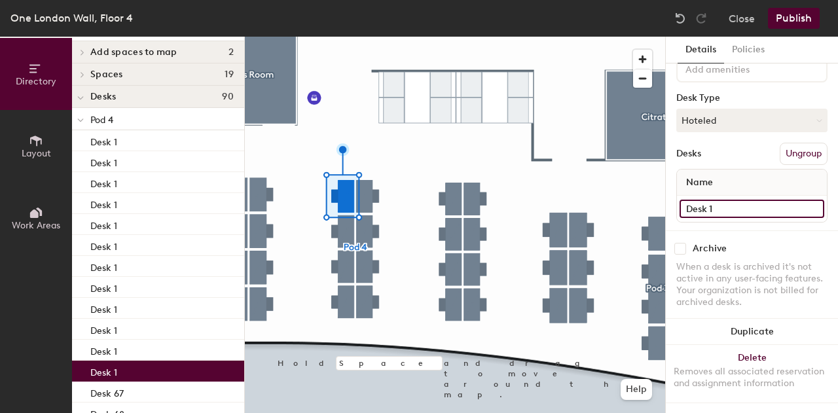
click at [758, 200] on input "Desk 1" at bounding box center [752, 209] width 145 height 18
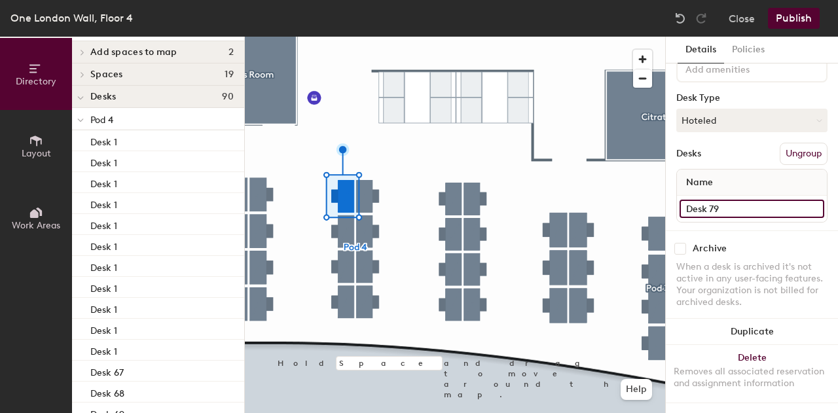
type input "Desk 79"
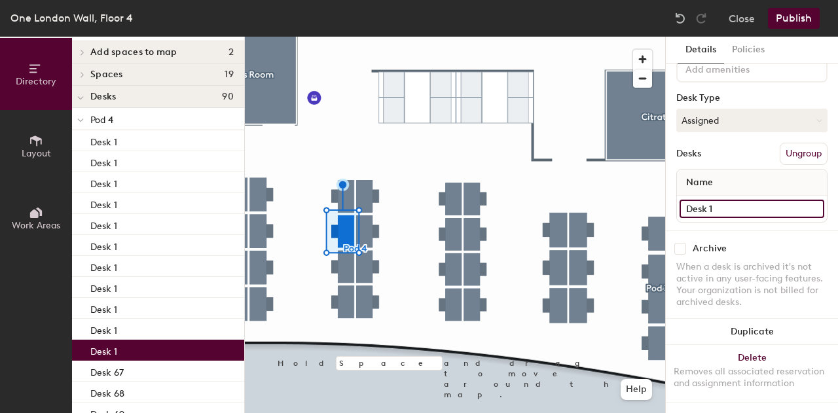
click at [741, 200] on input "Desk 1" at bounding box center [752, 209] width 145 height 18
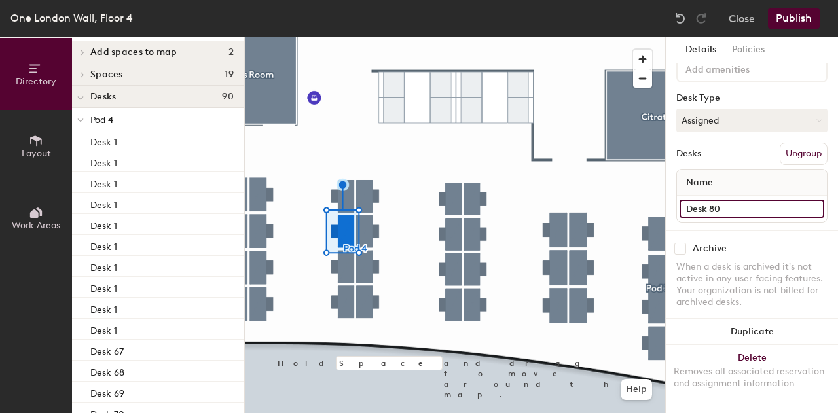
type input "Desk 80"
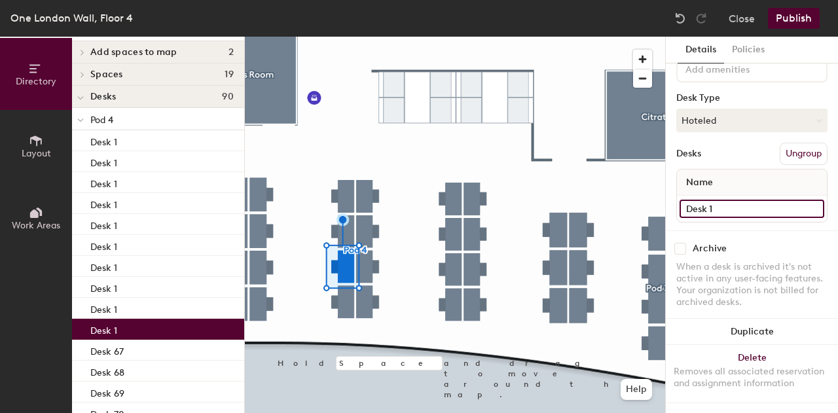
click at [749, 200] on input "Desk 1" at bounding box center [752, 209] width 145 height 18
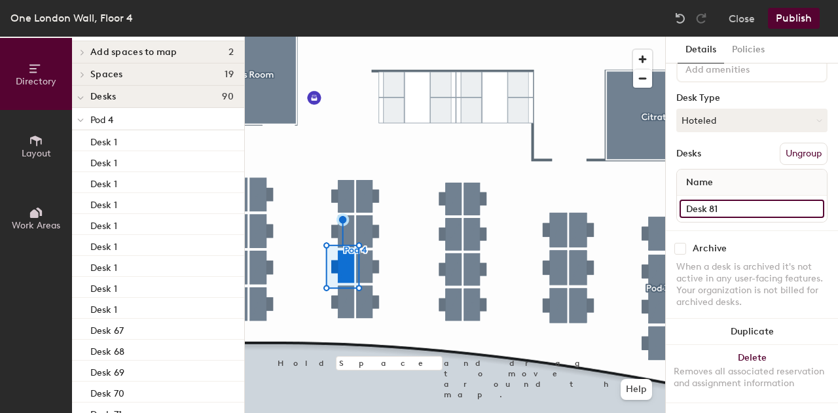
type input "Desk 81"
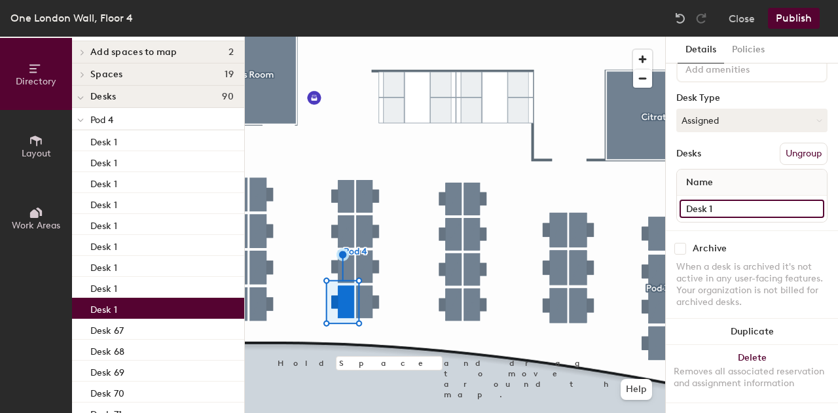
click at [740, 200] on input "Desk 1" at bounding box center [752, 209] width 145 height 18
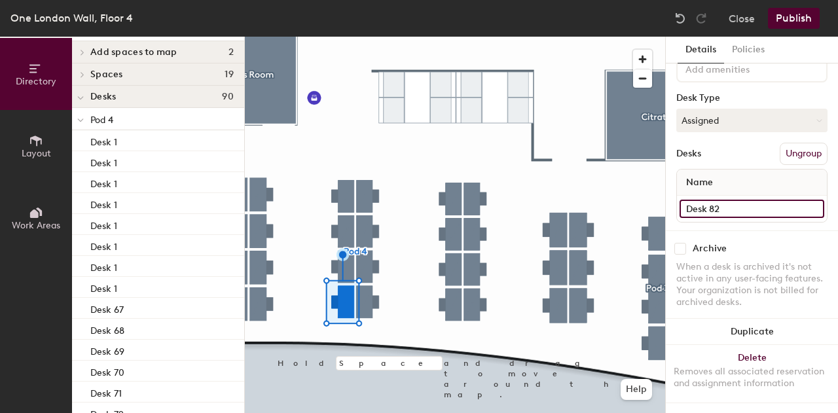
type input "Desk 82"
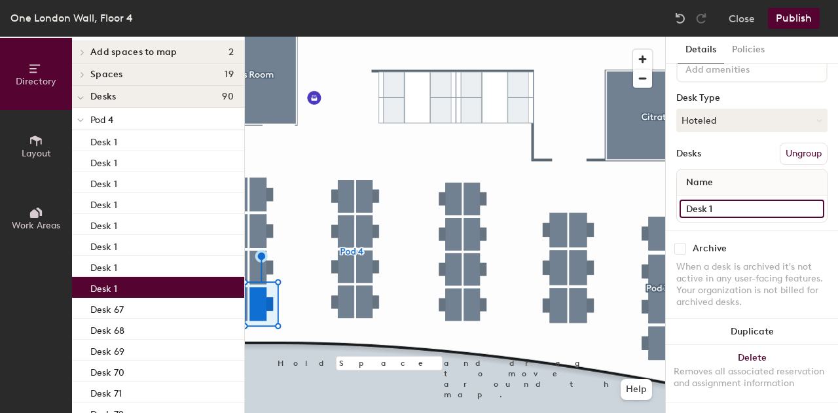
click at [766, 200] on input "Desk 1" at bounding box center [752, 209] width 145 height 18
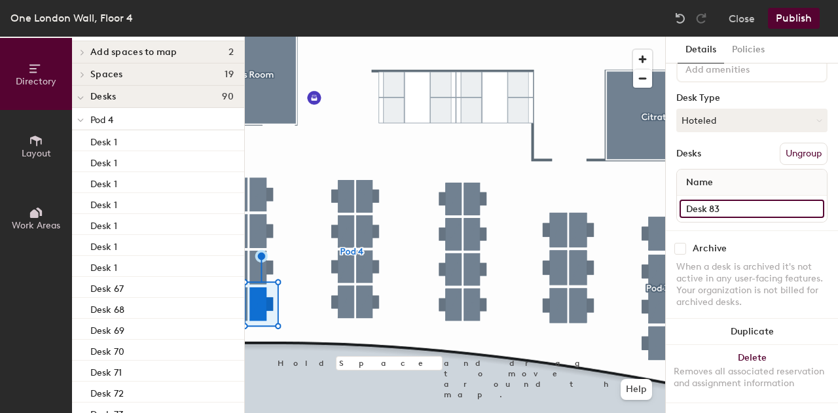
type input "Desk 83"
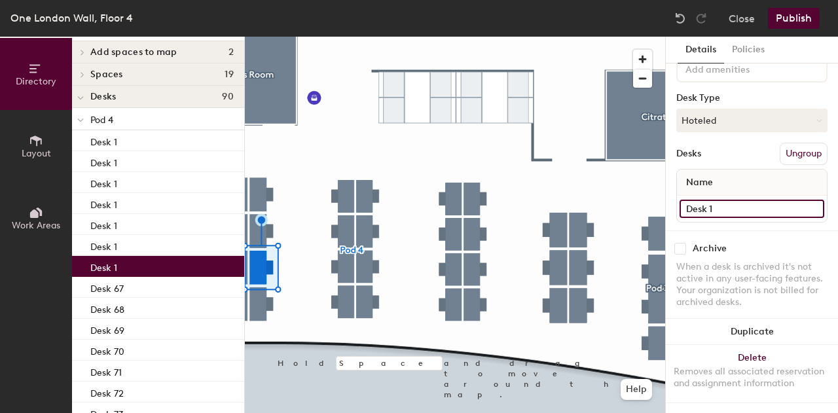
click at [724, 200] on input "Desk 1" at bounding box center [752, 209] width 145 height 18
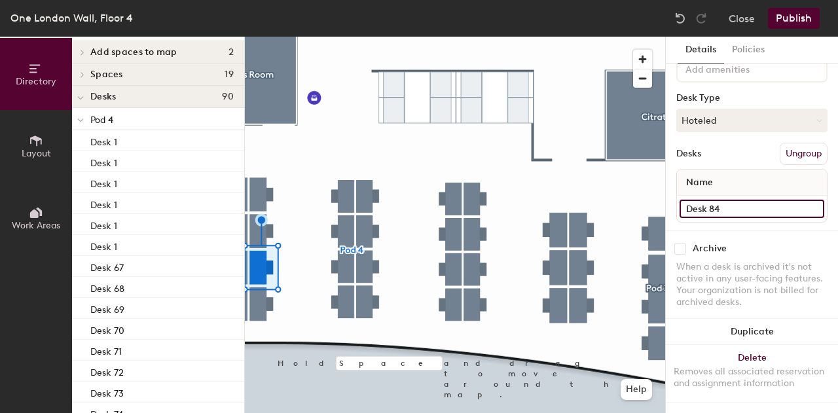
type input "Desk 84"
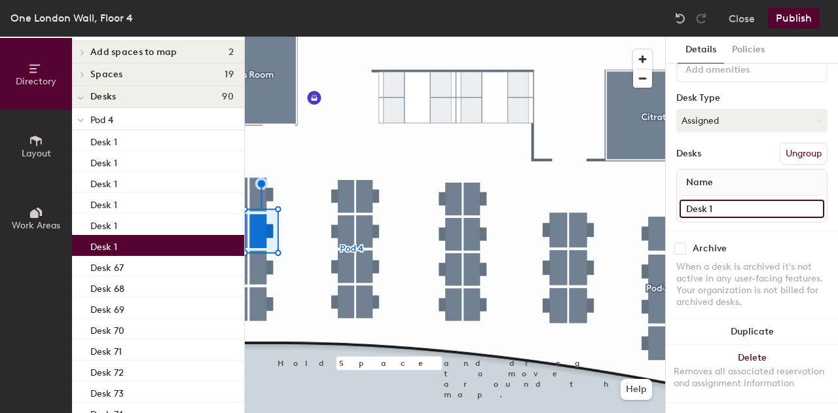
click at [750, 200] on input "Desk 1" at bounding box center [752, 209] width 145 height 18
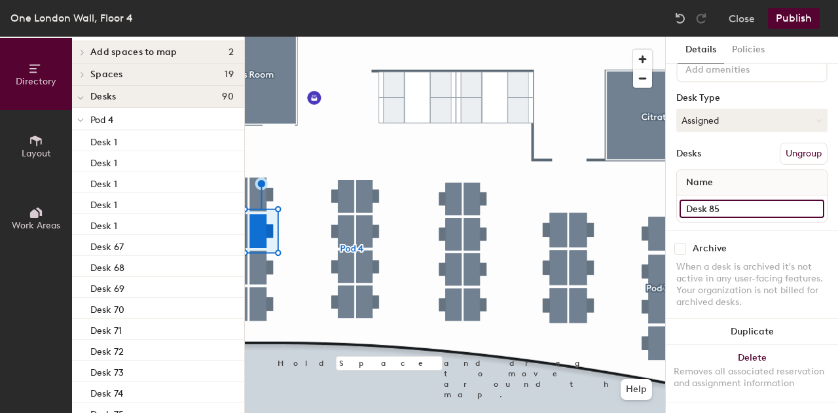
type input "Desk 85"
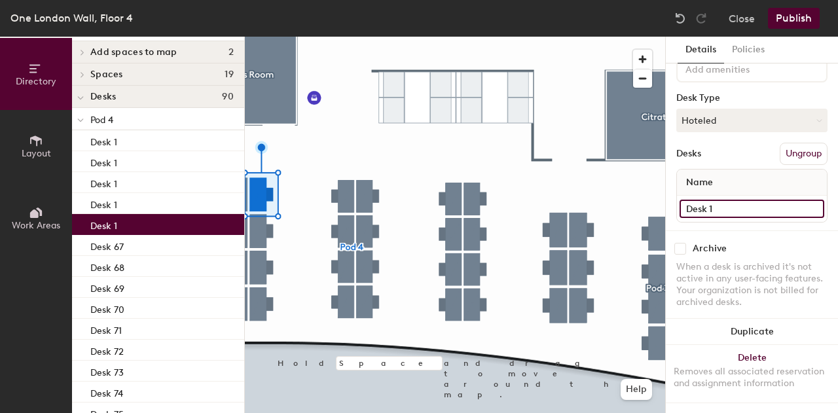
click at [752, 200] on input "Desk 1" at bounding box center [752, 209] width 145 height 18
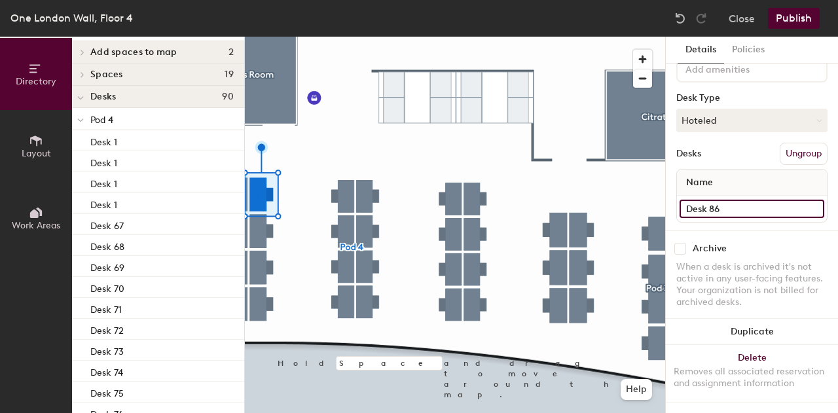
type input "Desk 86"
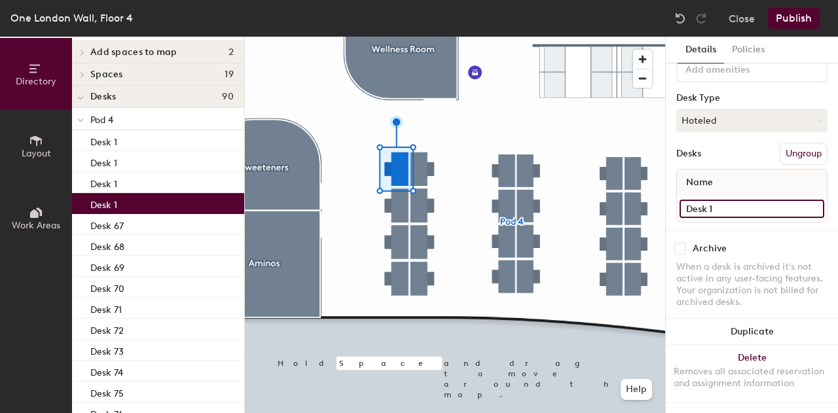
click at [758, 202] on input "Desk 1" at bounding box center [752, 209] width 145 height 18
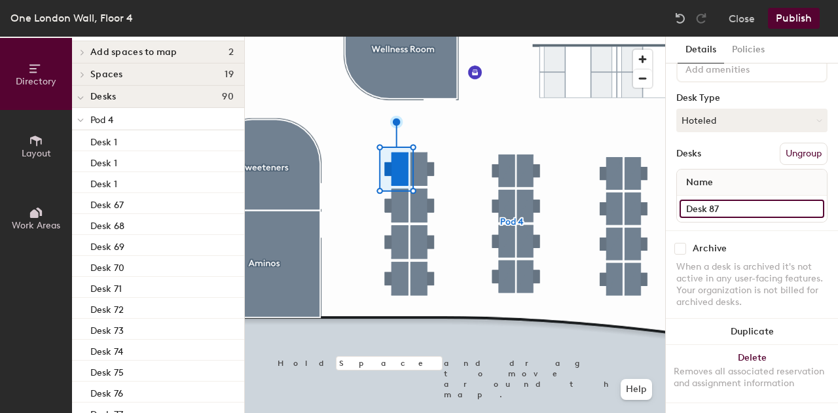
type input "Desk 87"
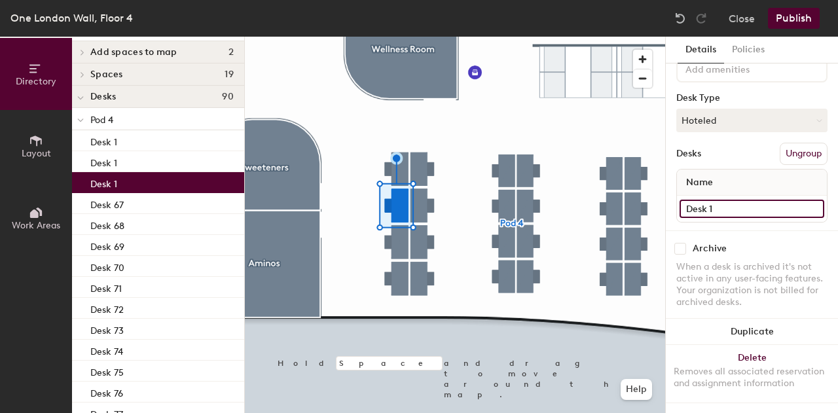
click at [774, 205] on input "Desk 1" at bounding box center [752, 209] width 145 height 18
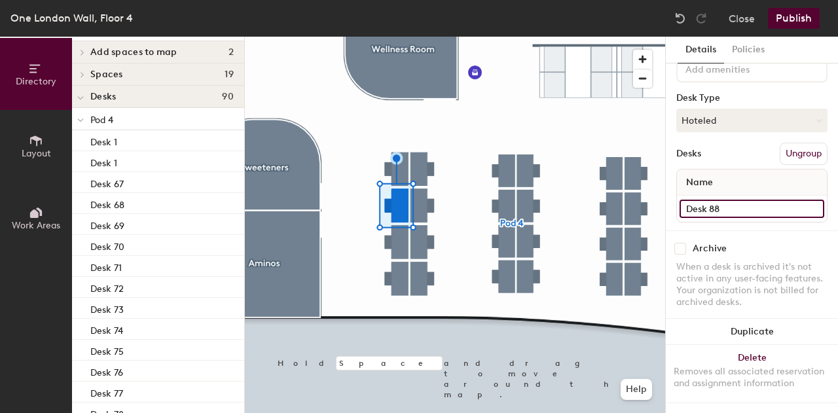
type input "Desk 88"
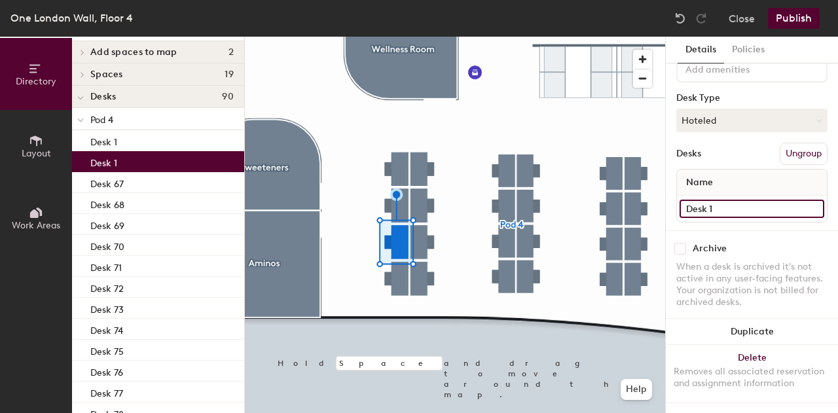
click at [723, 203] on input "Desk 1" at bounding box center [752, 209] width 145 height 18
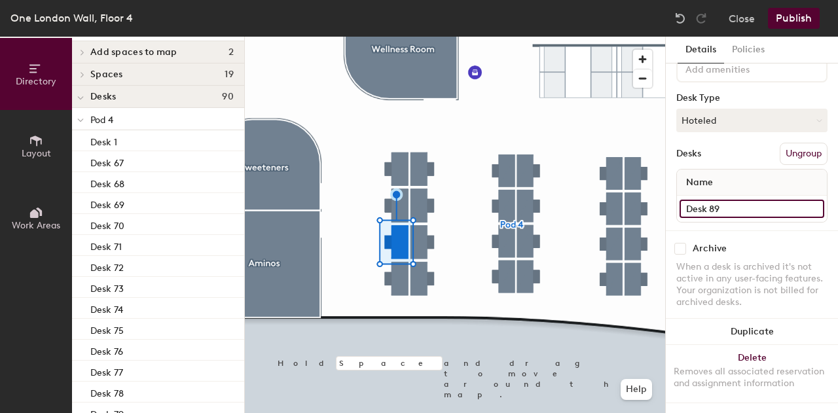
type input "Desk 89"
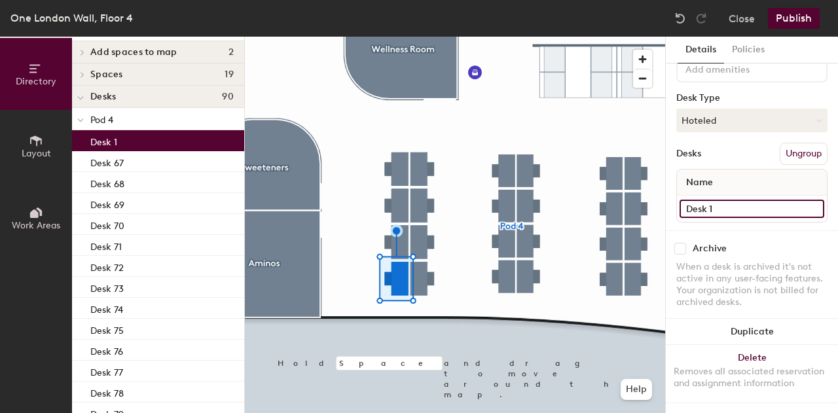
click at [720, 200] on input "Desk 1" at bounding box center [752, 209] width 145 height 18
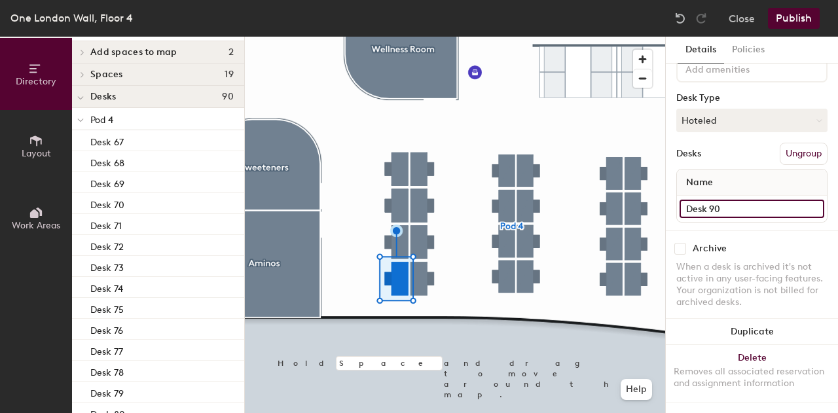
type input "Desk 90"
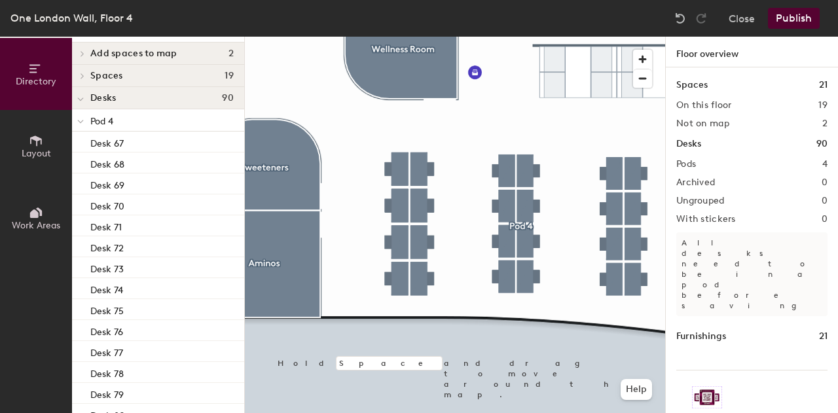
scroll to position [0, 0]
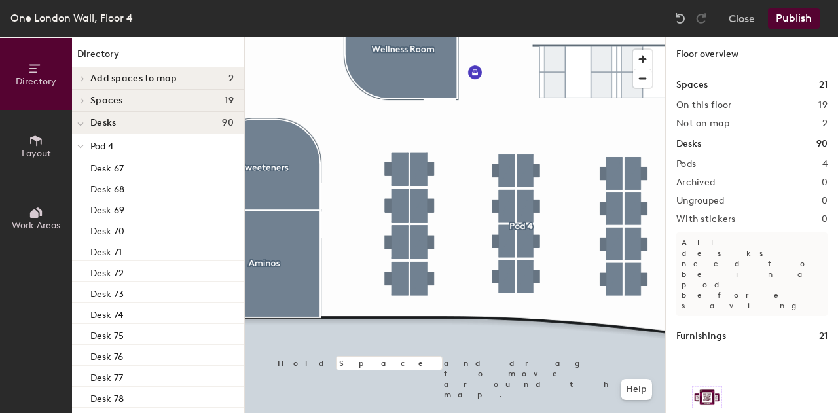
click at [77, 146] on icon at bounding box center [80, 146] width 7 height 5
click at [80, 164] on span at bounding box center [80, 168] width 7 height 11
click at [80, 193] on icon at bounding box center [80, 191] width 5 height 3
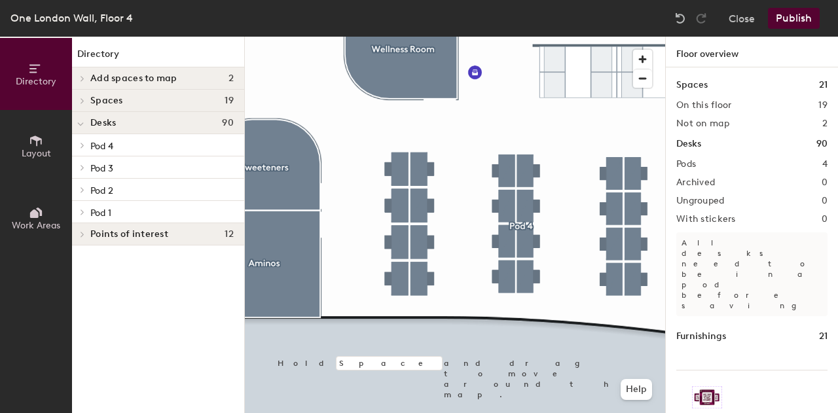
click at [808, 14] on button "Publish" at bounding box center [794, 18] width 52 height 21
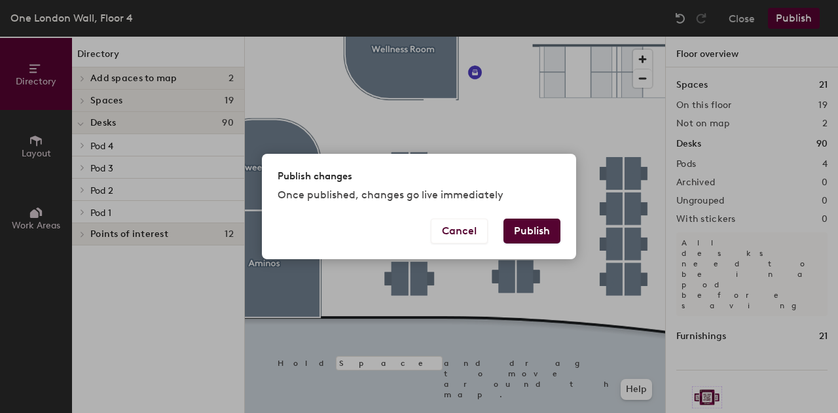
click at [545, 230] on button "Publish" at bounding box center [532, 231] width 57 height 25
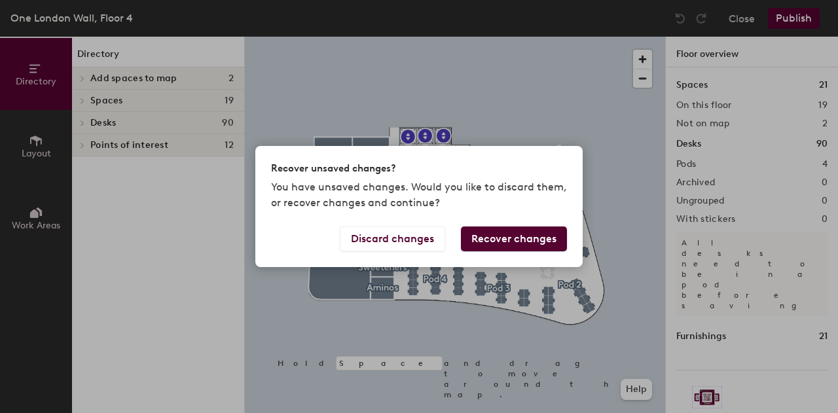
click at [499, 239] on button "Recover changes" at bounding box center [514, 239] width 106 height 25
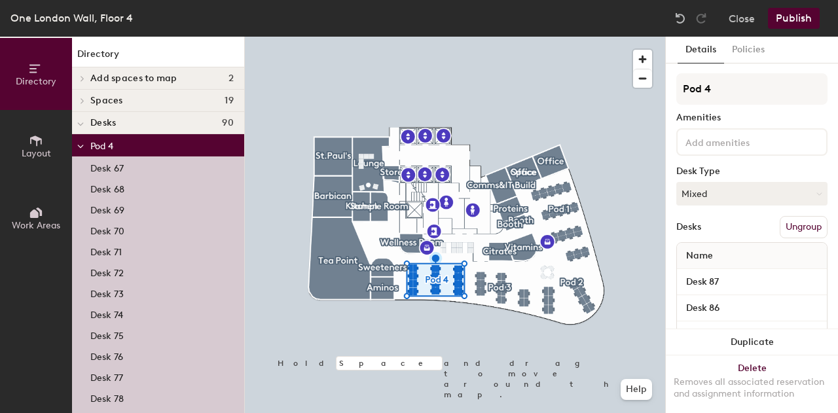
click at [790, 26] on button "Publish" at bounding box center [794, 18] width 52 height 21
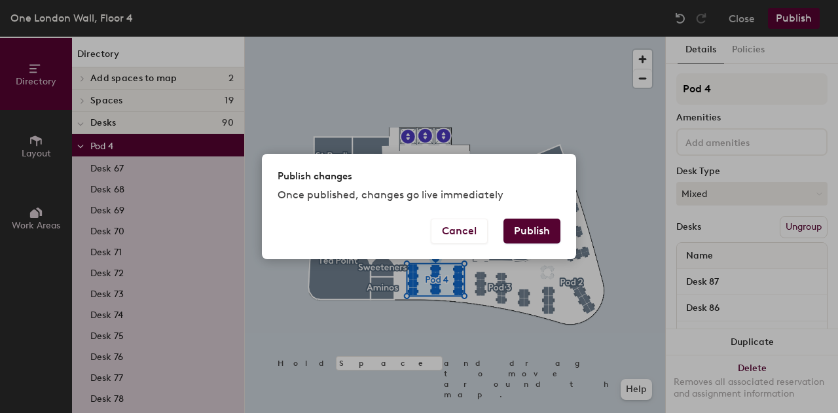
click at [544, 226] on button "Publish" at bounding box center [532, 231] width 57 height 25
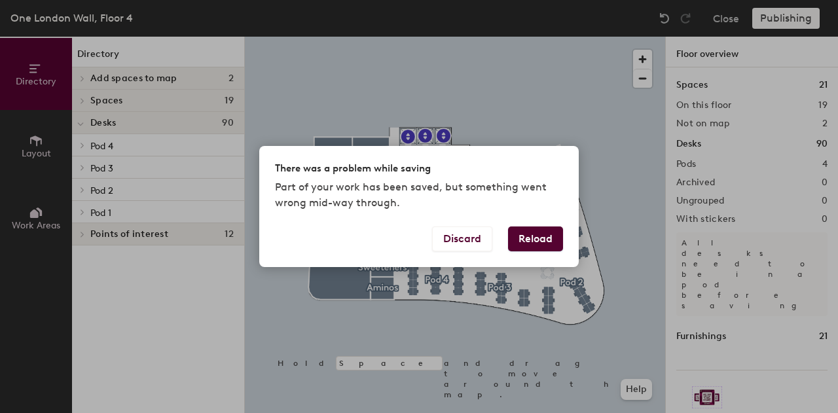
click at [551, 239] on button "Reload" at bounding box center [535, 239] width 55 height 25
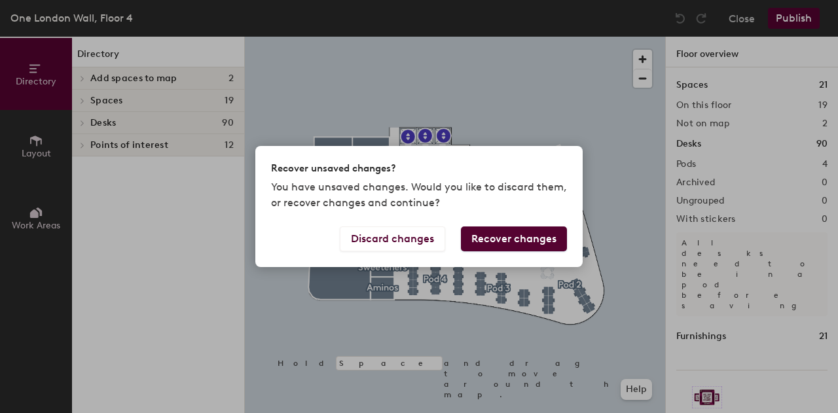
click at [530, 242] on button "Recover changes" at bounding box center [514, 239] width 106 height 25
